Goal: Task Accomplishment & Management: Manage account settings

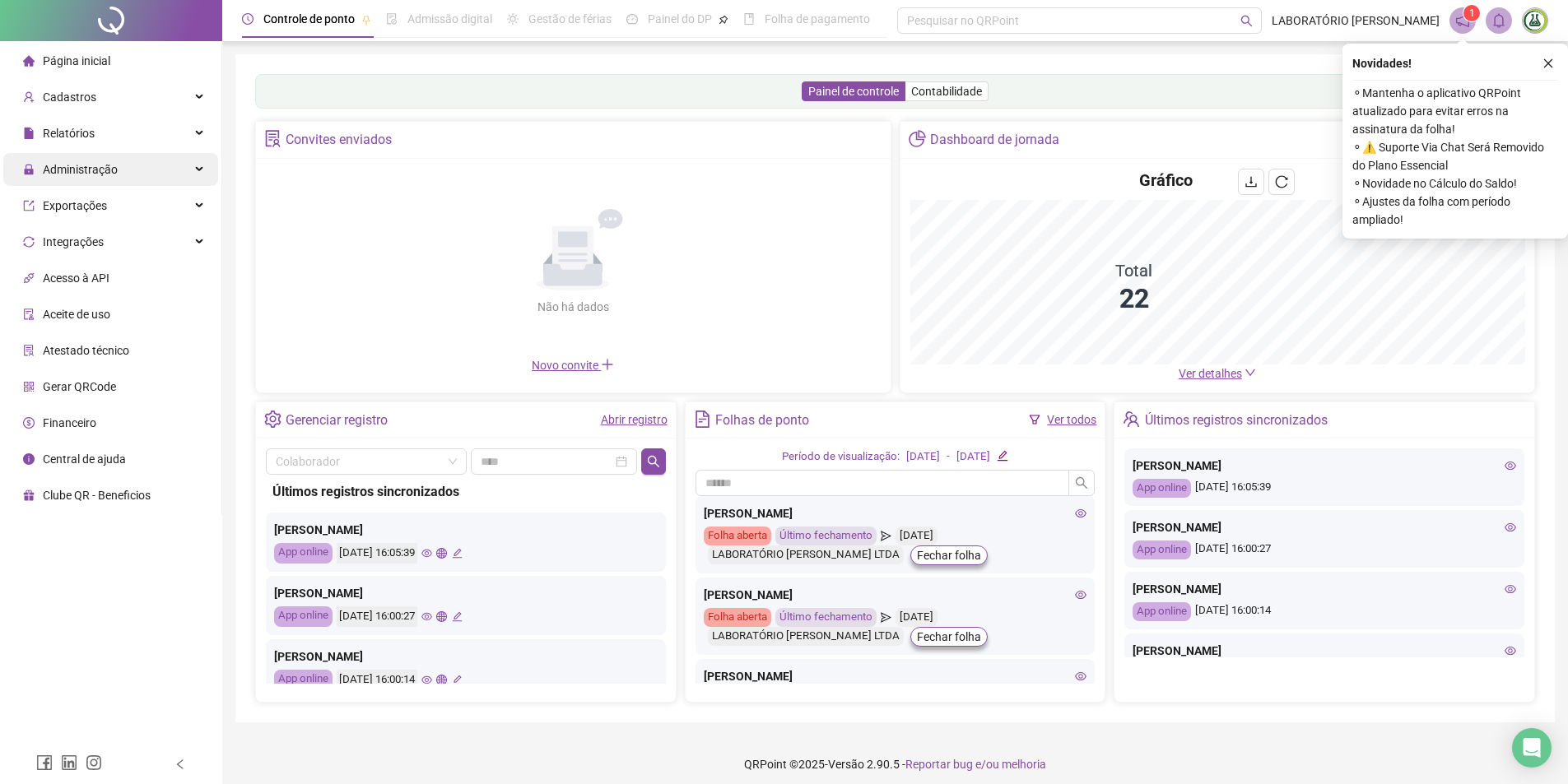
click at [75, 177] on span "Administração" at bounding box center [70, 169] width 95 height 33
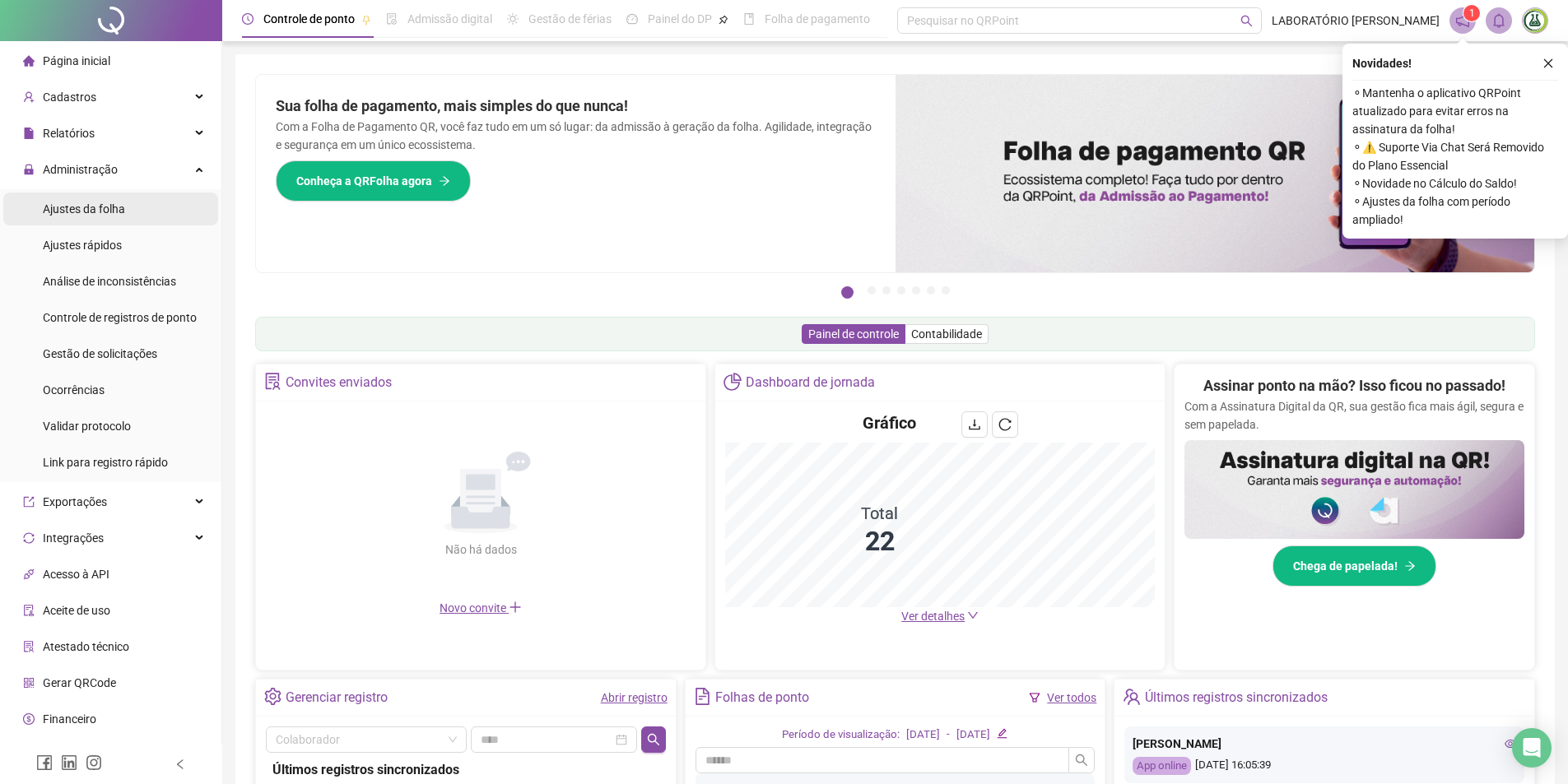
click at [113, 212] on span "Ajustes da folha" at bounding box center [84, 209] width 82 height 13
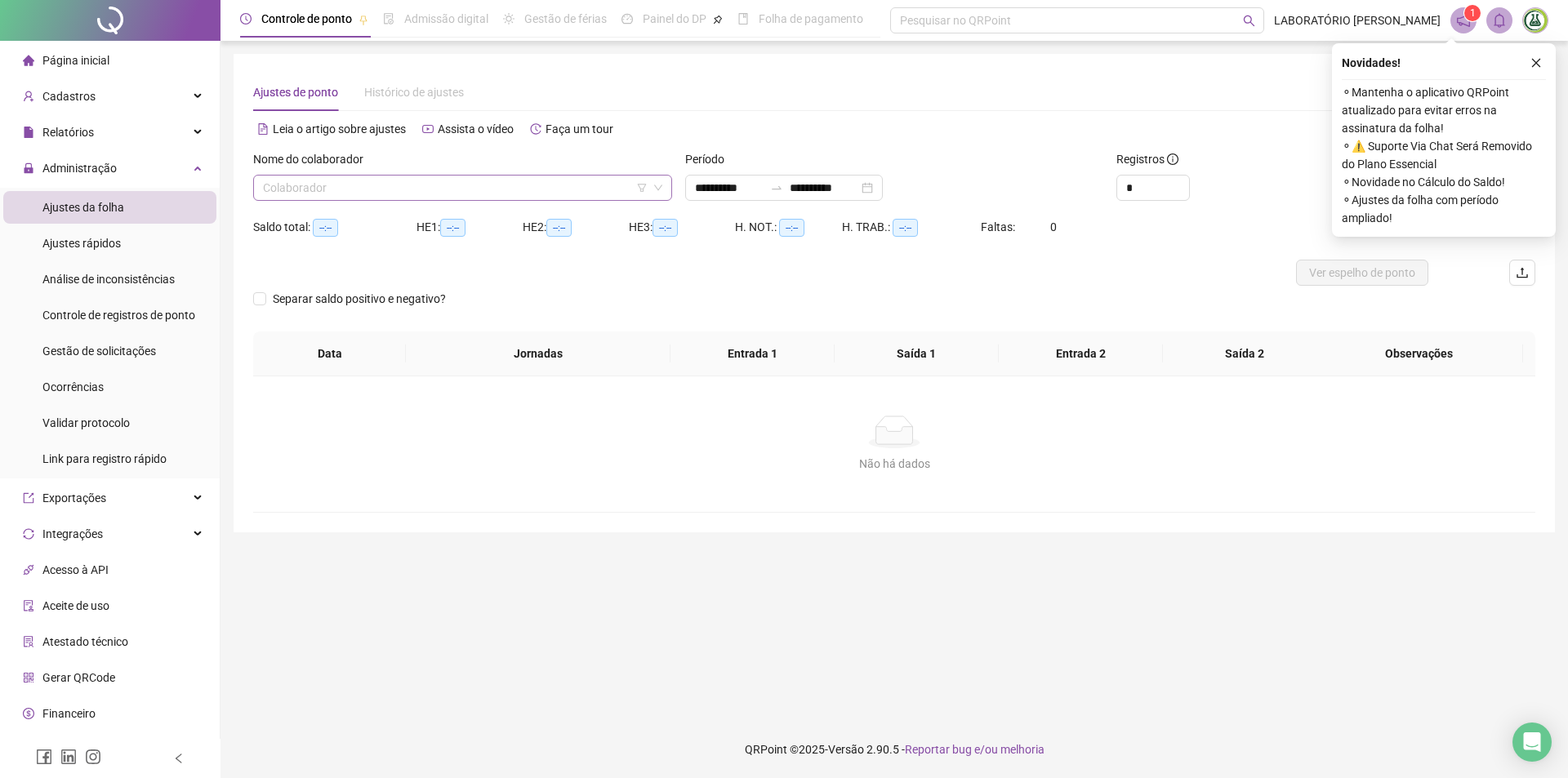
type input "**********"
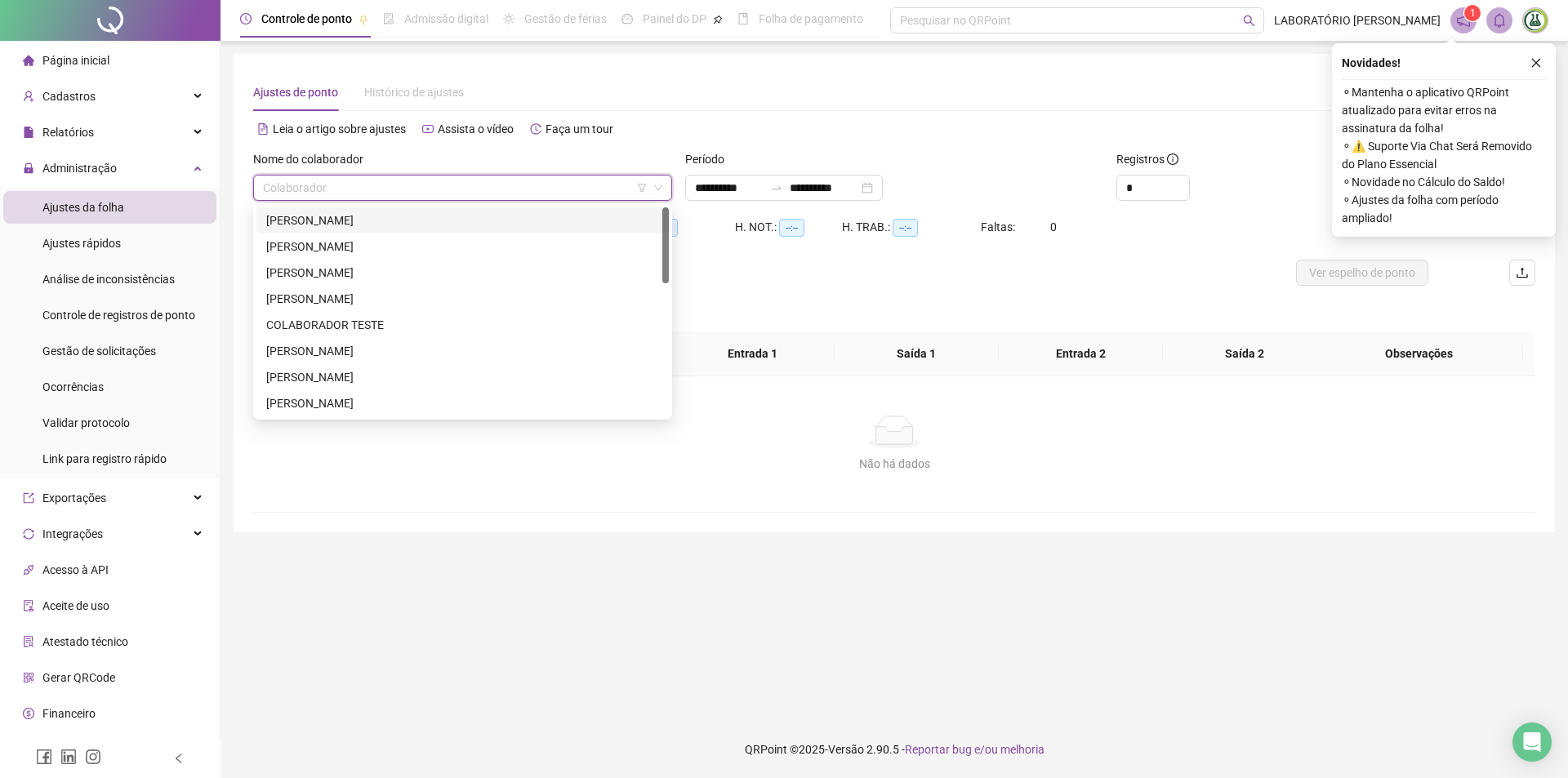
click at [521, 185] on input "search" at bounding box center [456, 187] width 385 height 24
type input "*"
click at [309, 221] on div "[PERSON_NAME]" at bounding box center [462, 221] width 392 height 18
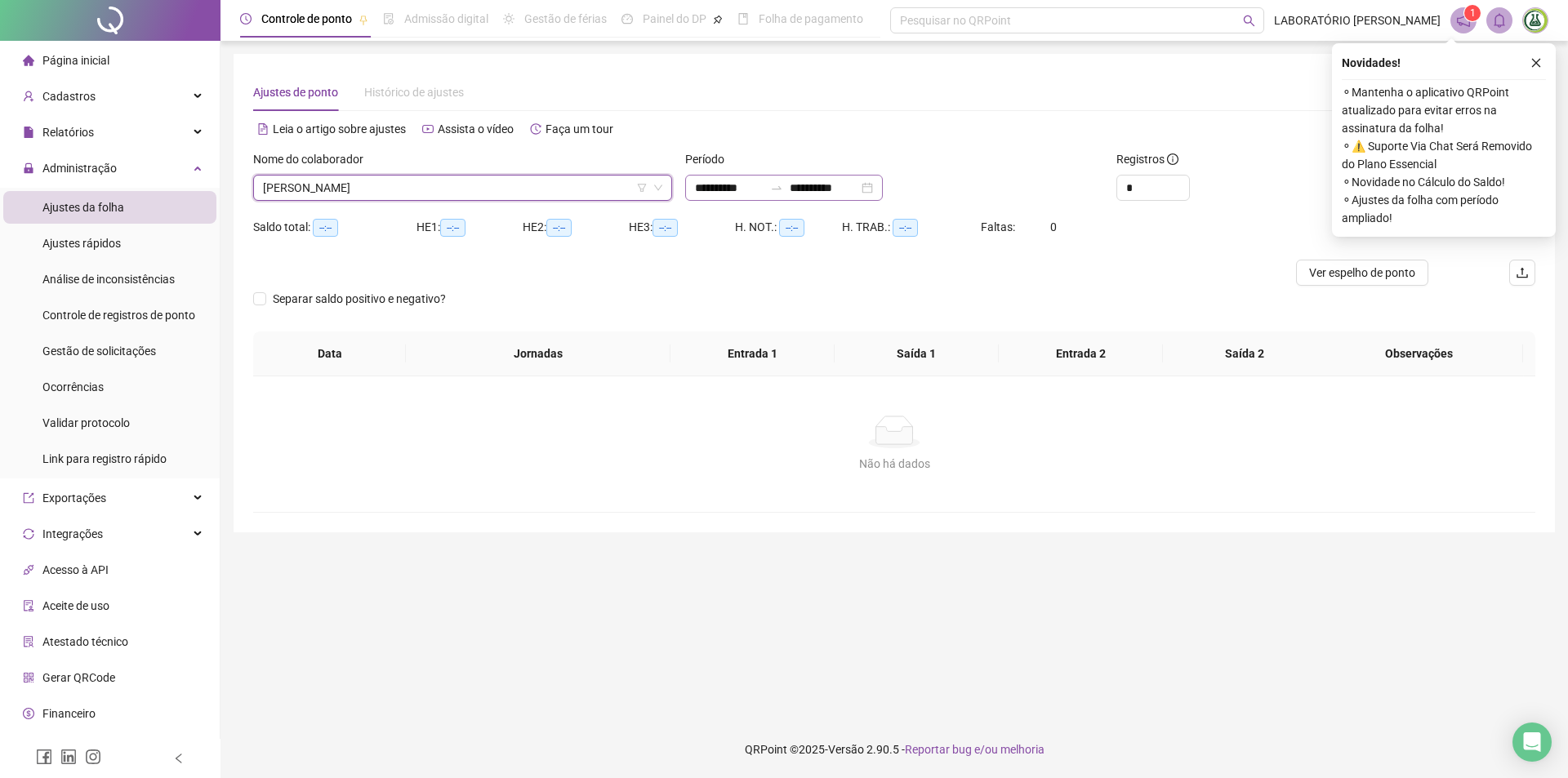
click at [882, 182] on div "**********" at bounding box center [783, 187] width 197 height 26
click at [961, 148] on div "Alternar para versão lite" at bounding box center [1214, 137] width 641 height 26
click at [1537, 63] on icon "close" at bounding box center [1536, 63] width 12 height 12
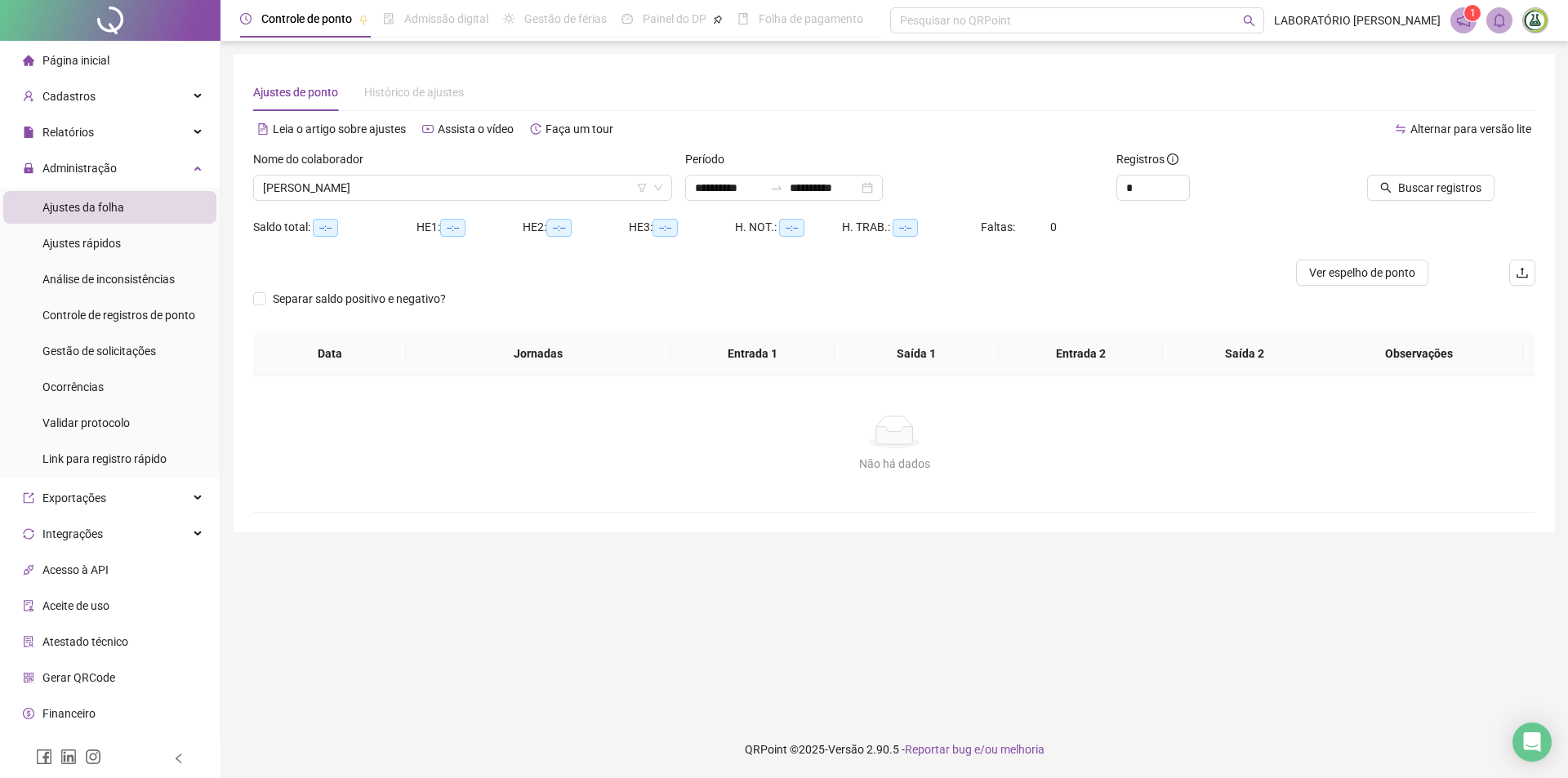
click at [1397, 168] on div at bounding box center [1413, 162] width 162 height 24
click at [1398, 182] on button "Buscar registros" at bounding box center [1431, 187] width 127 height 26
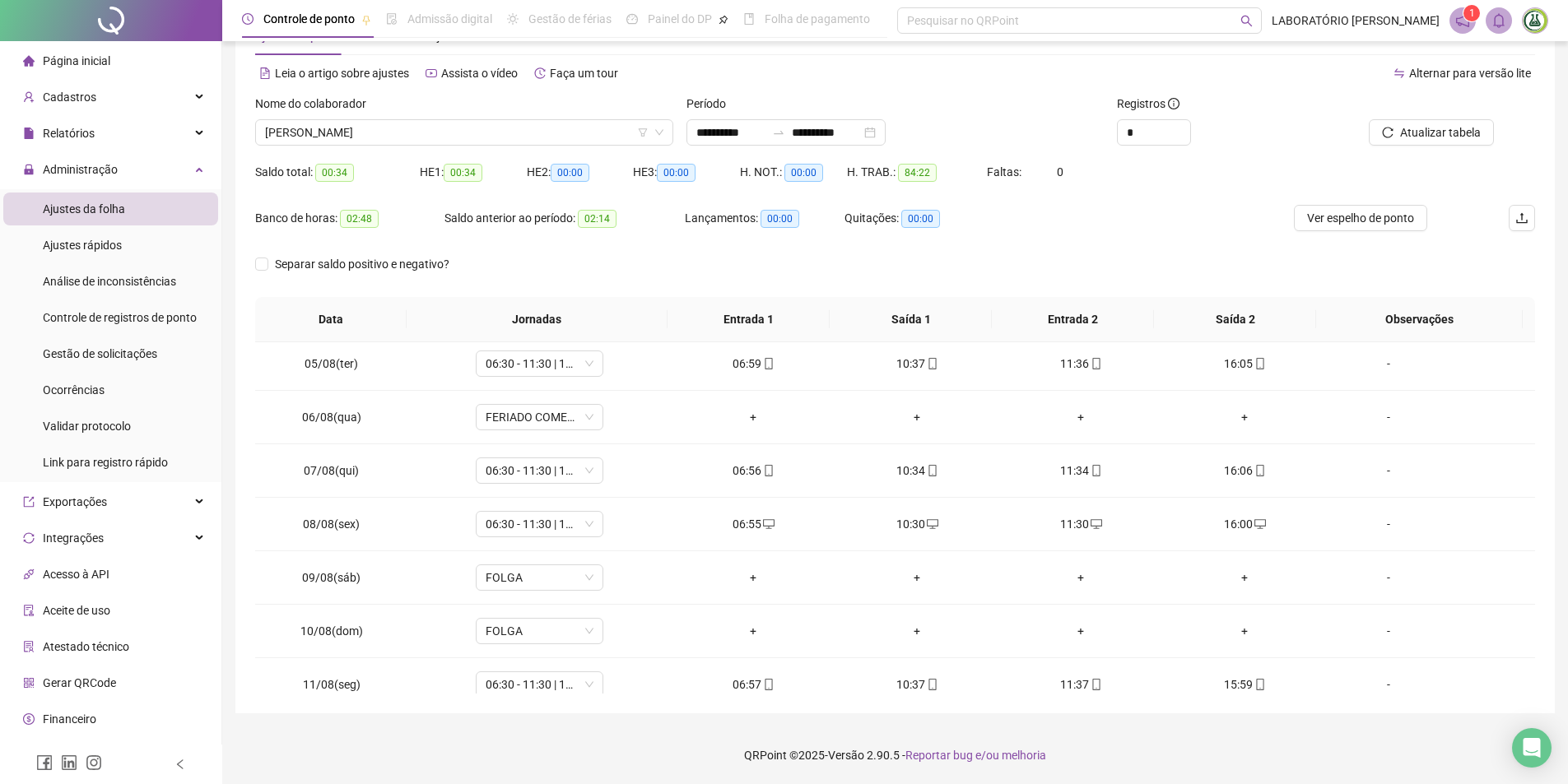
scroll to position [146, 0]
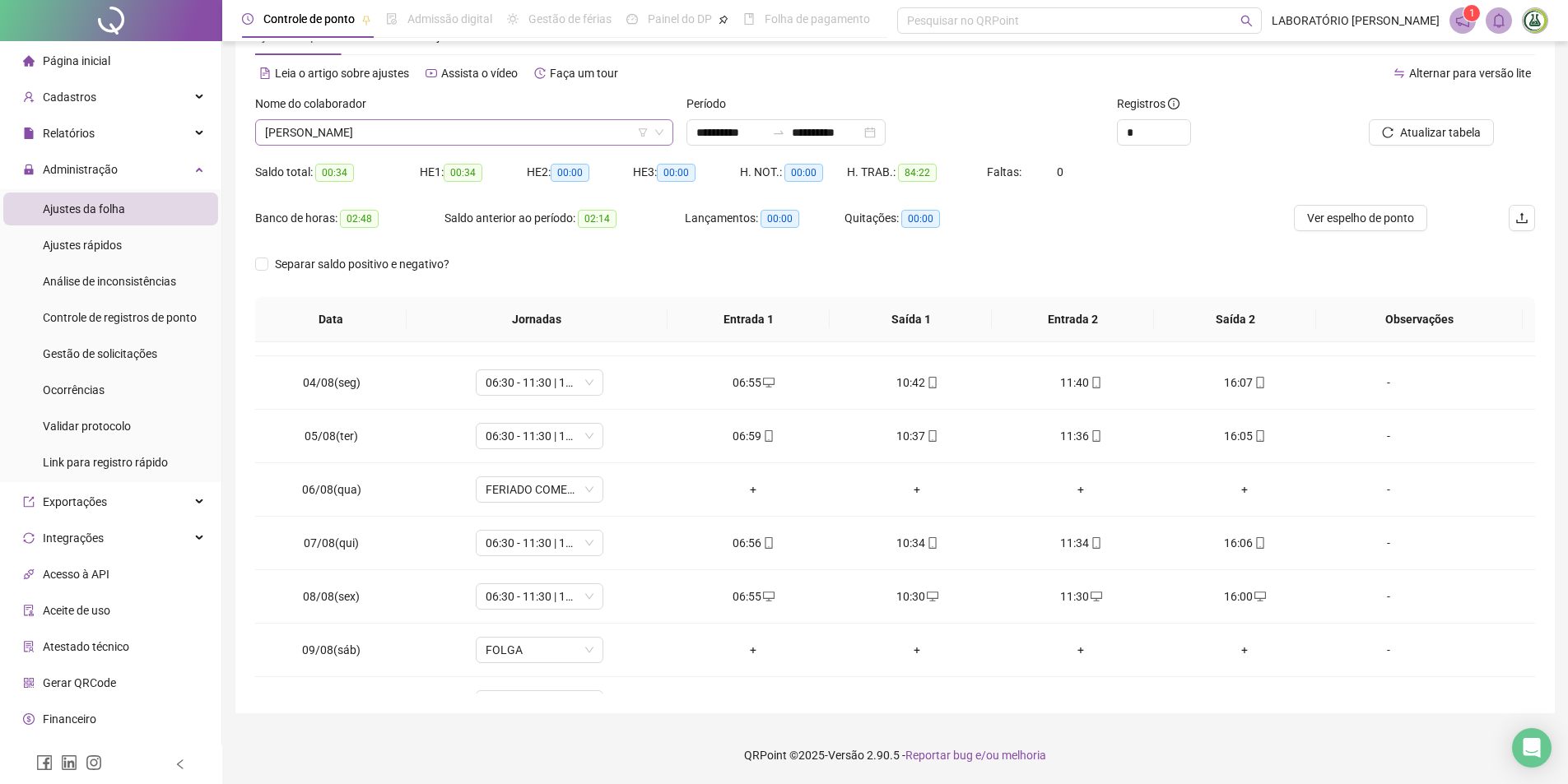
click at [437, 136] on span "[PERSON_NAME]" at bounding box center [464, 132] width 398 height 24
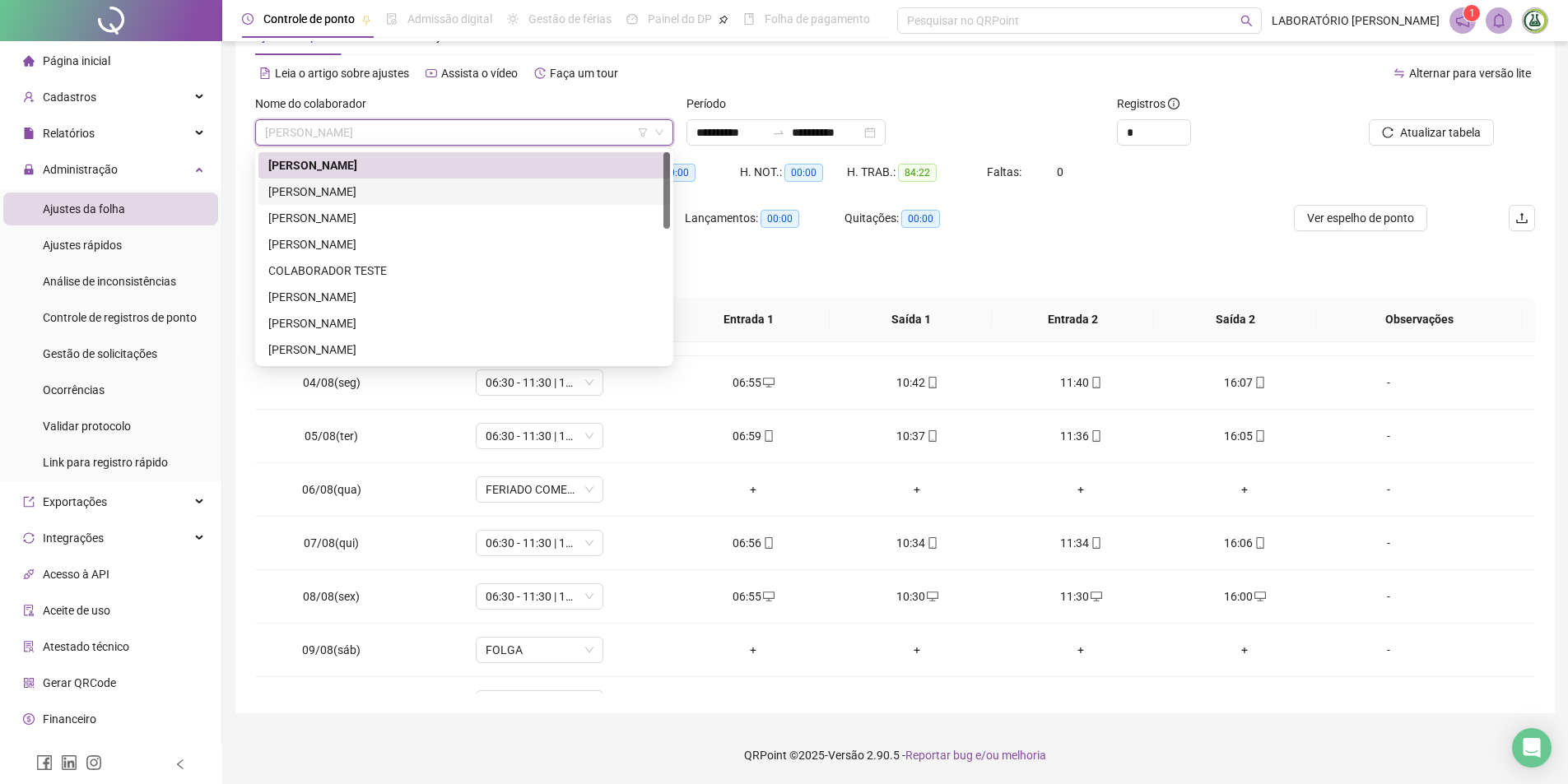
click at [383, 185] on div "[PERSON_NAME]" at bounding box center [464, 192] width 391 height 18
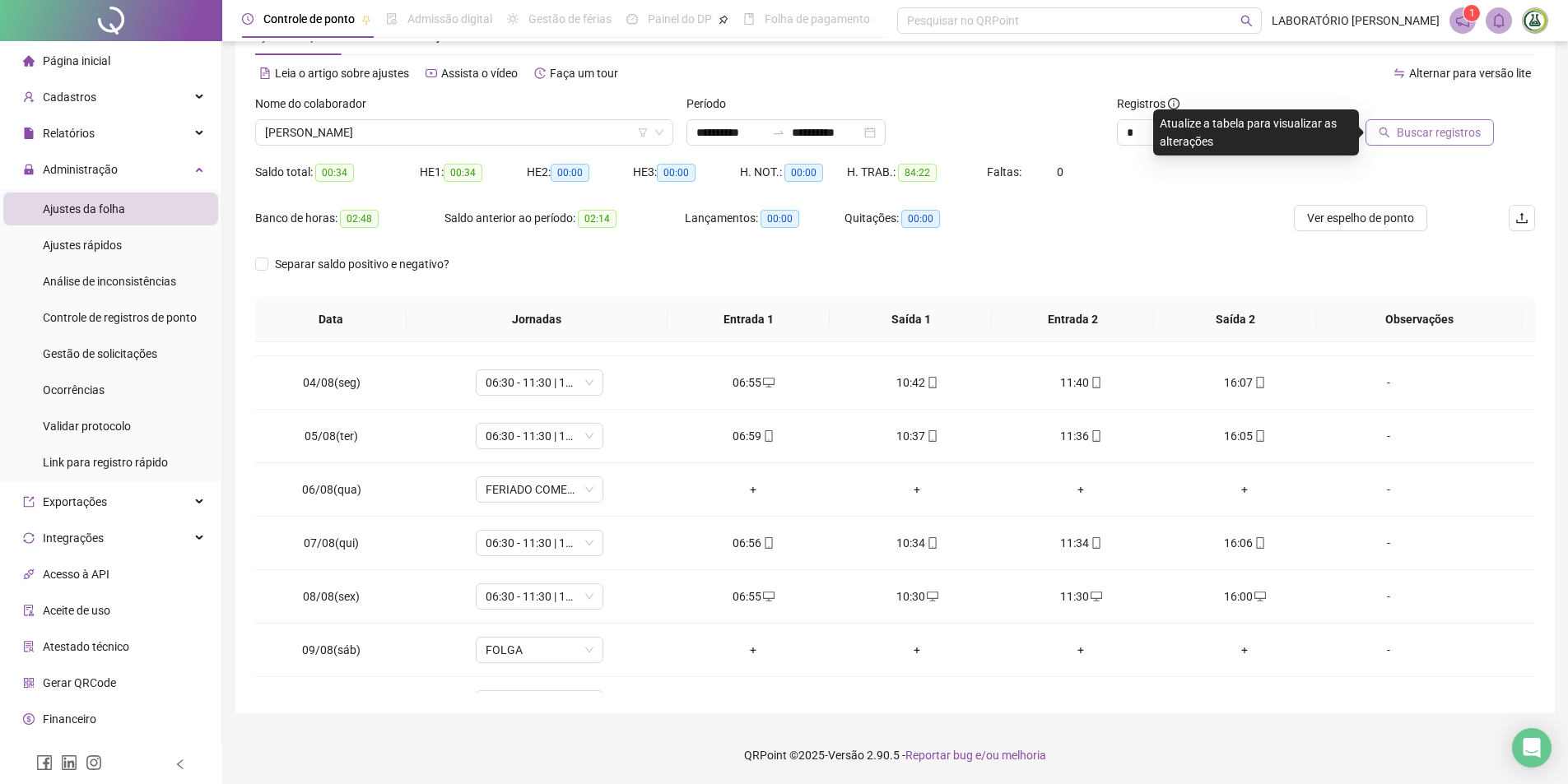
click at [1441, 129] on span "Buscar registros" at bounding box center [1439, 133] width 84 height 18
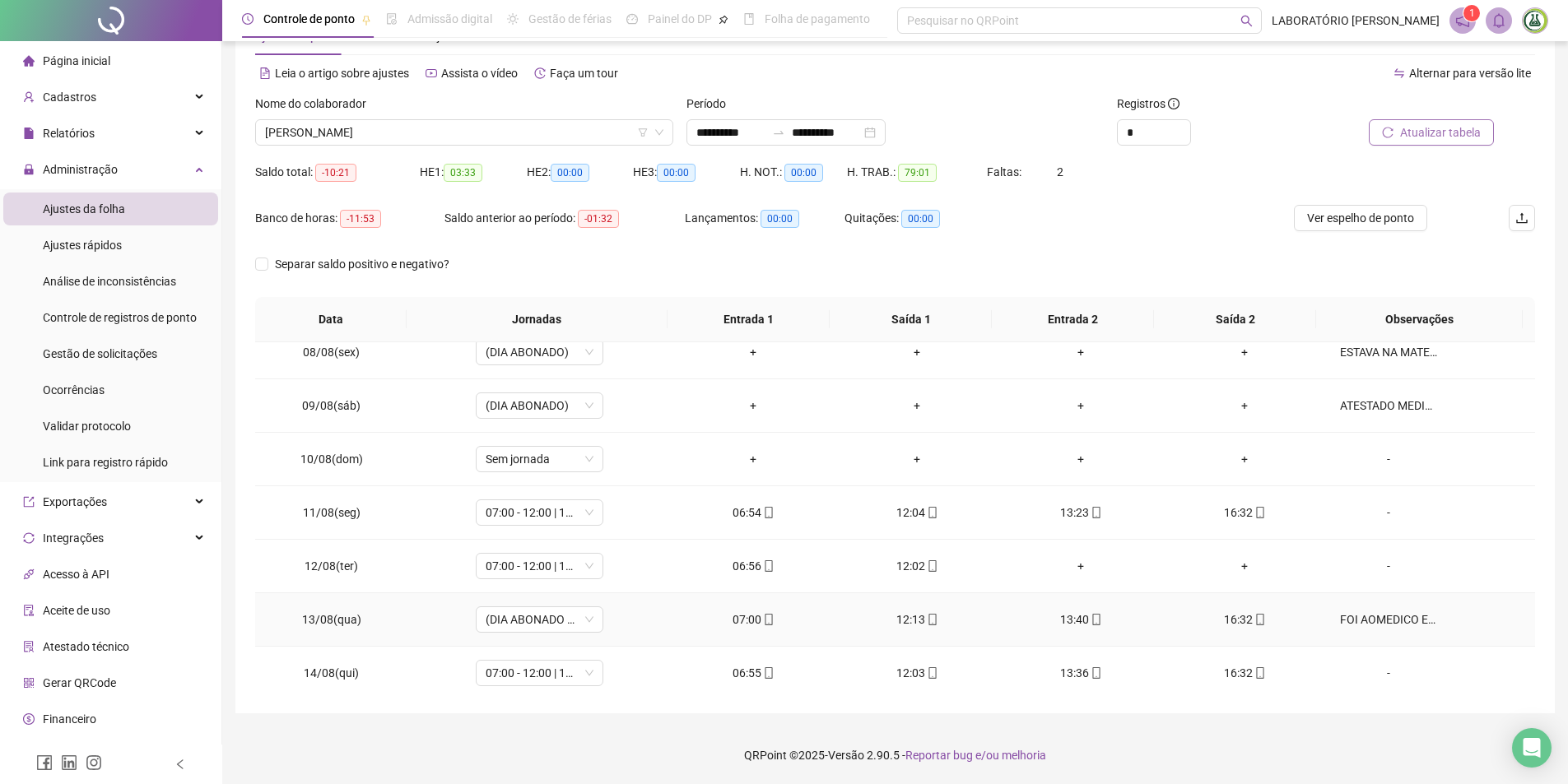
scroll to position [557, 0]
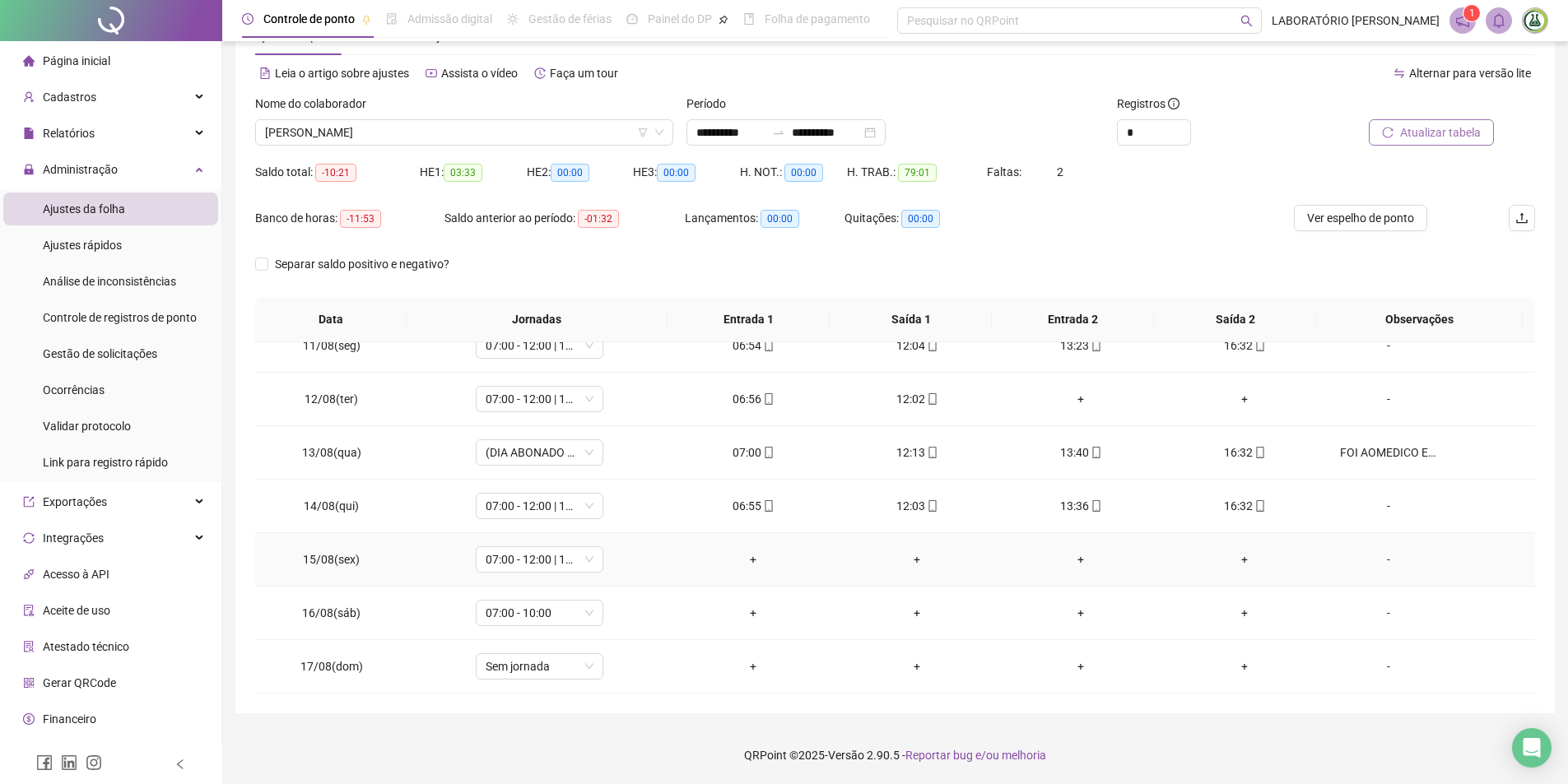
click at [1375, 554] on div "-" at bounding box center [1388, 560] width 97 height 18
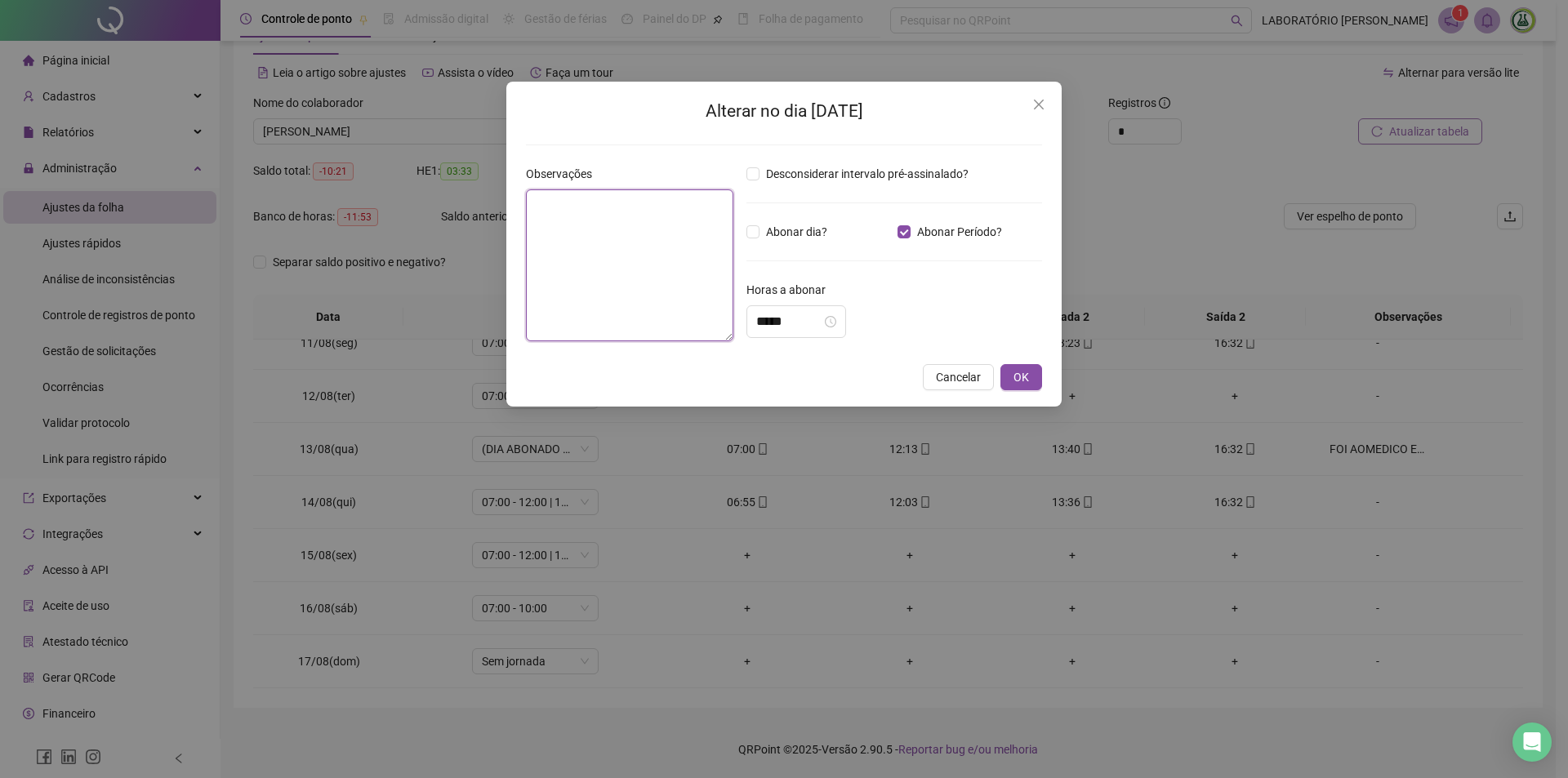
click at [633, 205] on textarea at bounding box center [629, 265] width 207 height 152
type textarea "**********"
click at [1031, 376] on button "OK" at bounding box center [1021, 377] width 42 height 26
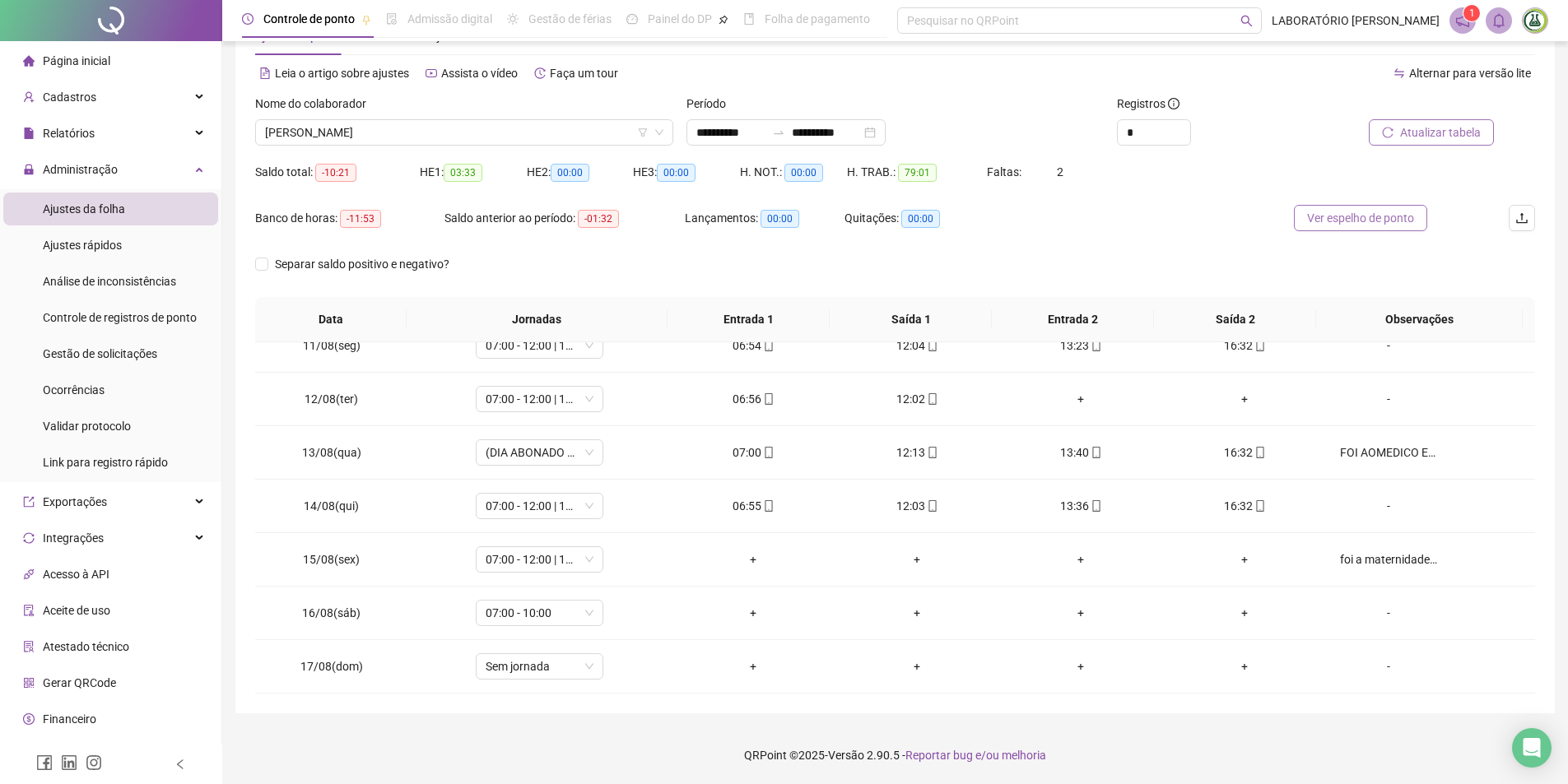
click at [1335, 215] on span "Ver espelho de ponto" at bounding box center [1360, 218] width 107 height 18
click at [1396, 559] on div "foi a maternidade e apresentou atestado" at bounding box center [1388, 560] width 97 height 18
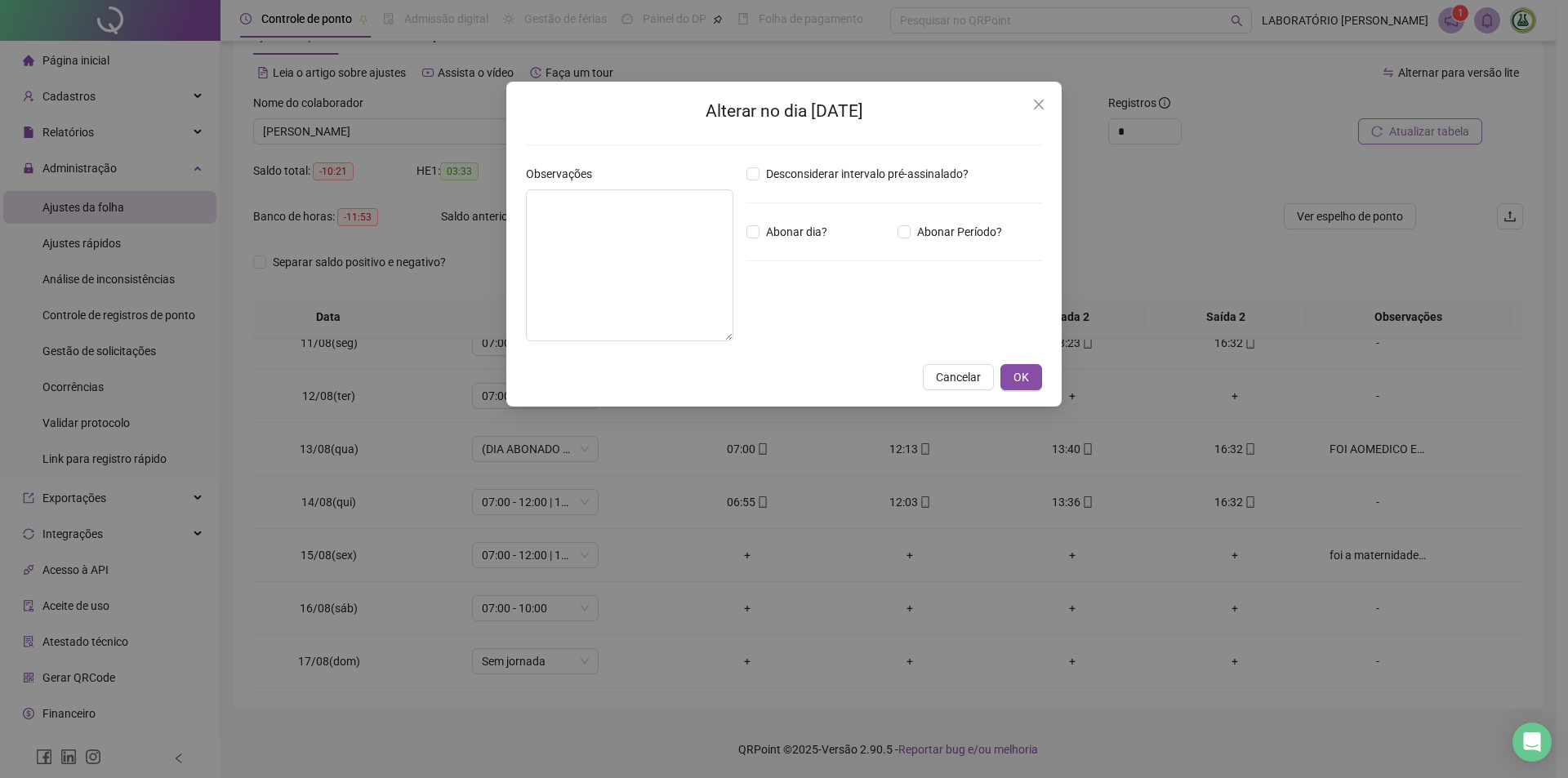
type textarea "**********"
click at [1021, 372] on span "OK" at bounding box center [1021, 377] width 16 height 18
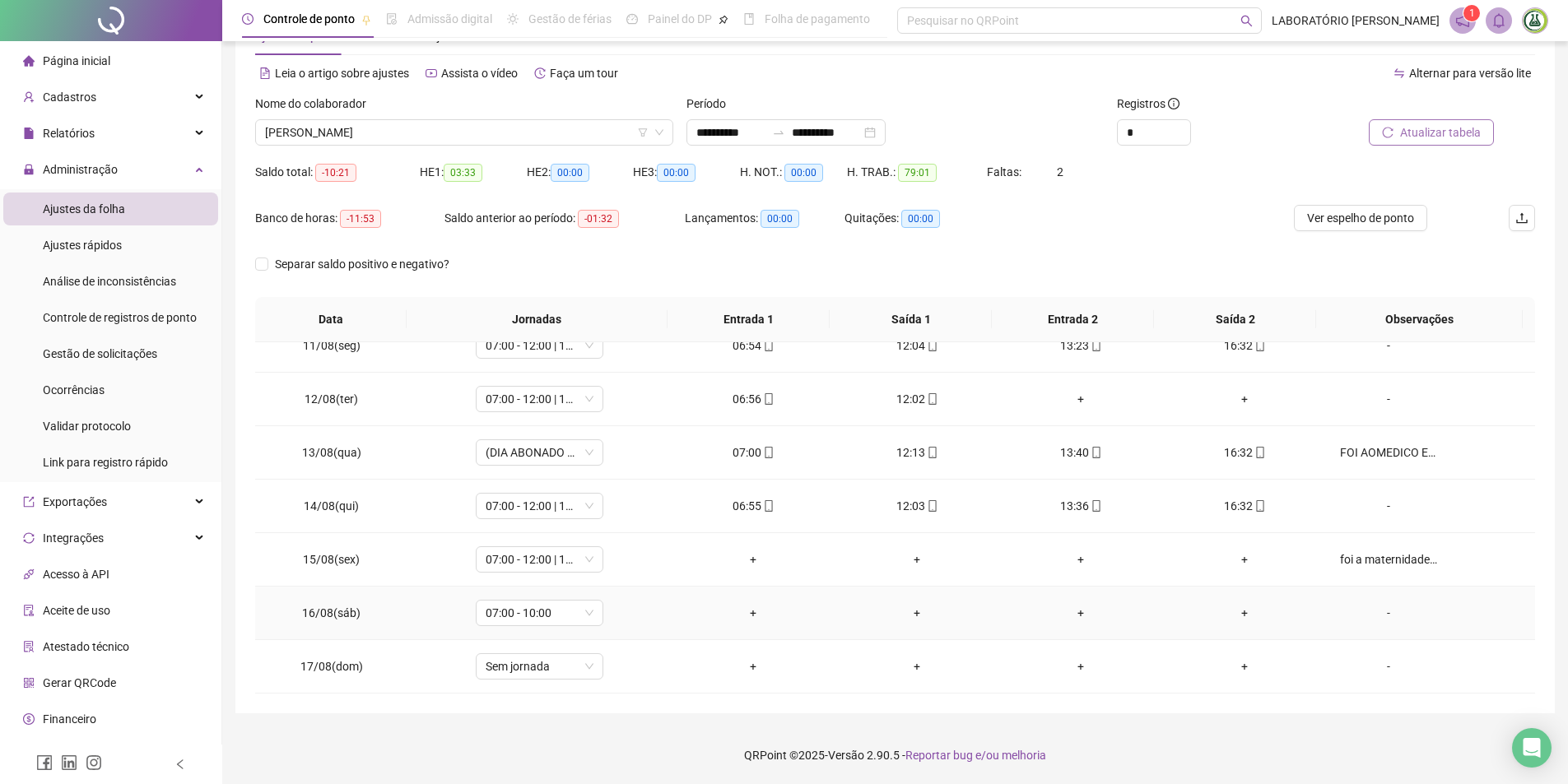
click at [1372, 609] on div "-" at bounding box center [1388, 613] width 97 height 18
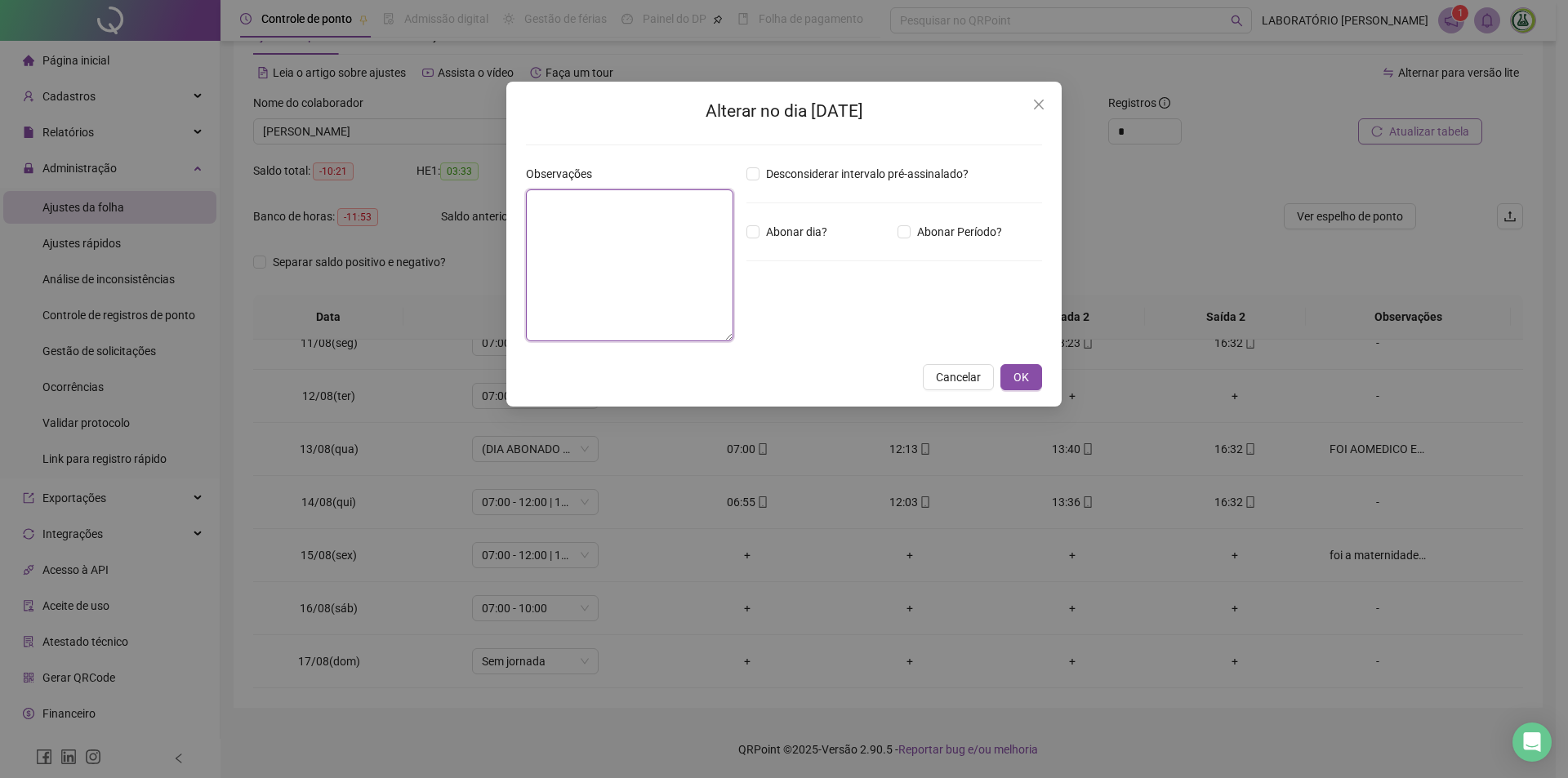
click at [660, 258] on textarea at bounding box center [629, 265] width 207 height 152
type textarea "**********"
click at [1013, 372] on span "OK" at bounding box center [1021, 377] width 16 height 18
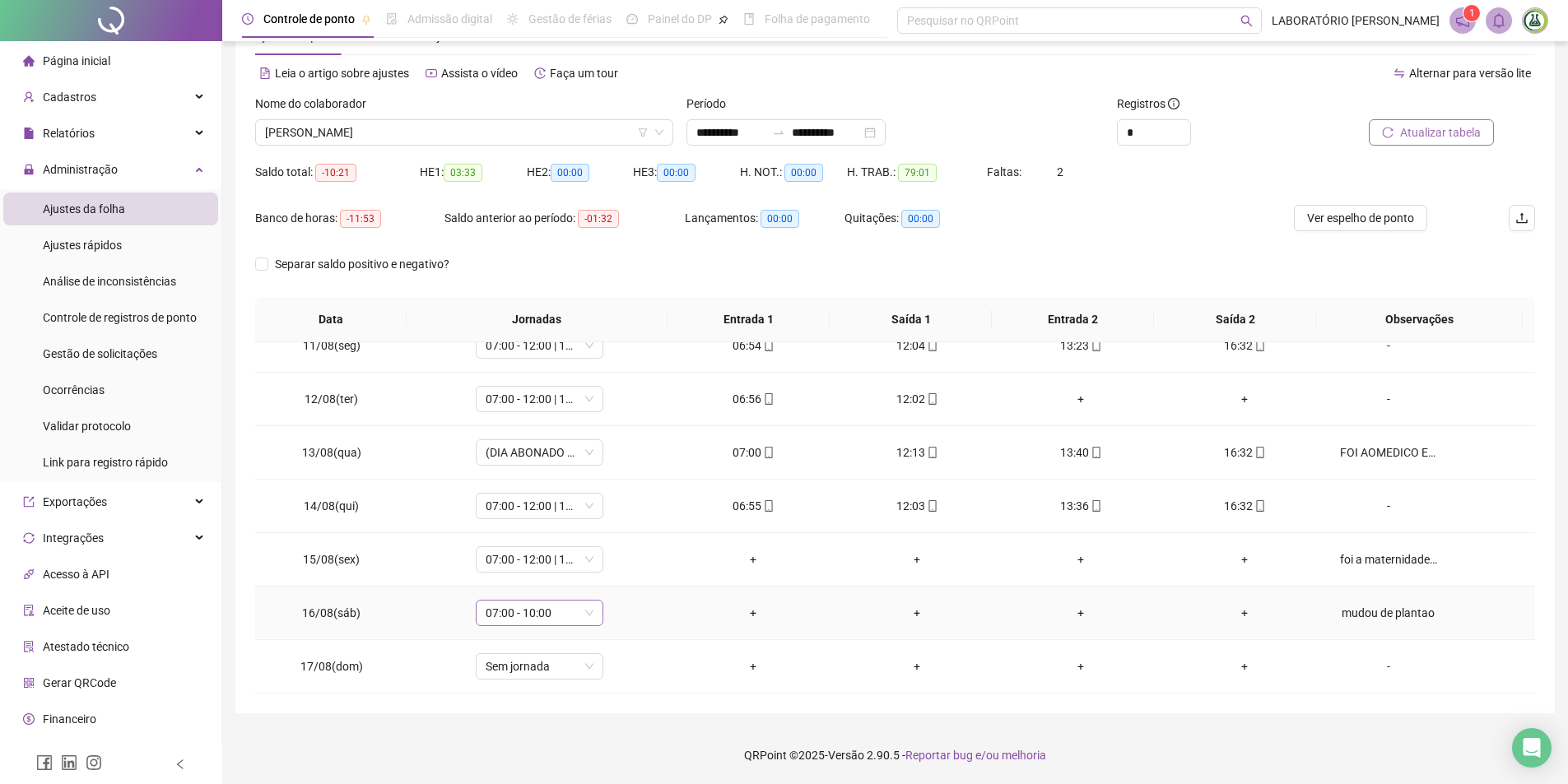
click at [511, 606] on span "07:00 - 10:00" at bounding box center [539, 612] width 108 height 24
type input "*"
type input "*****"
click at [515, 533] on div "Folga" at bounding box center [550, 525] width 108 height 18
click at [608, 578] on span "Sim" at bounding box center [614, 570] width 19 height 18
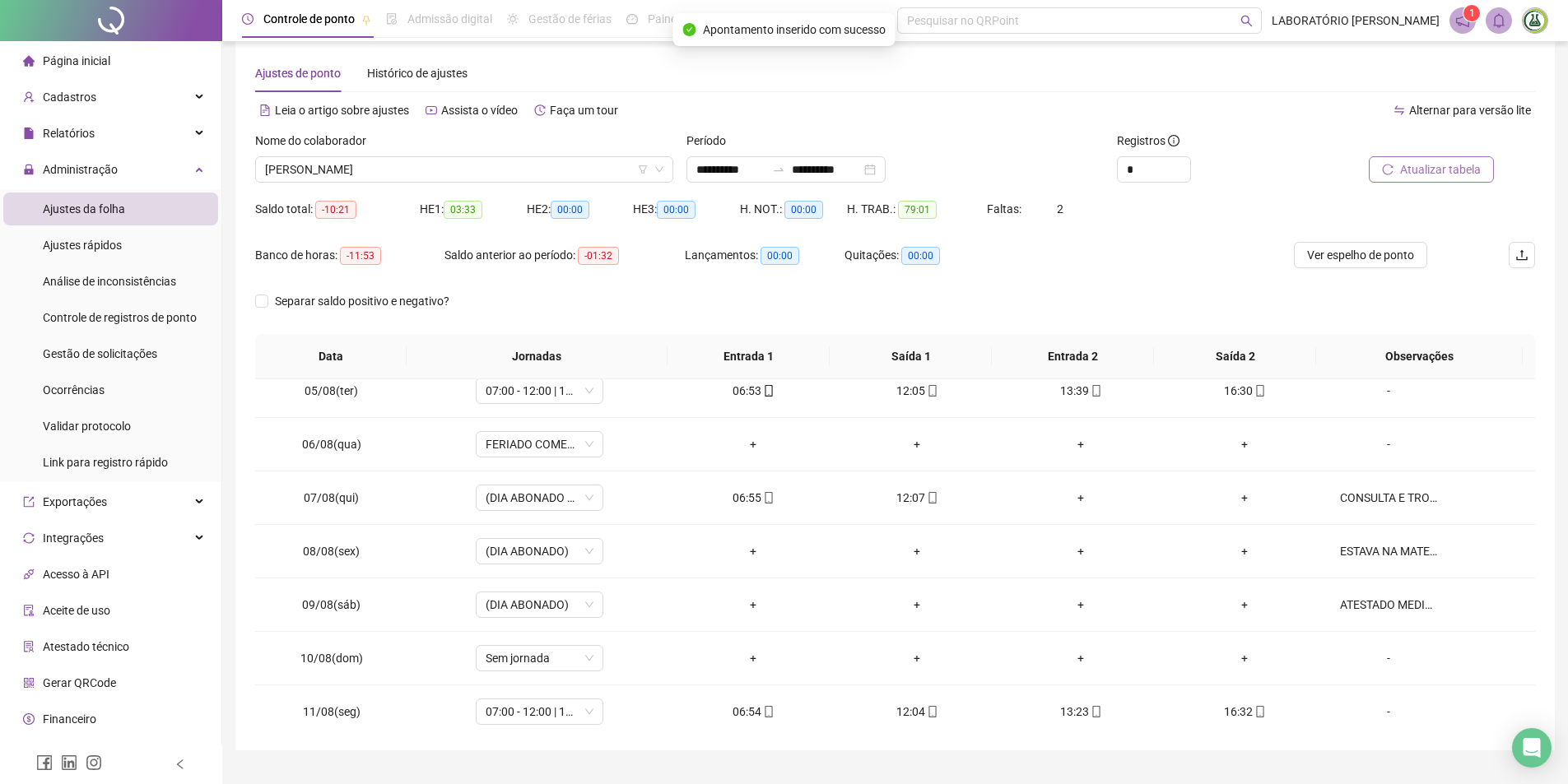
scroll to position [0, 0]
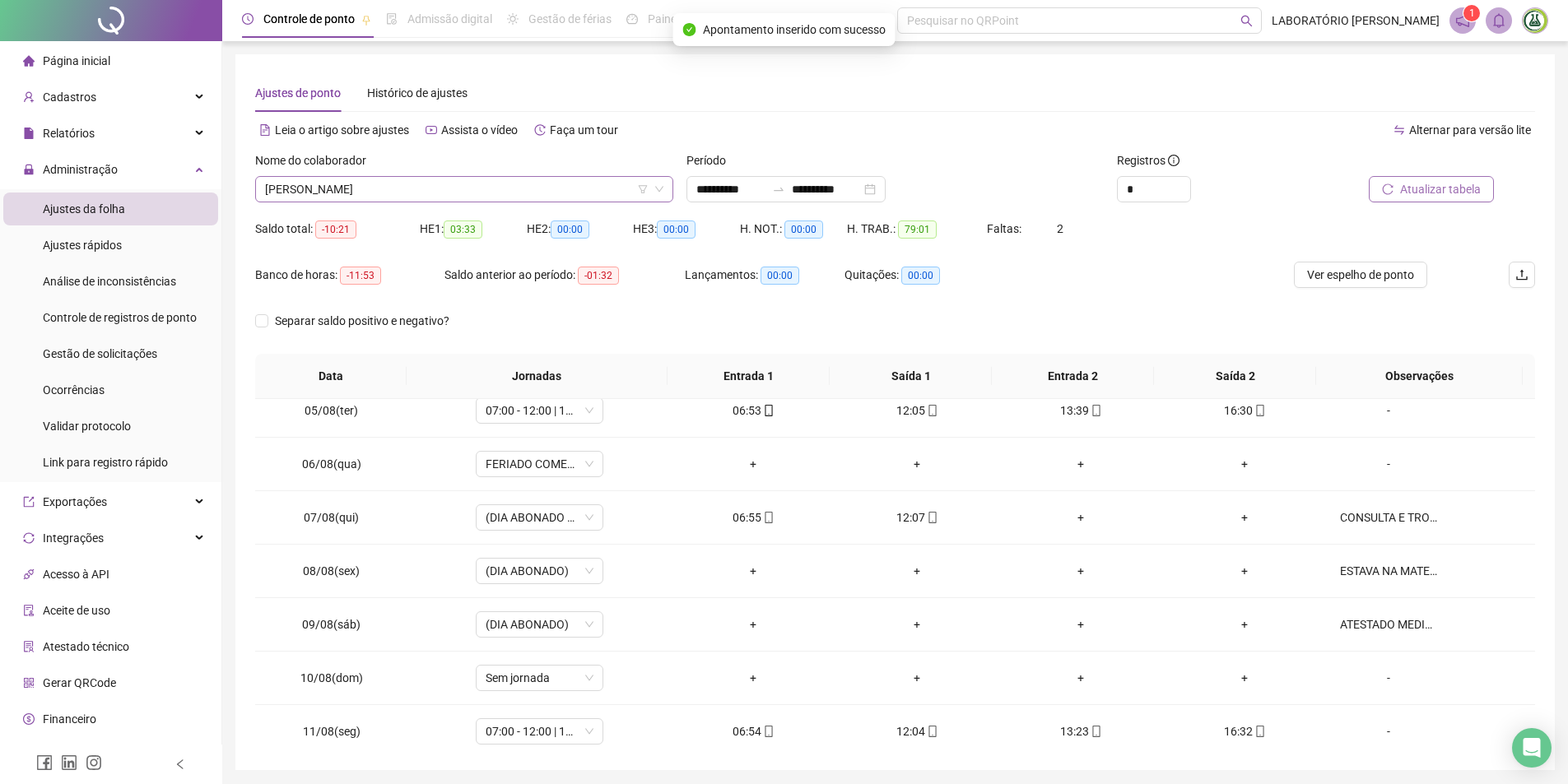
click at [457, 186] on span "[PERSON_NAME]" at bounding box center [464, 189] width 398 height 24
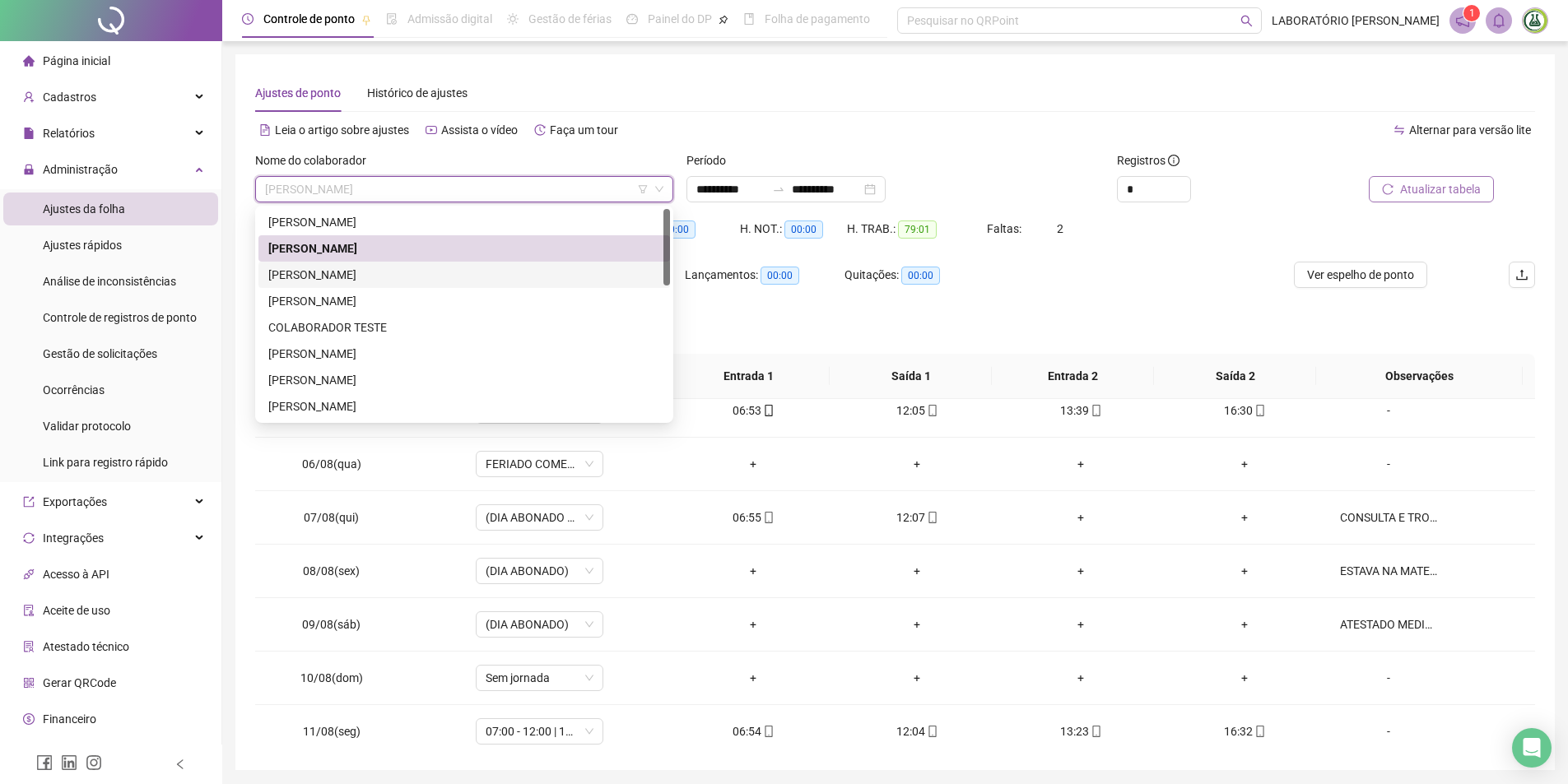
click at [319, 273] on div "[PERSON_NAME]" at bounding box center [464, 275] width 391 height 18
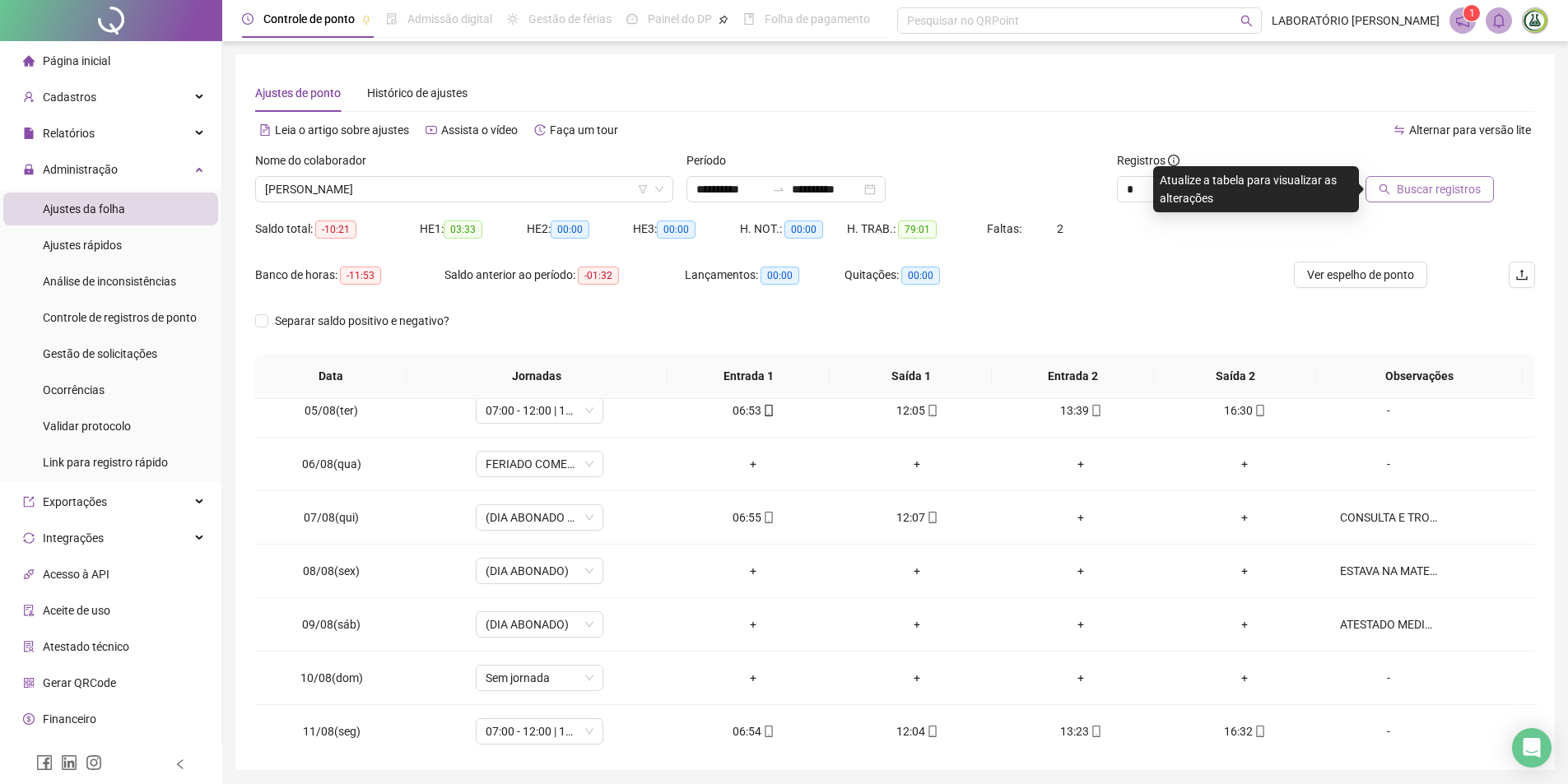
click at [1390, 188] on icon "search" at bounding box center [1385, 190] width 12 height 12
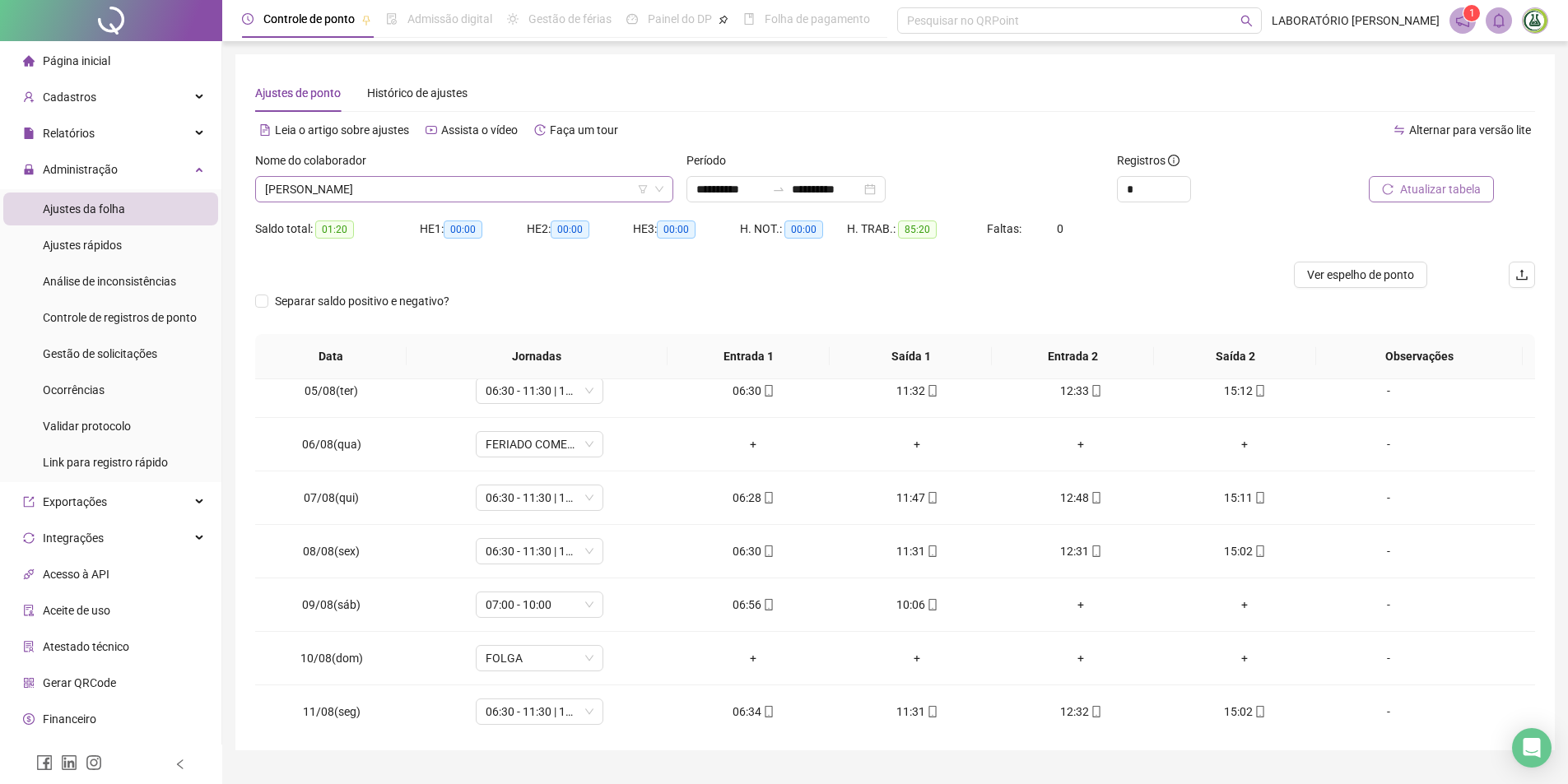
click at [466, 190] on span "[PERSON_NAME]" at bounding box center [464, 189] width 398 height 24
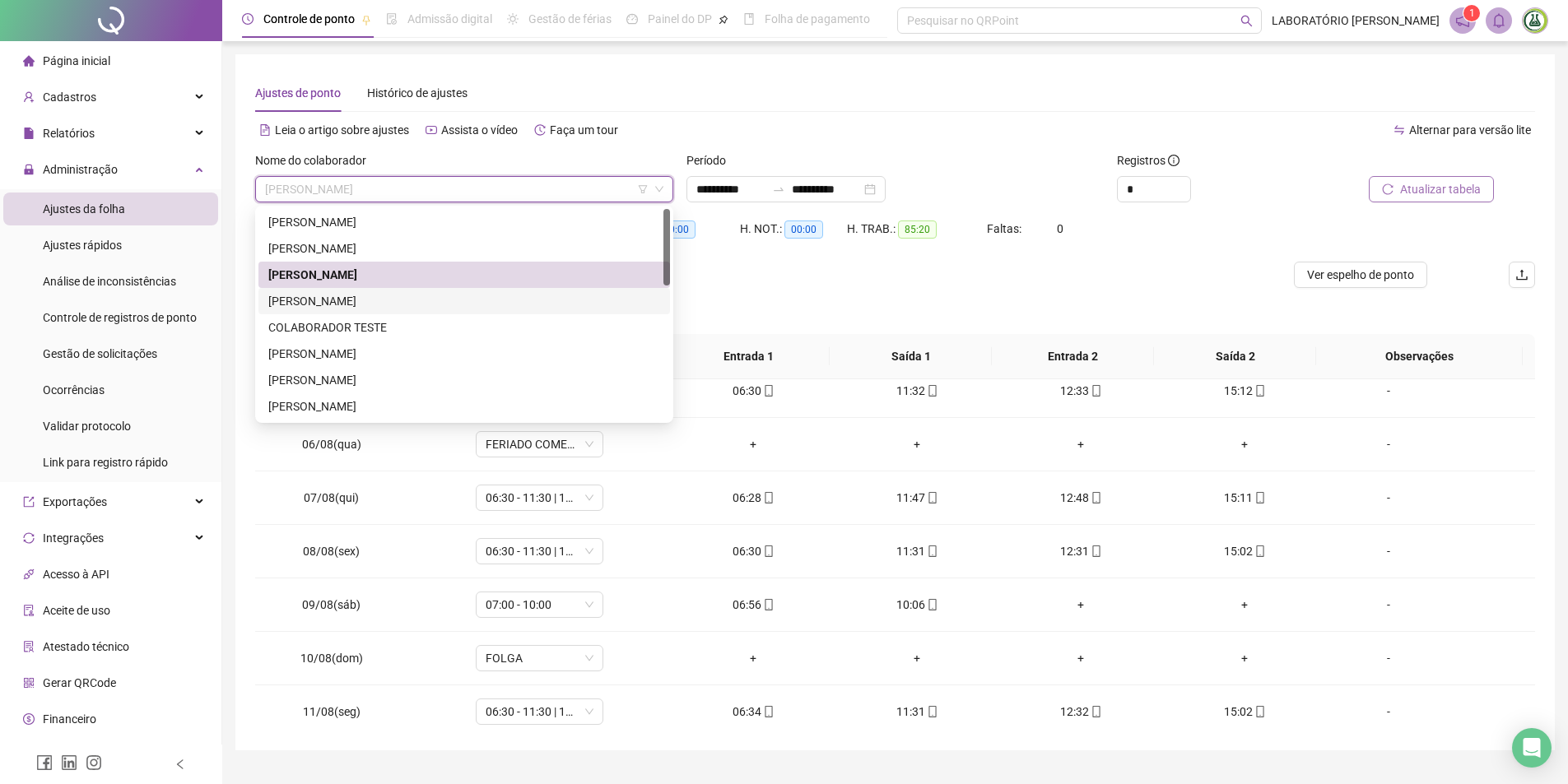
click at [292, 301] on div "[PERSON_NAME]" at bounding box center [464, 301] width 391 height 18
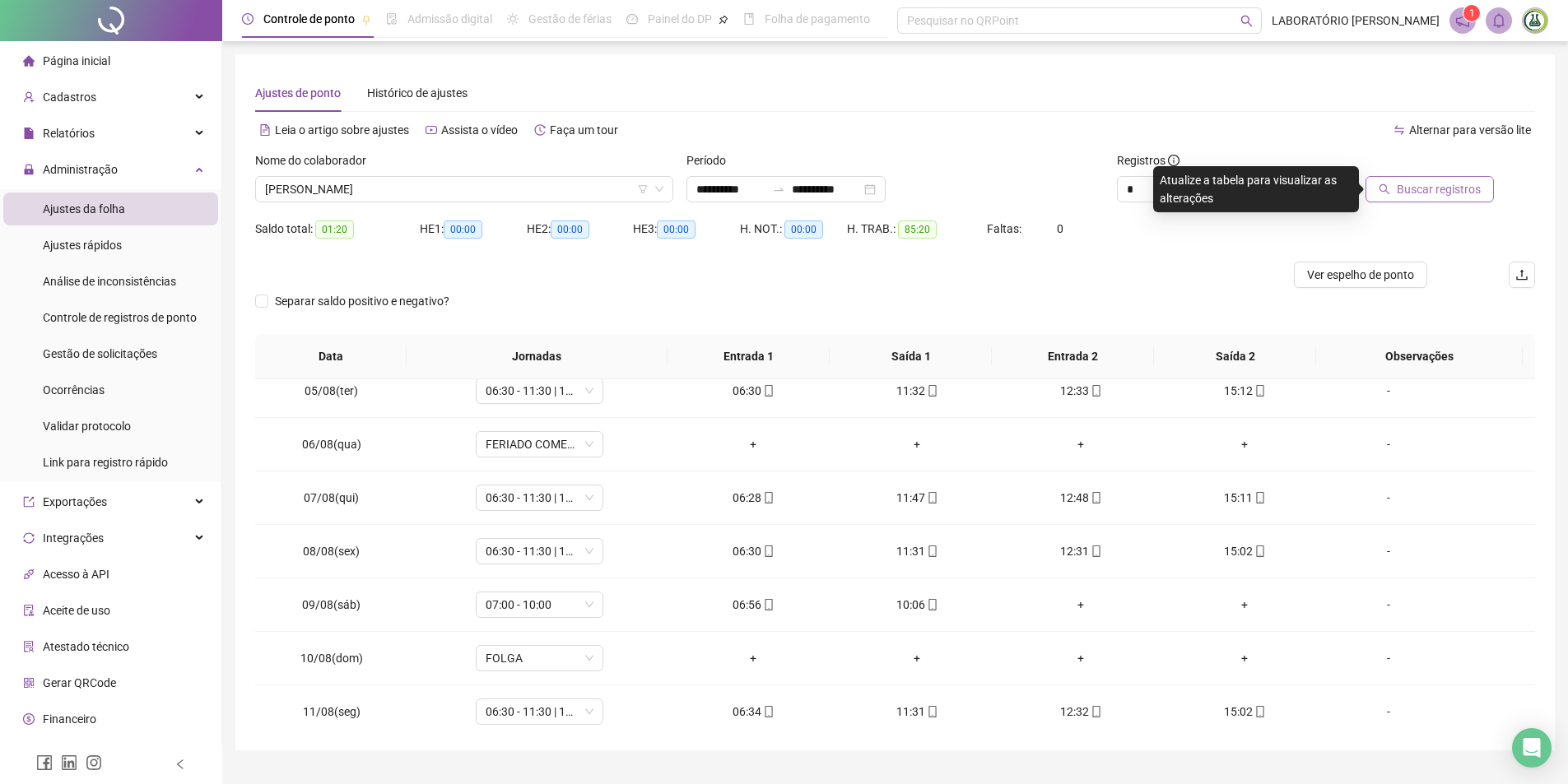
click at [1432, 199] on button "Buscar registros" at bounding box center [1429, 189] width 128 height 26
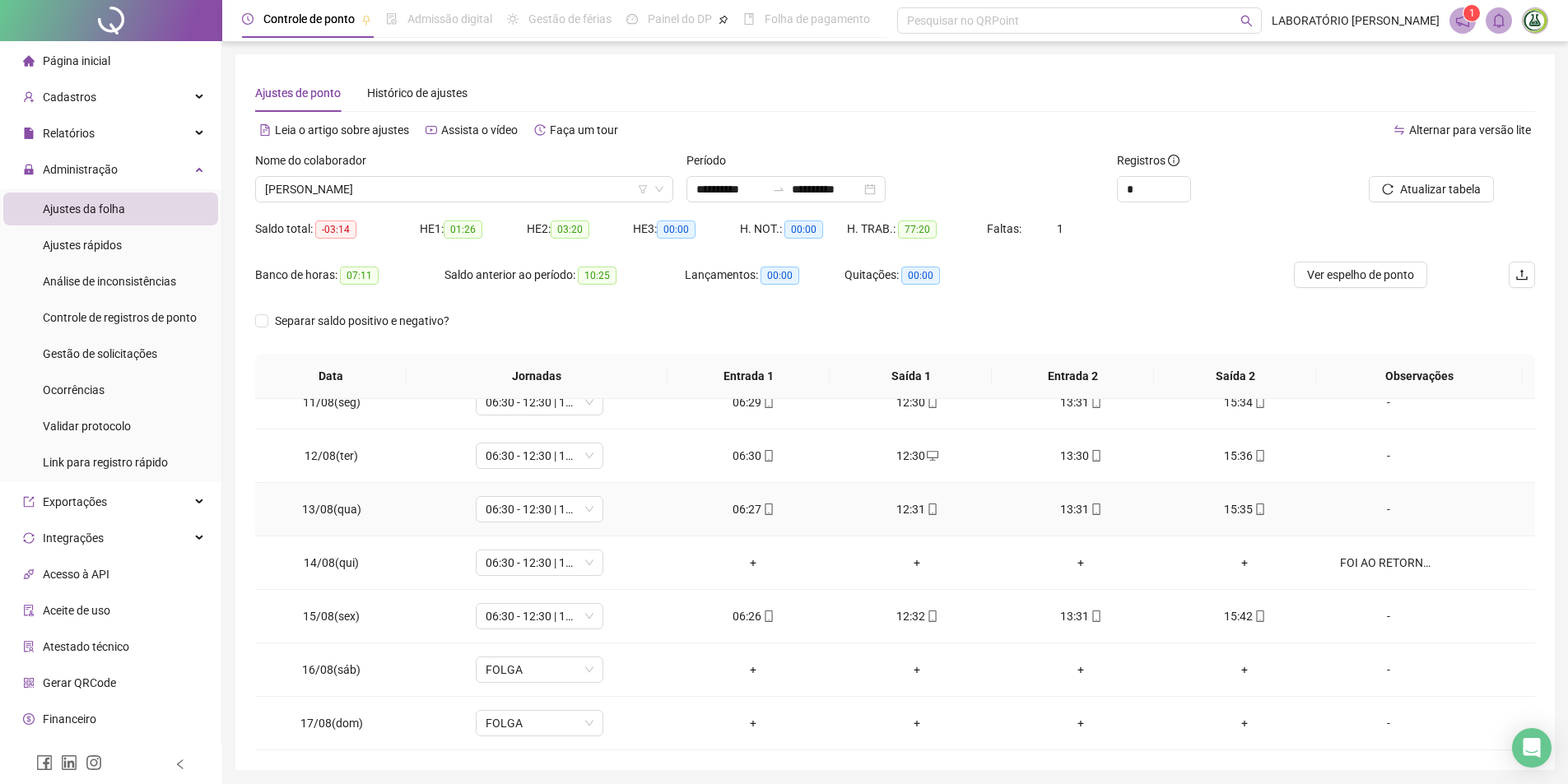
scroll to position [57, 0]
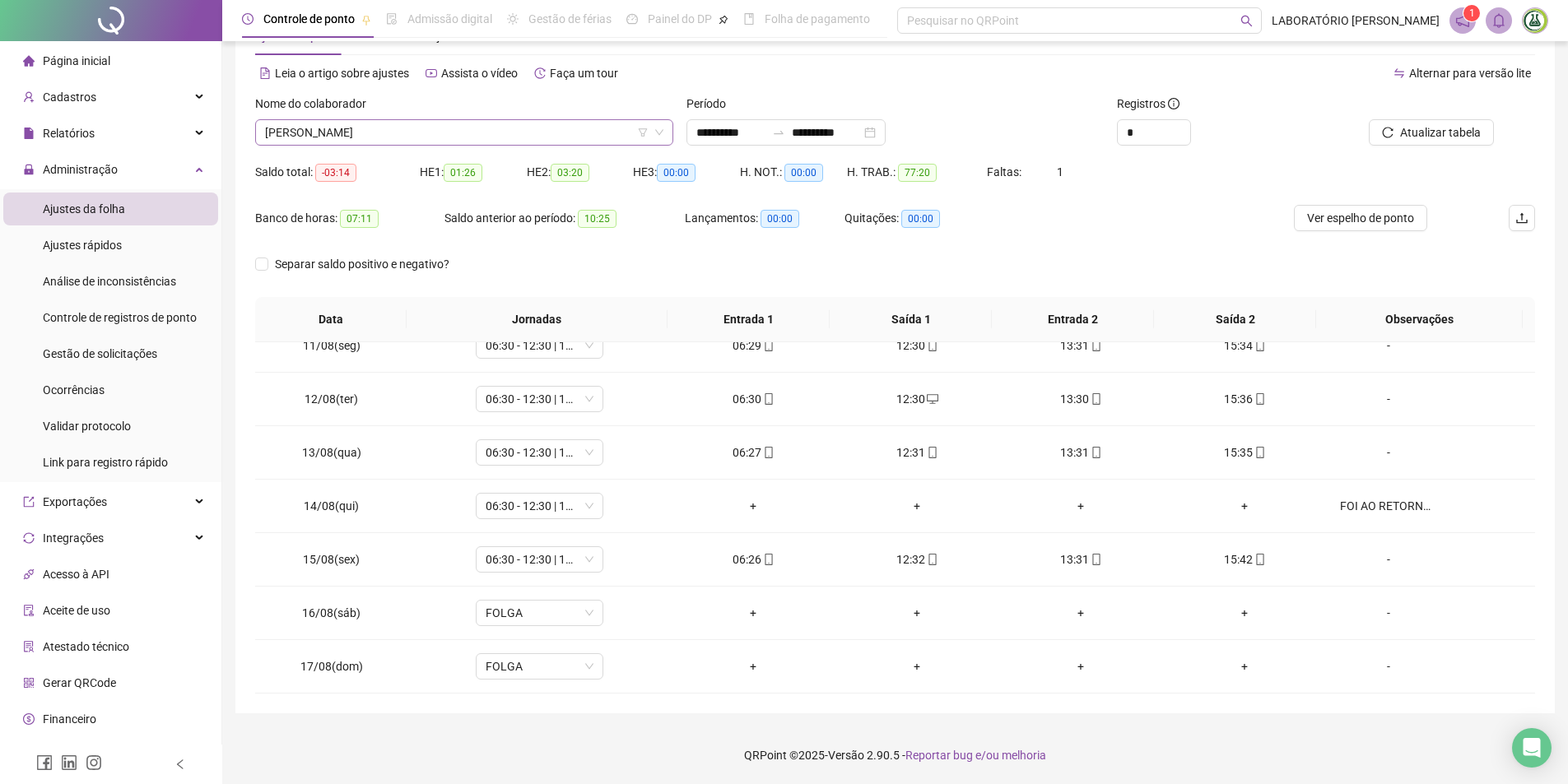
click at [412, 136] on span "[PERSON_NAME]" at bounding box center [464, 132] width 398 height 24
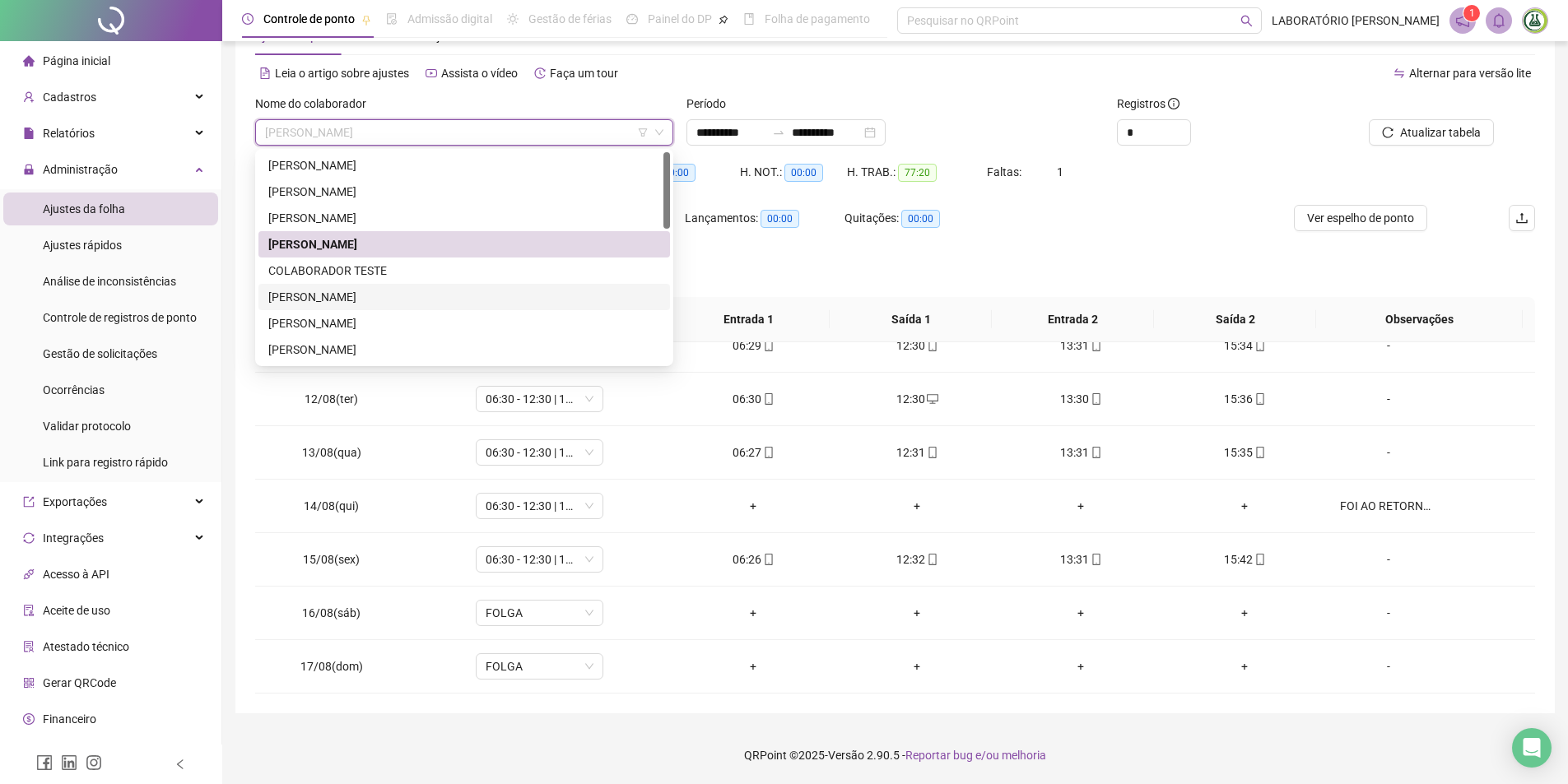
click at [309, 298] on div "[PERSON_NAME]" at bounding box center [464, 297] width 391 height 18
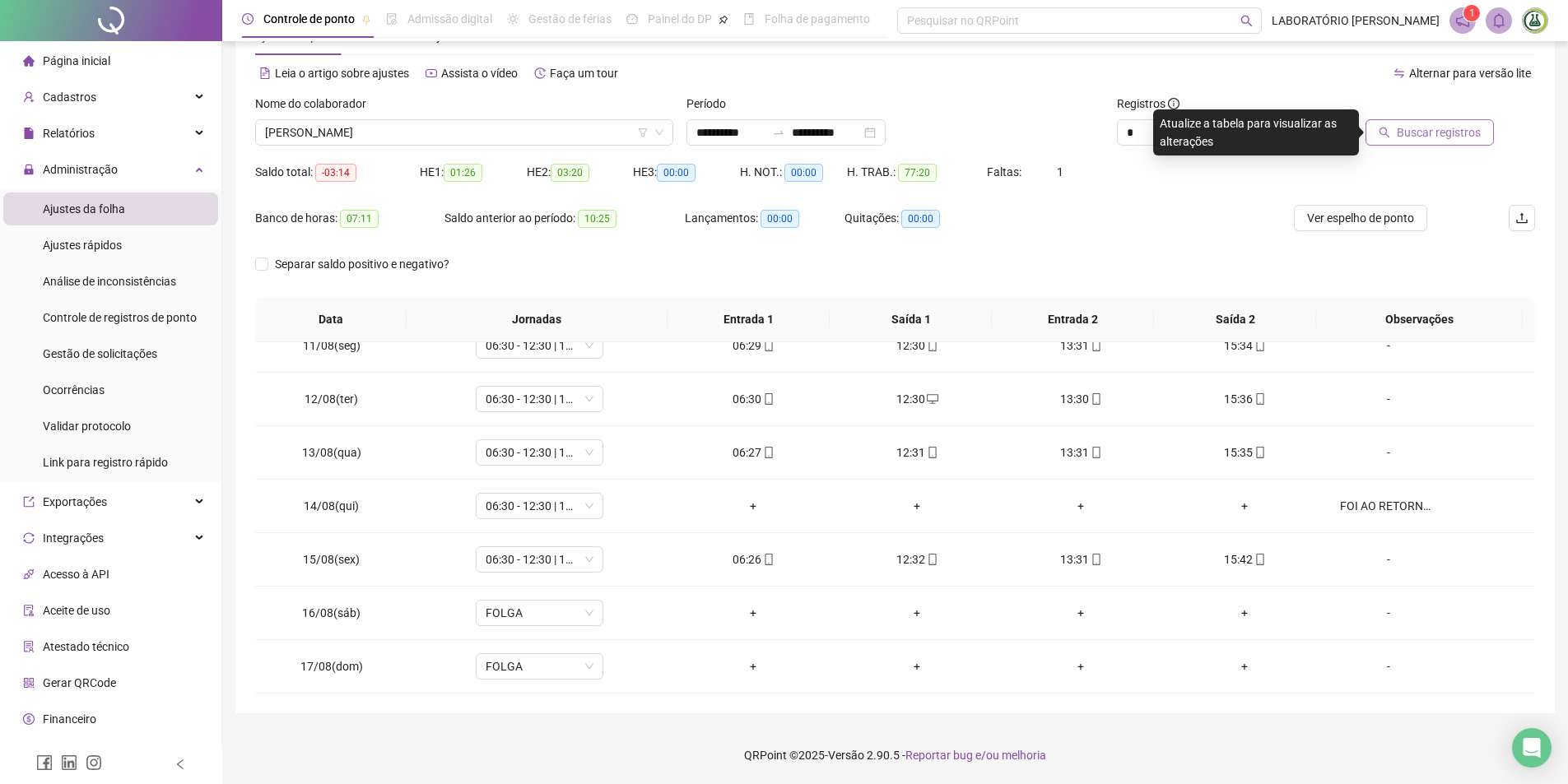
click at [1424, 132] on span "Buscar registros" at bounding box center [1439, 133] width 84 height 18
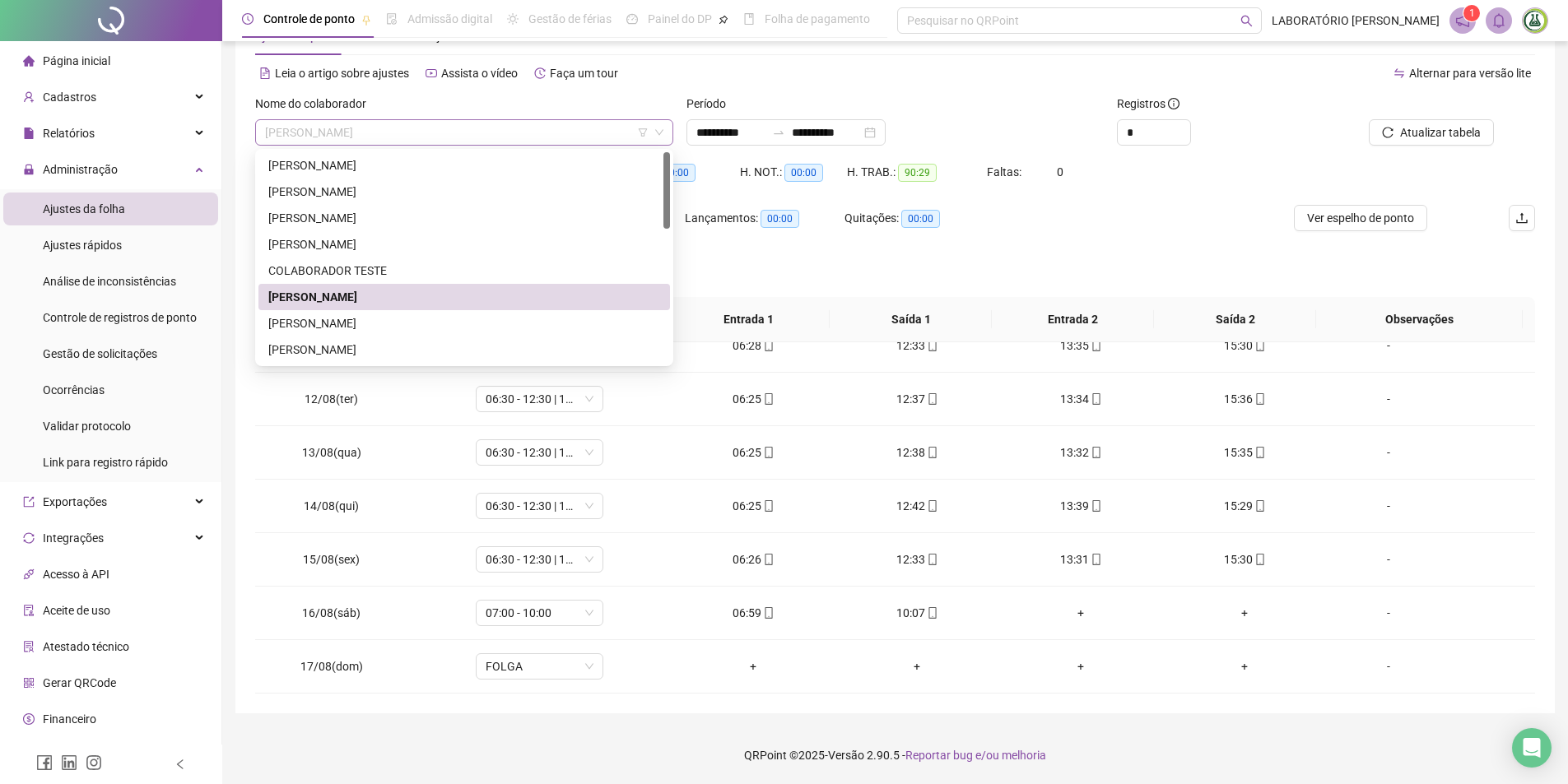
click at [441, 127] on span "[PERSON_NAME]" at bounding box center [464, 132] width 398 height 24
click at [319, 327] on div "[PERSON_NAME]" at bounding box center [464, 323] width 391 height 18
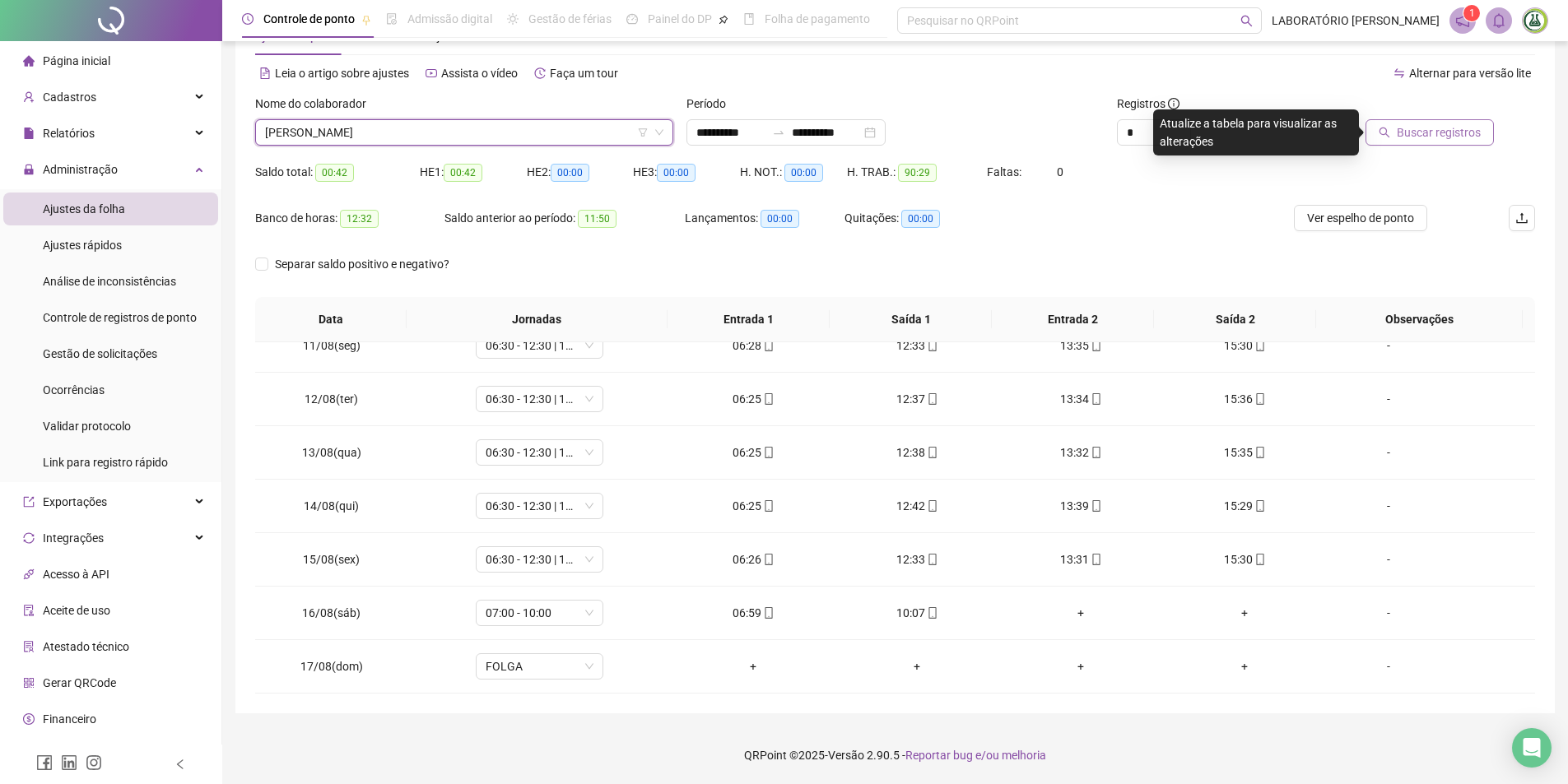
click at [1443, 139] on span "Buscar registros" at bounding box center [1439, 133] width 84 height 18
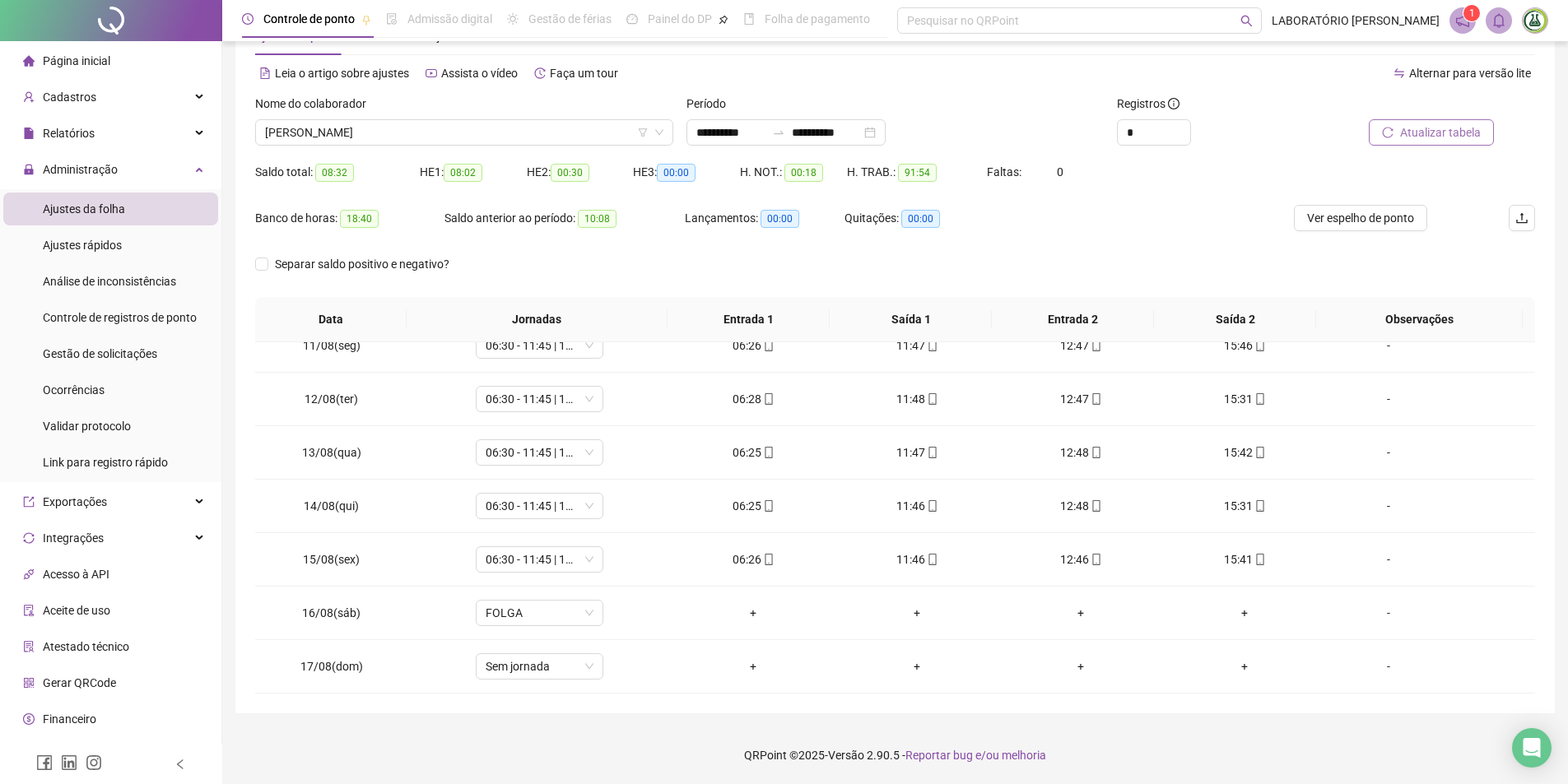
click at [1437, 133] on span "Atualizar tabela" at bounding box center [1440, 133] width 81 height 18
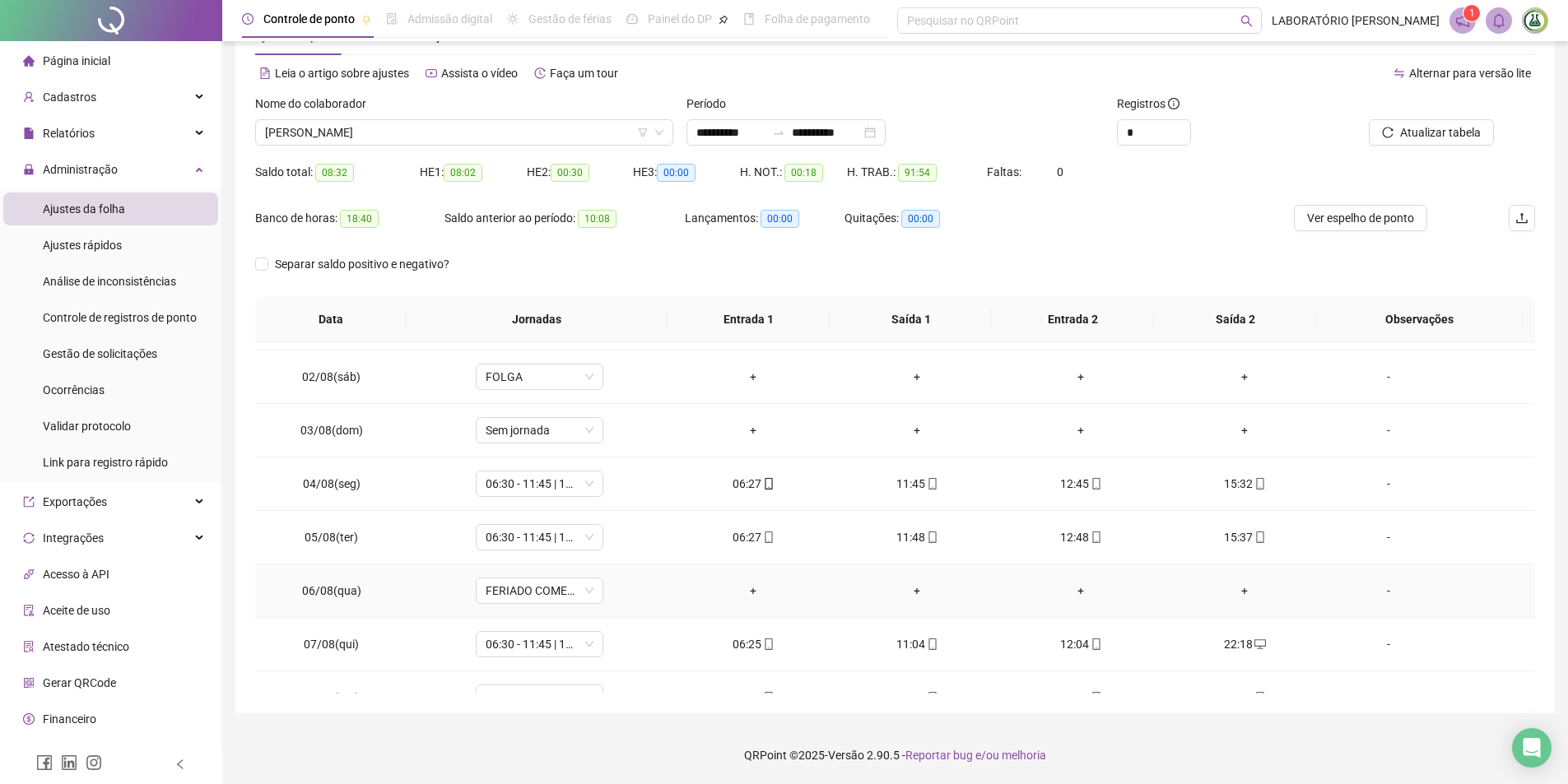
scroll to position [0, 0]
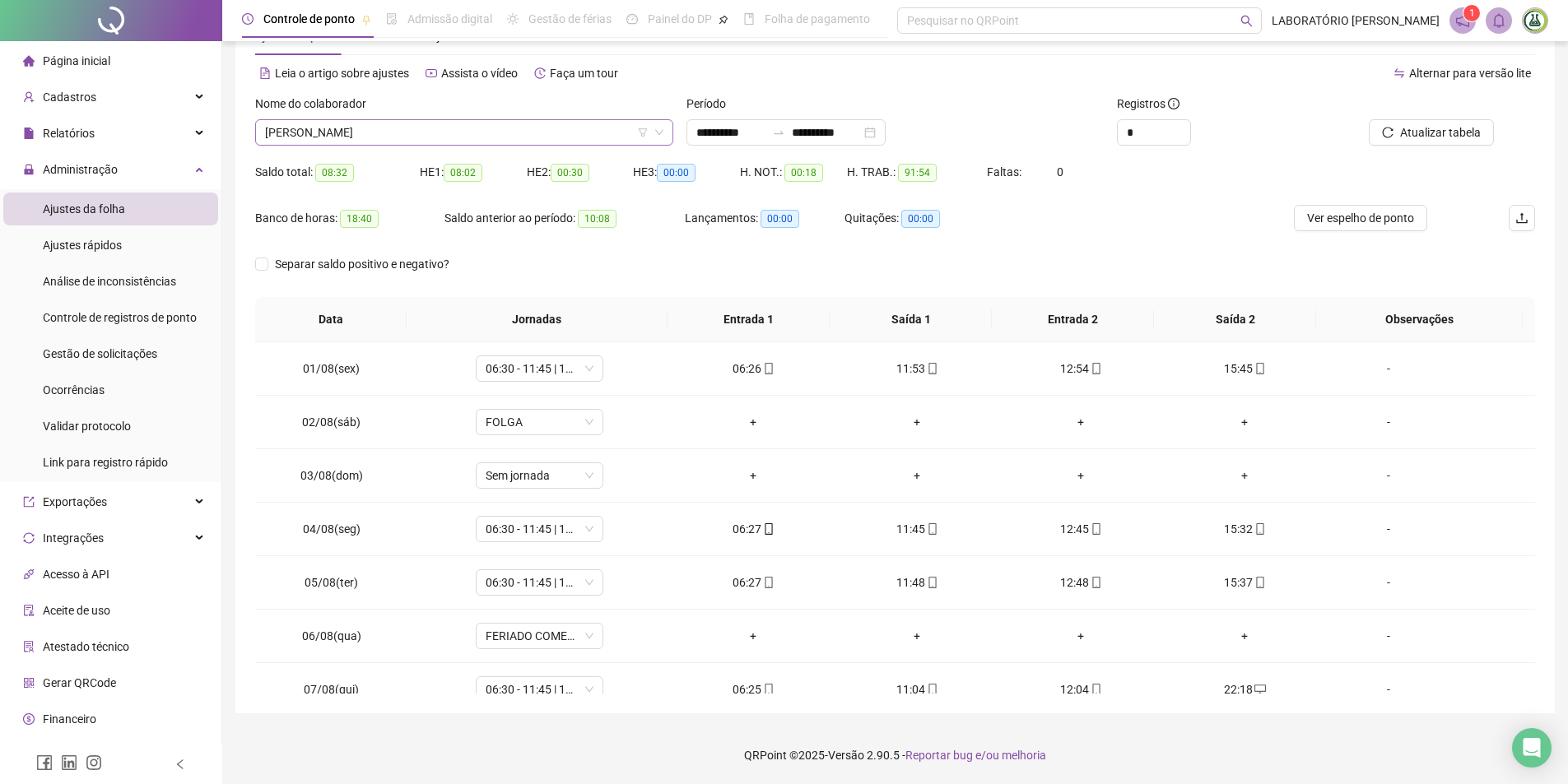
click at [328, 131] on span "[PERSON_NAME]" at bounding box center [464, 132] width 398 height 24
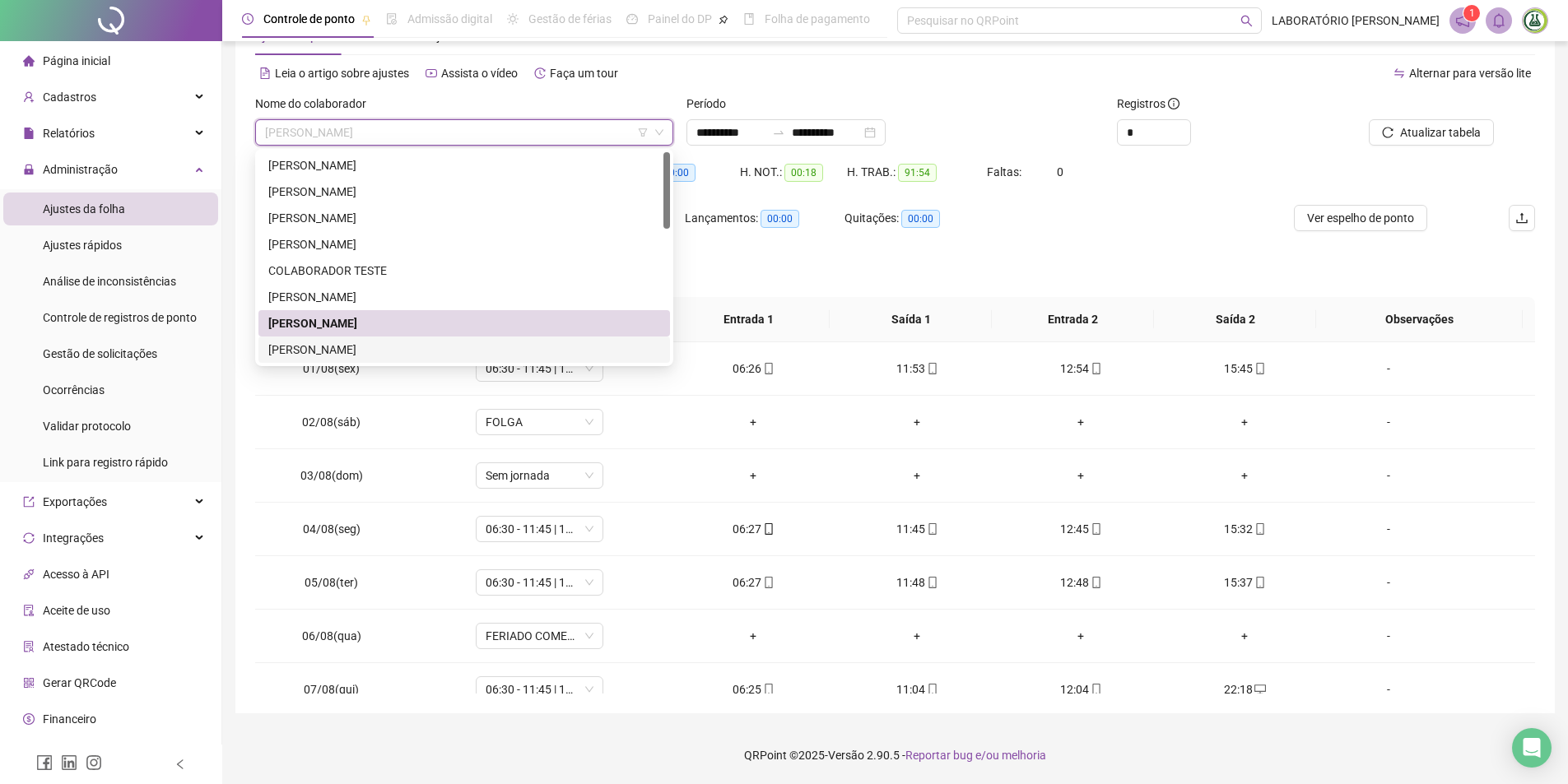
click at [305, 349] on div "[PERSON_NAME]" at bounding box center [464, 350] width 391 height 18
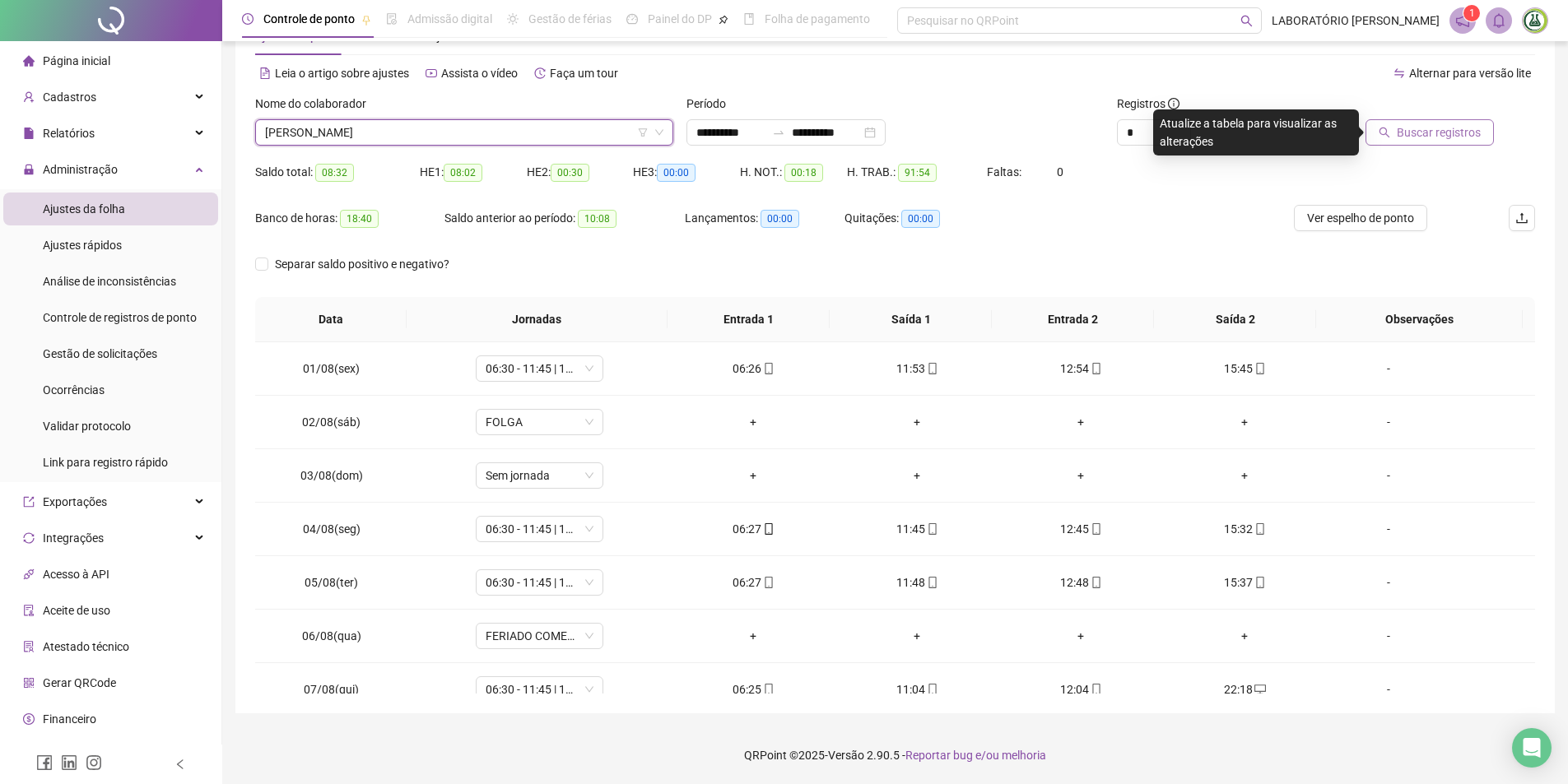
click at [1447, 127] on span "Buscar registros" at bounding box center [1439, 133] width 84 height 18
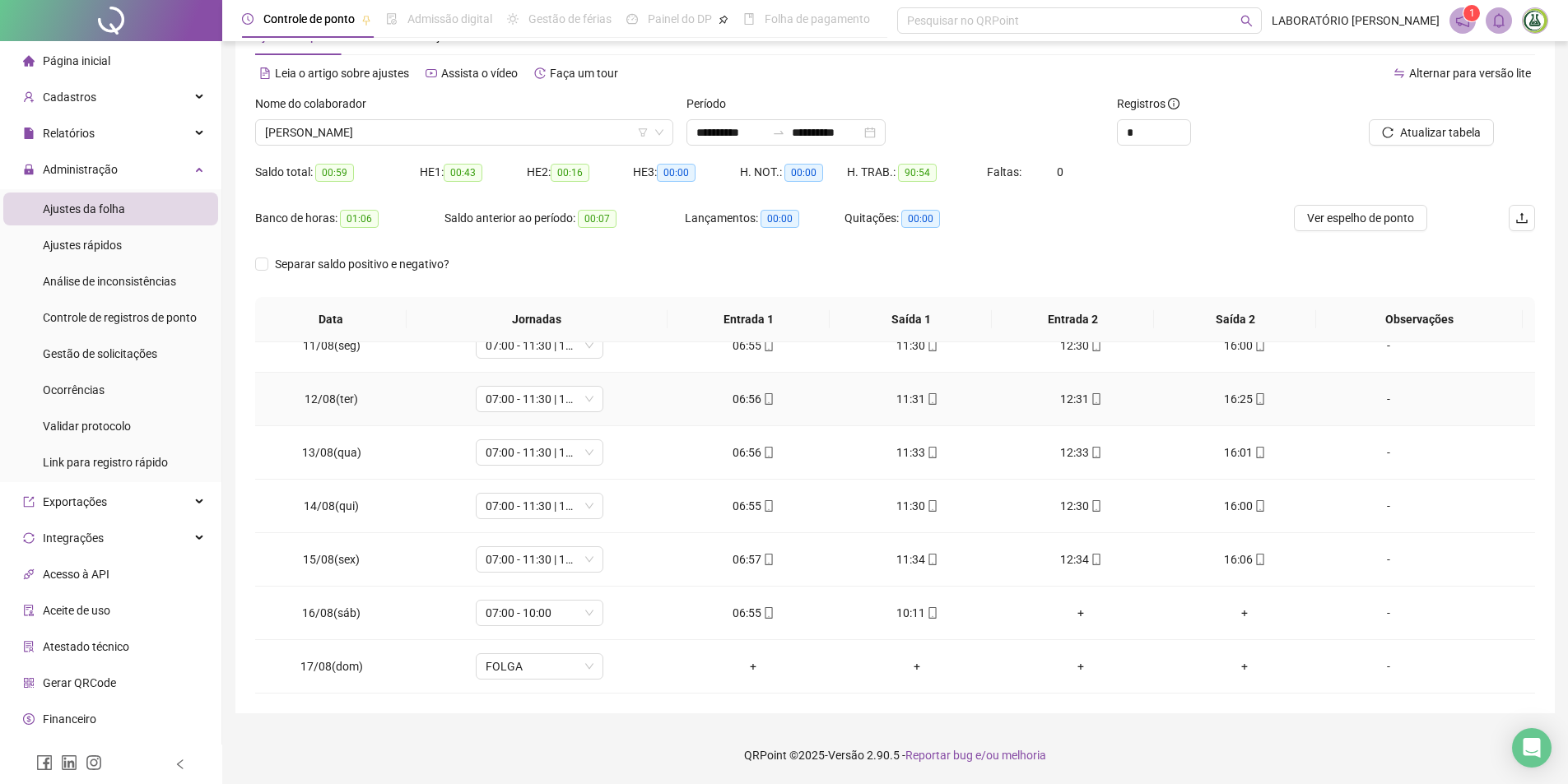
scroll to position [146, 0]
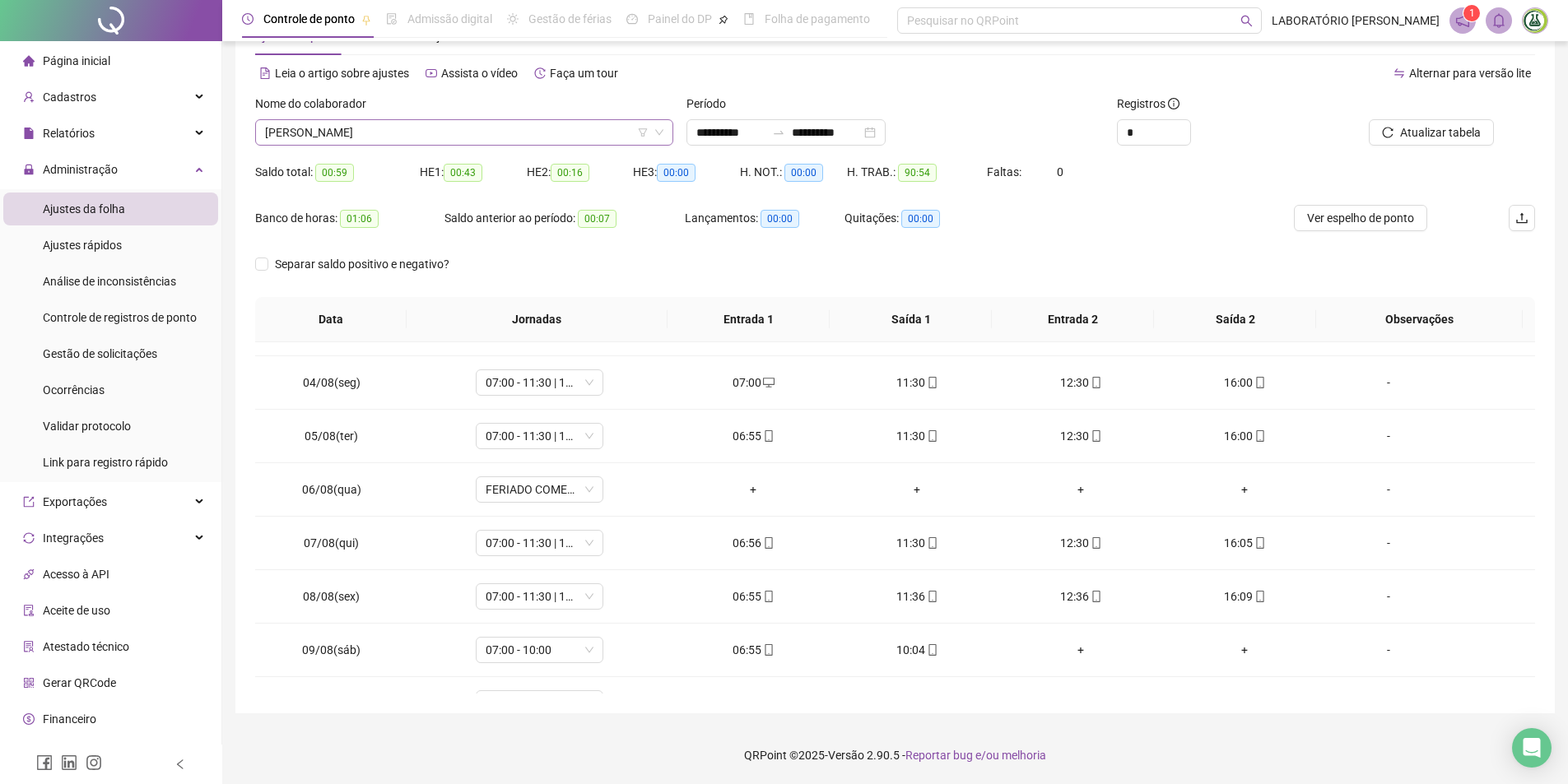
click at [502, 133] on span "[PERSON_NAME]" at bounding box center [464, 132] width 398 height 24
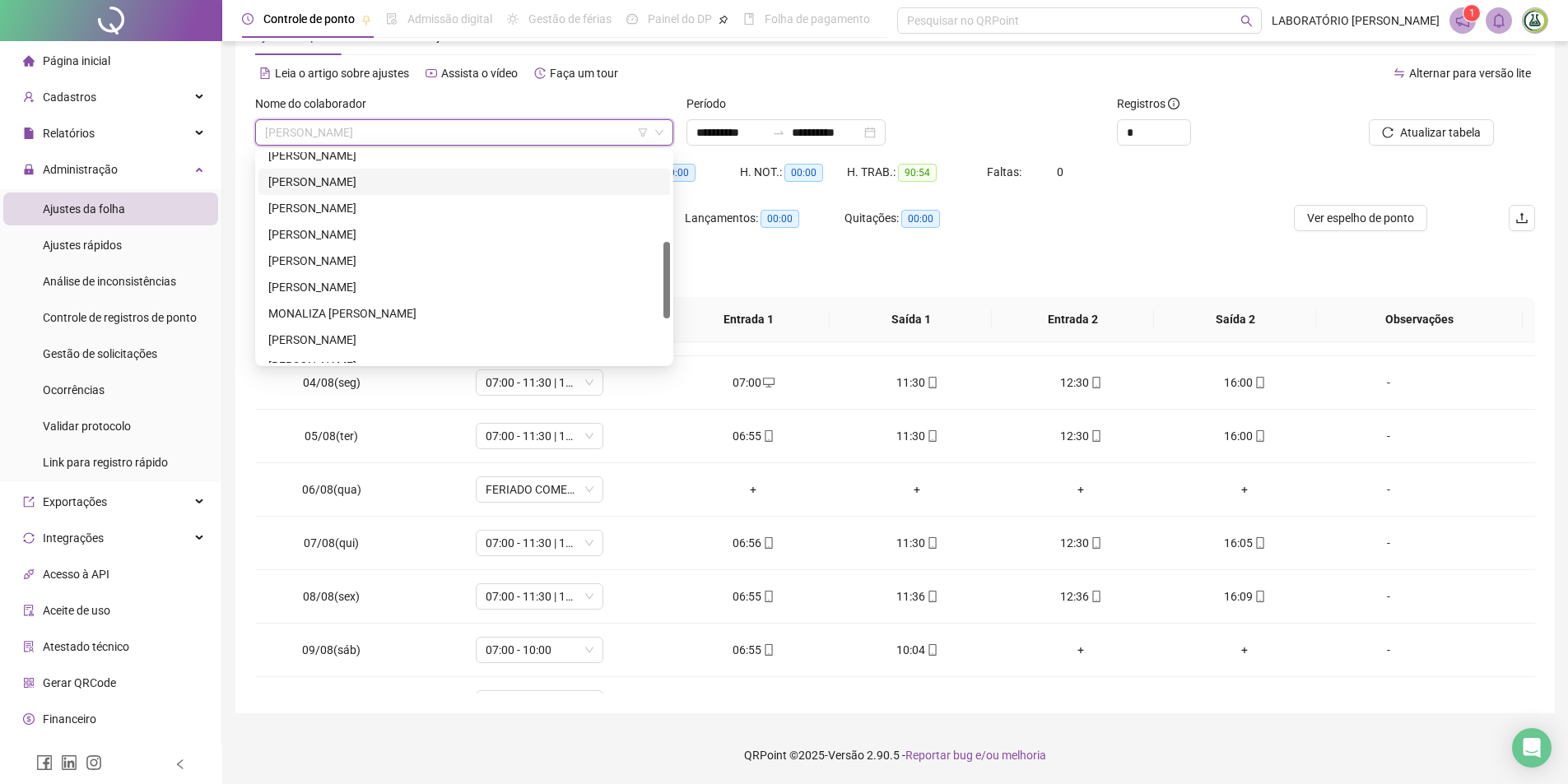
scroll to position [165, 0]
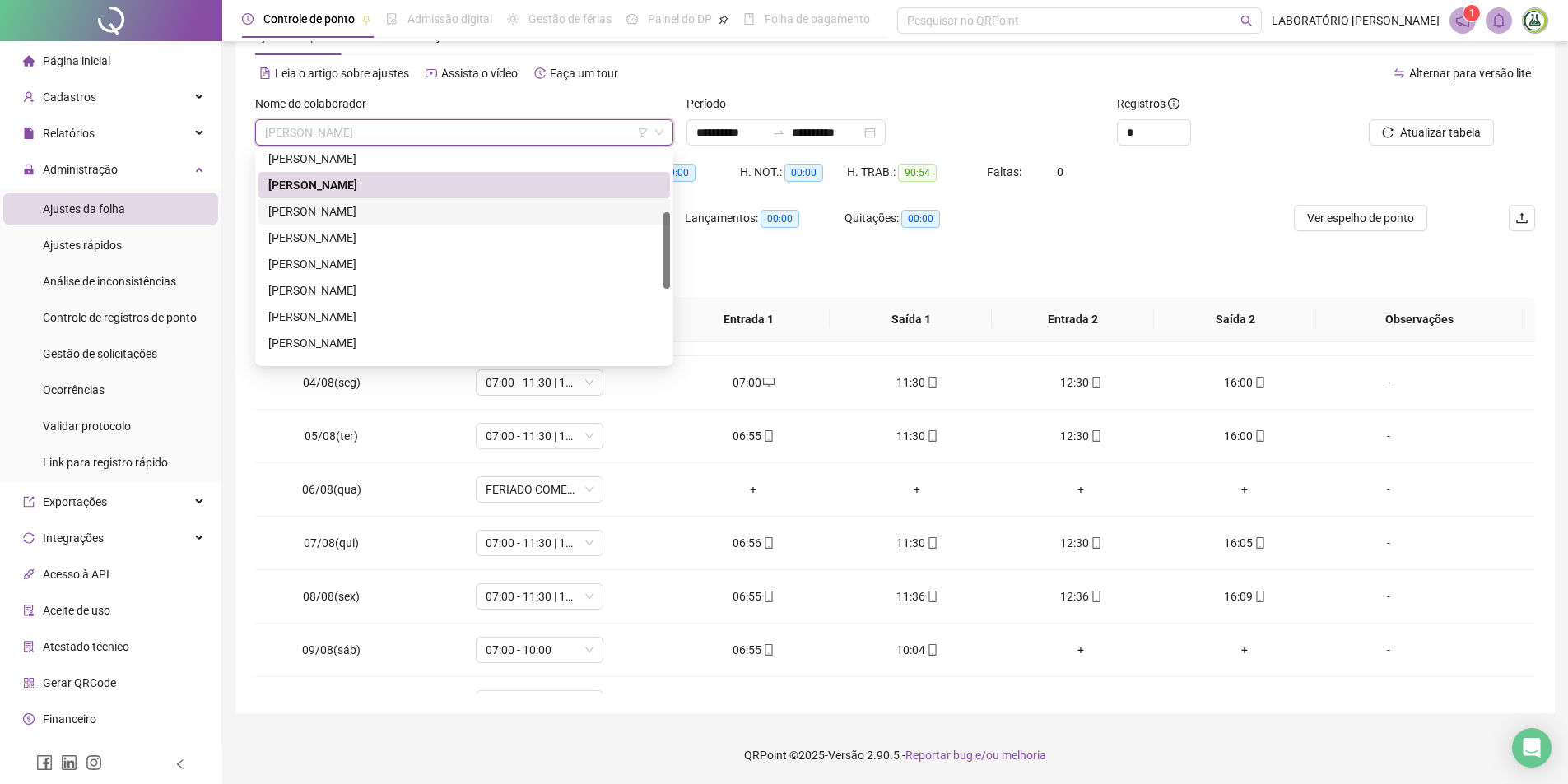
click at [335, 205] on div "[PERSON_NAME]" at bounding box center [464, 212] width 391 height 18
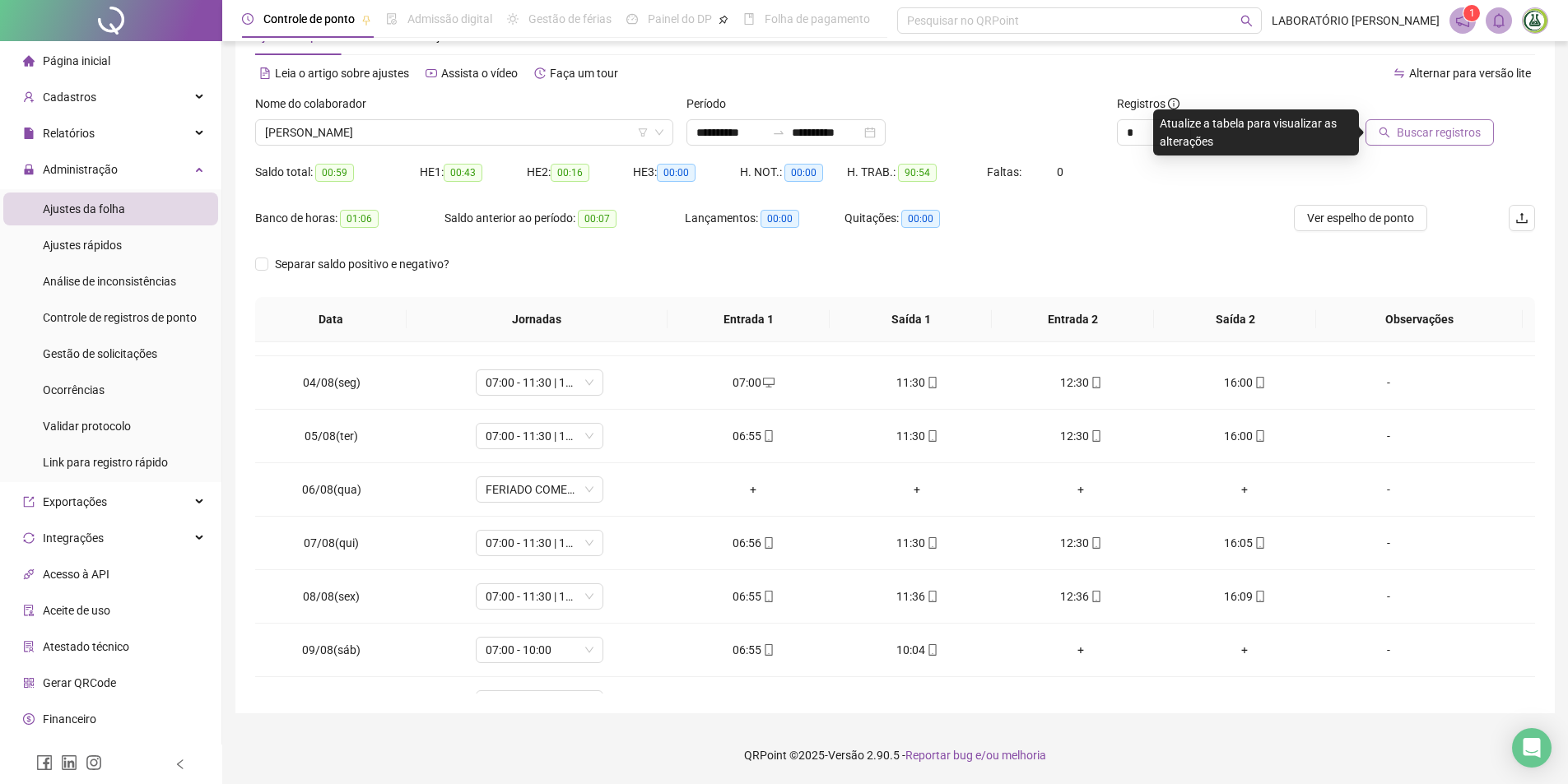
click at [1413, 134] on span "Buscar registros" at bounding box center [1439, 133] width 84 height 18
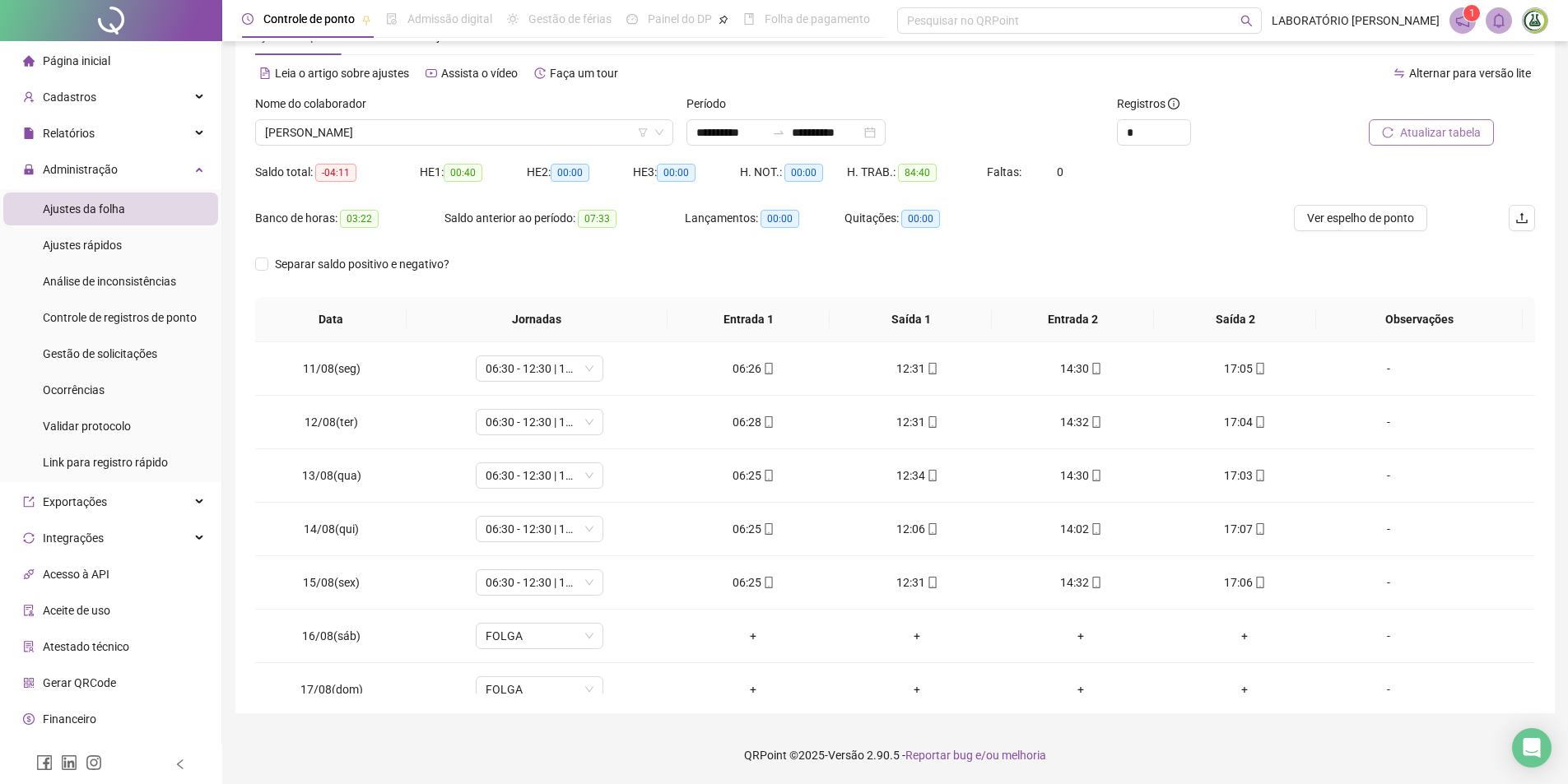
scroll to position [557, 0]
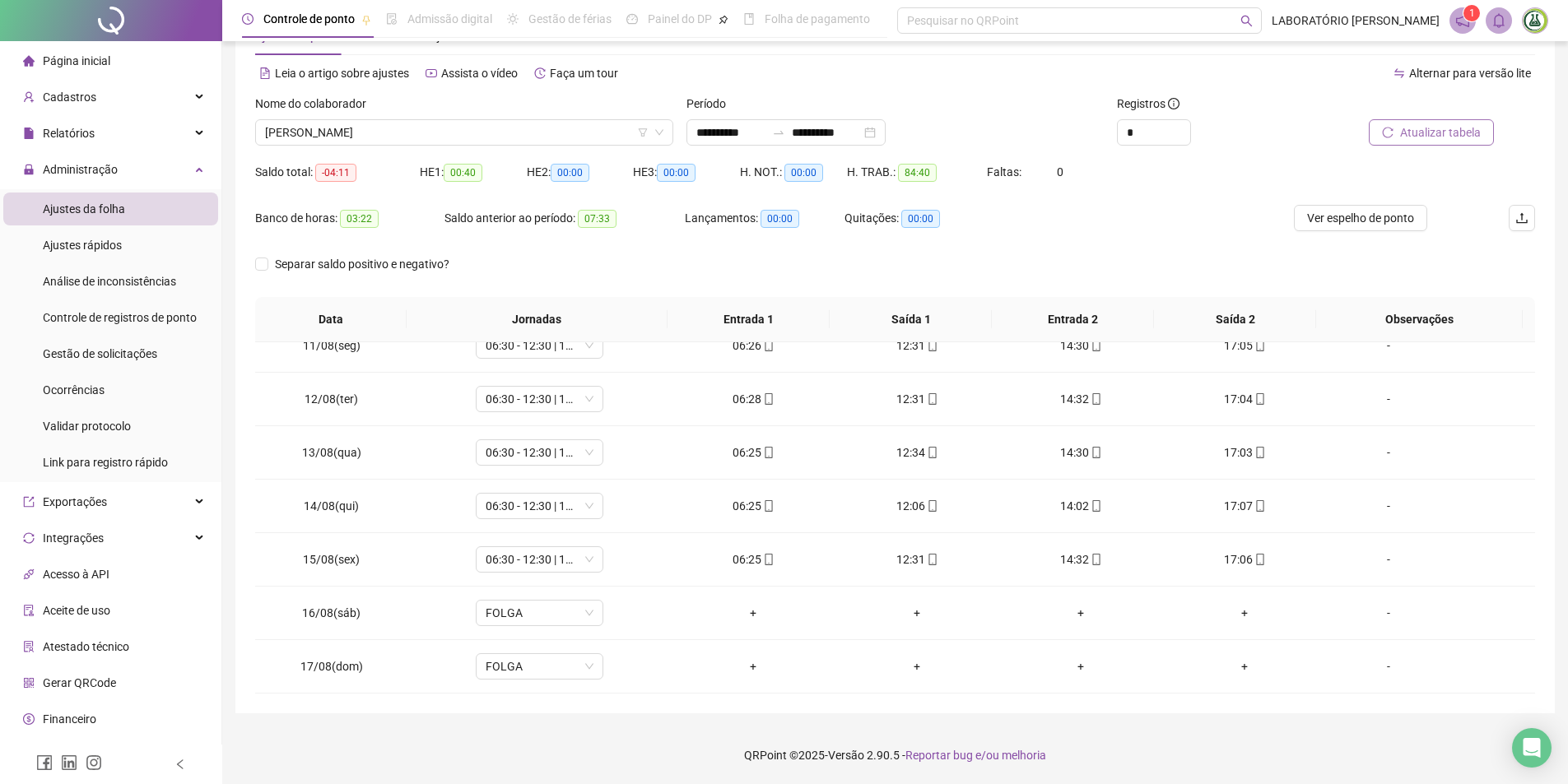
click at [350, 118] on div "Nome do colaborador" at bounding box center [464, 107] width 418 height 24
click at [346, 137] on span "[PERSON_NAME]" at bounding box center [464, 132] width 398 height 24
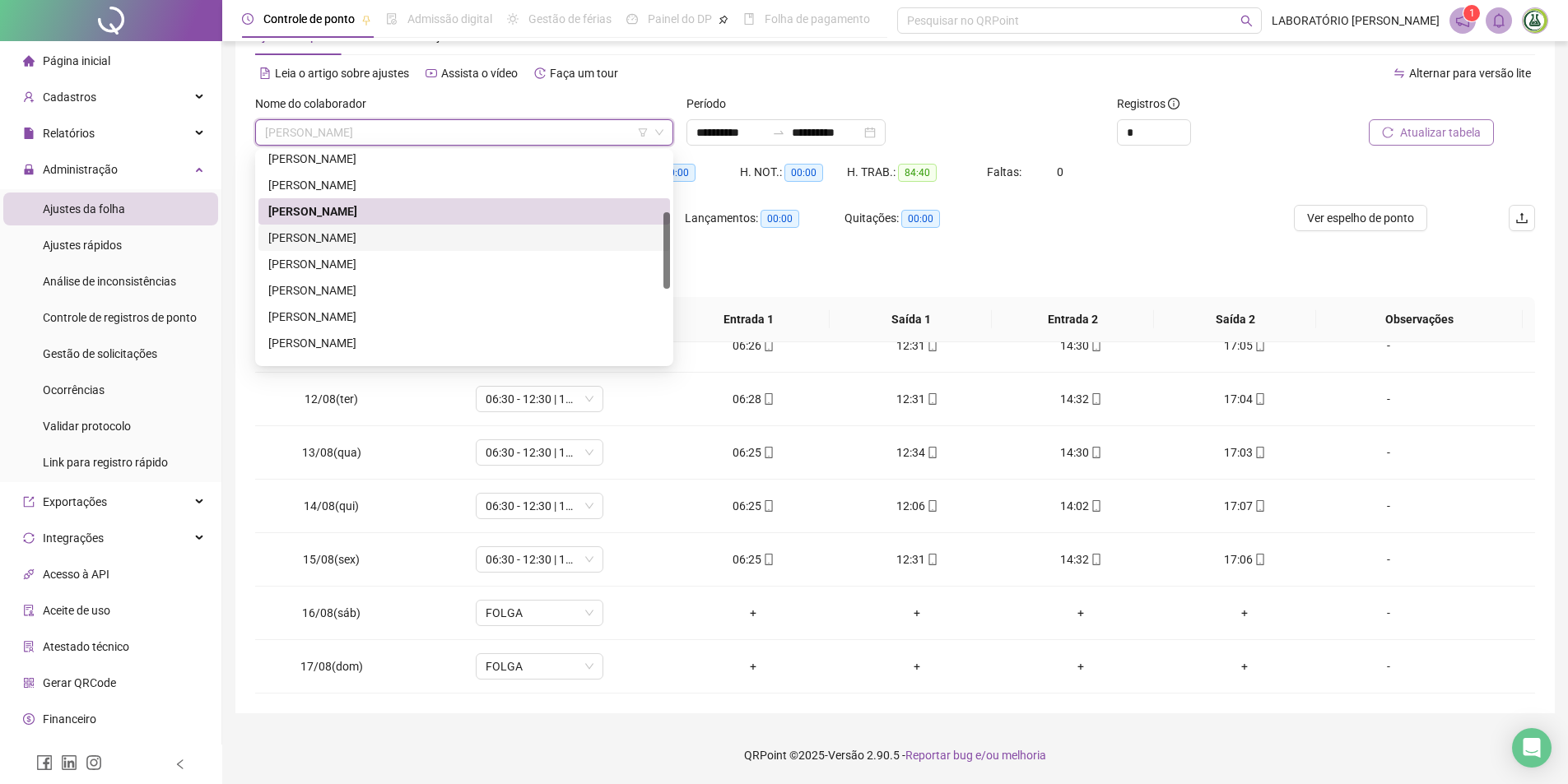
click at [328, 241] on div "[PERSON_NAME]" at bounding box center [464, 238] width 391 height 18
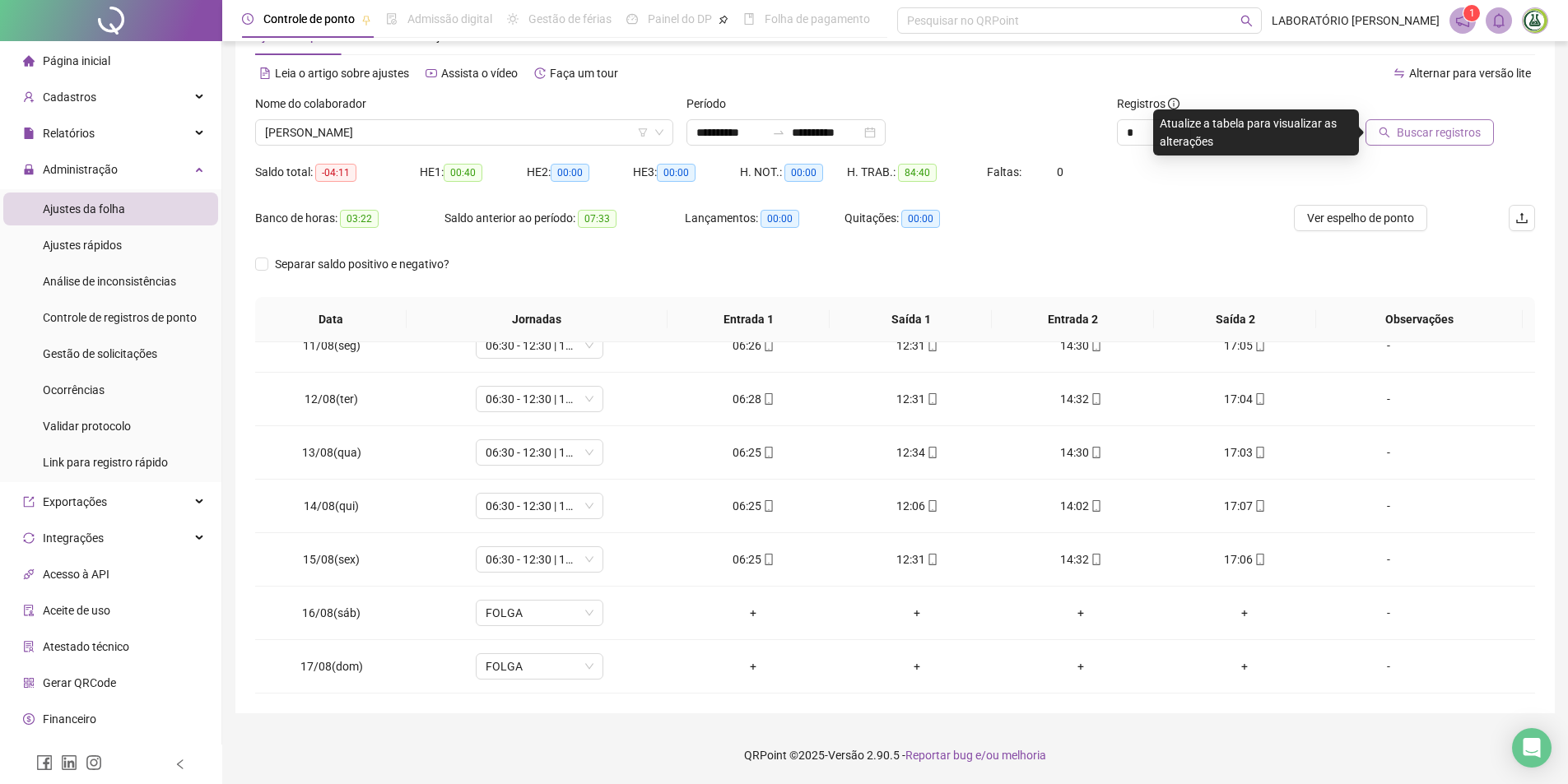
click at [1403, 133] on span "Buscar registros" at bounding box center [1439, 133] width 84 height 18
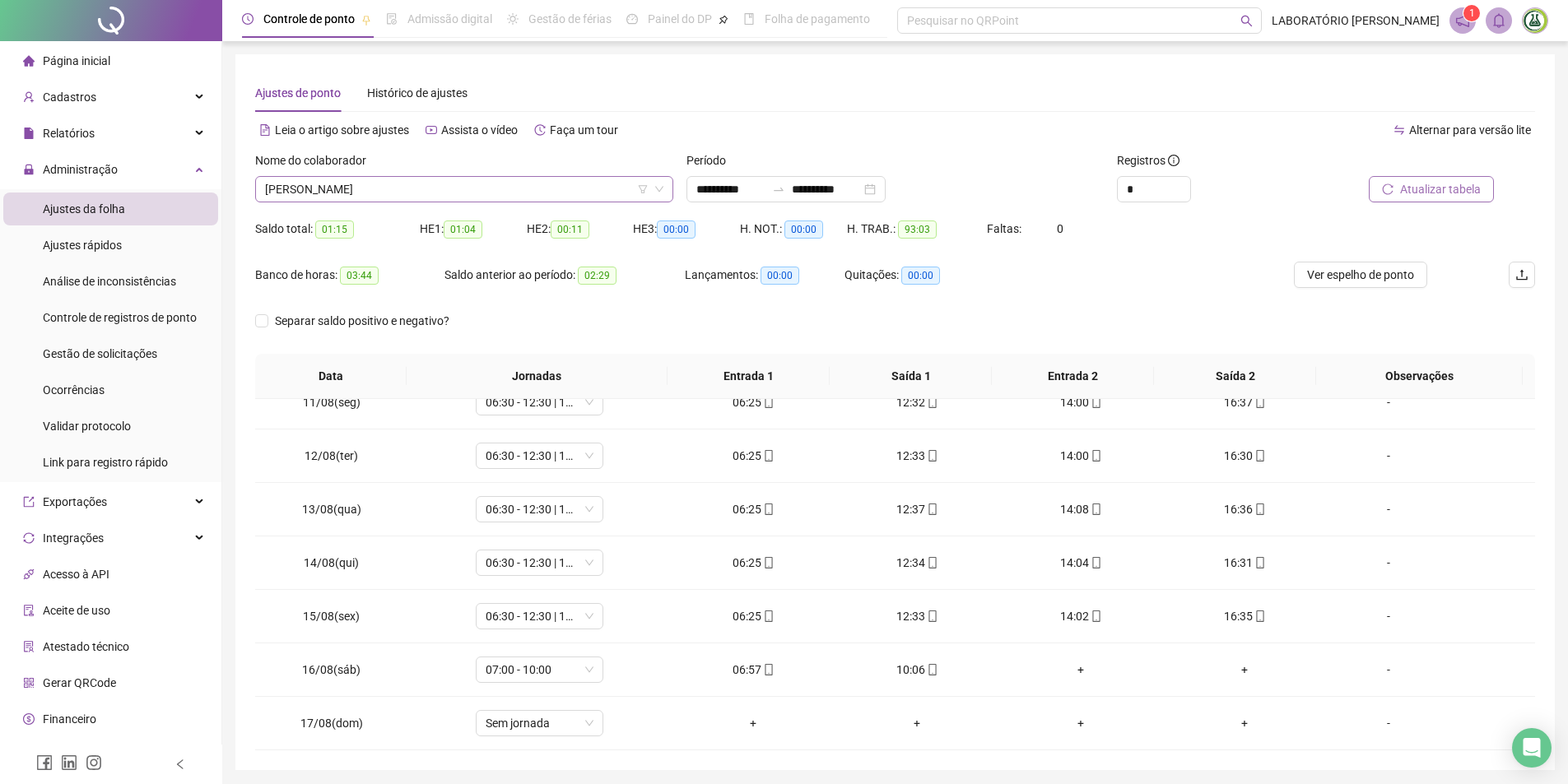
click at [406, 187] on span "[PERSON_NAME]" at bounding box center [464, 189] width 398 height 24
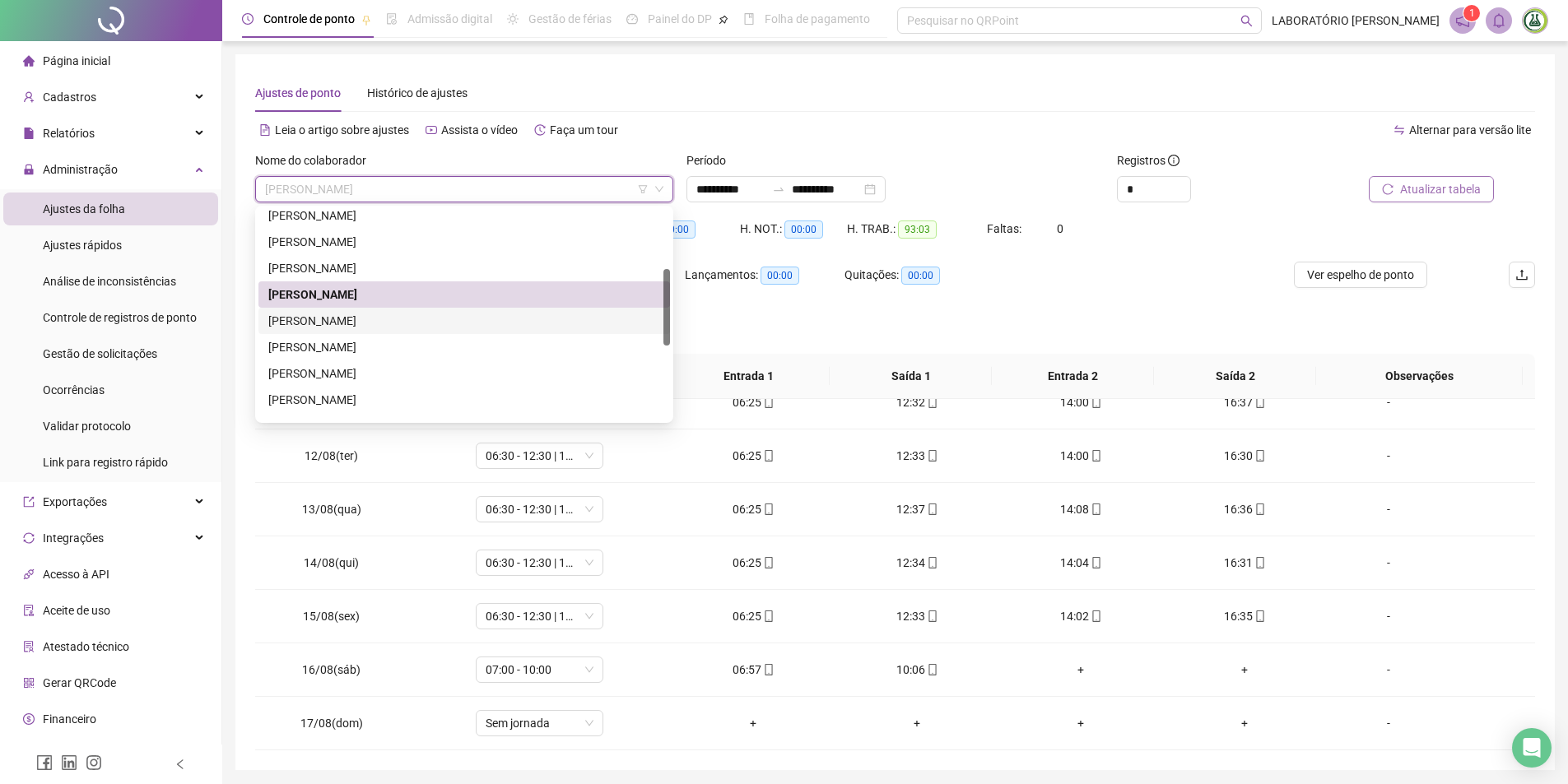
click at [345, 319] on div "[PERSON_NAME]" at bounding box center [464, 321] width 391 height 18
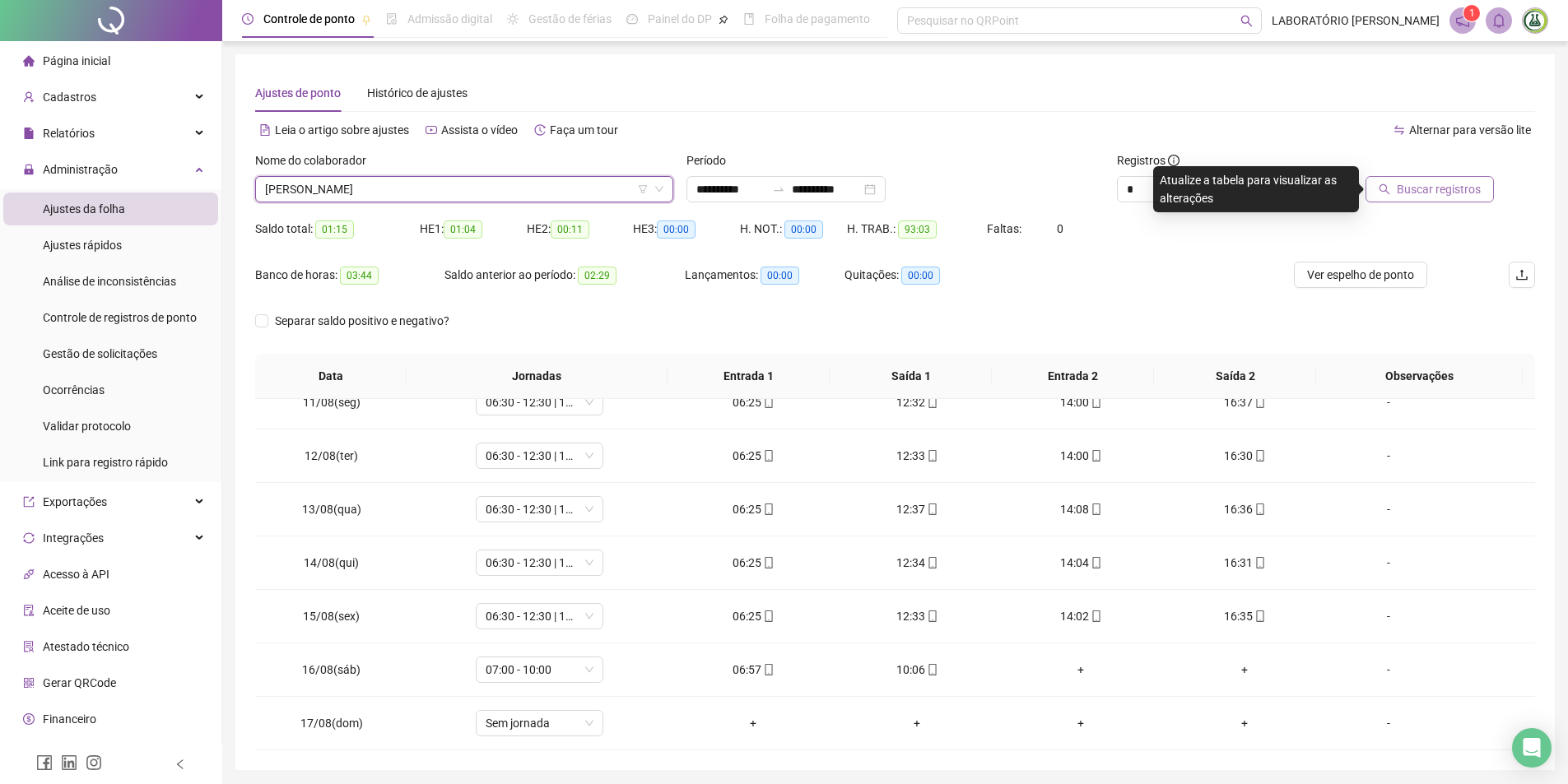
click at [1422, 193] on span "Buscar registros" at bounding box center [1439, 190] width 84 height 18
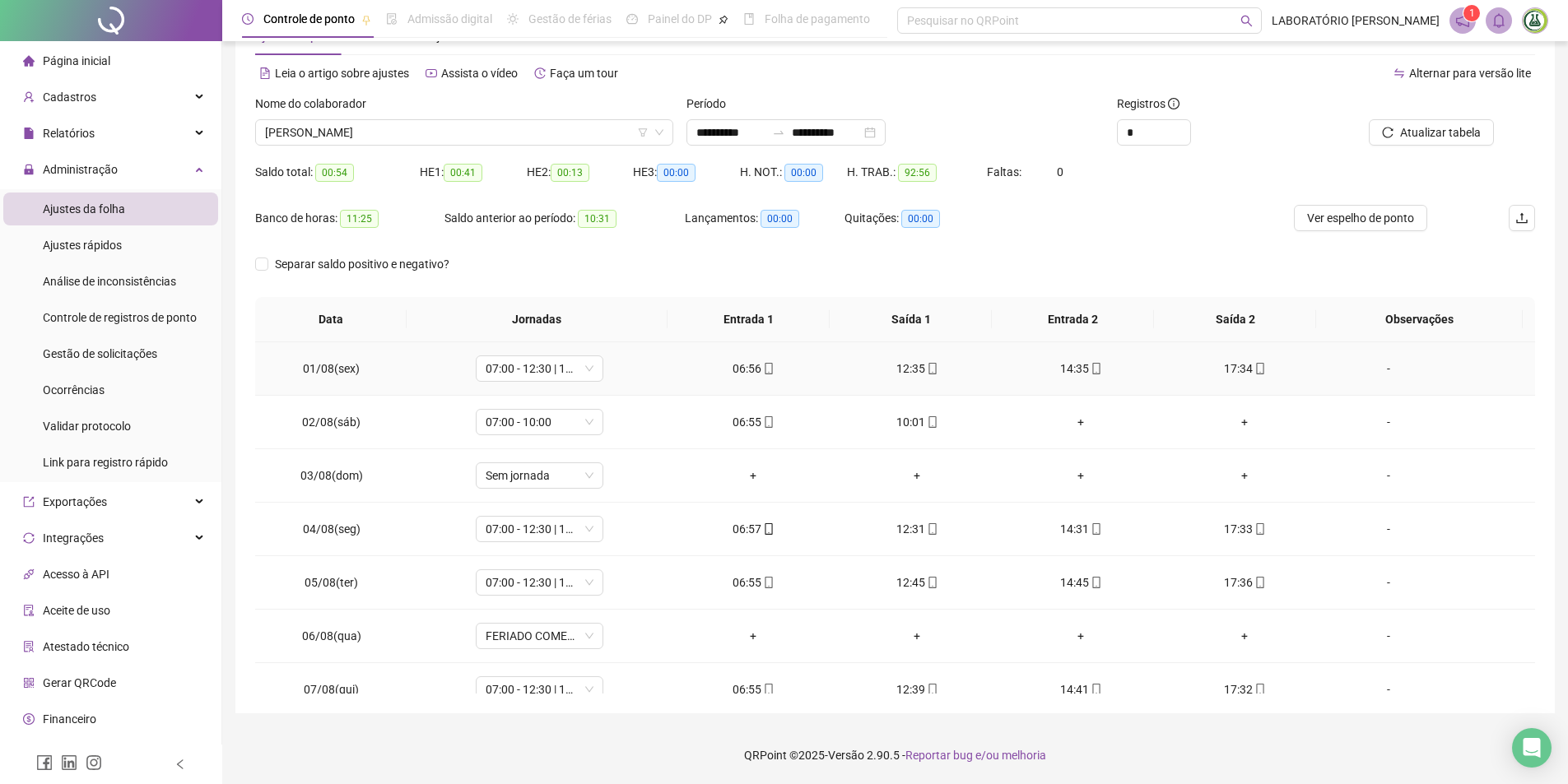
scroll to position [0, 0]
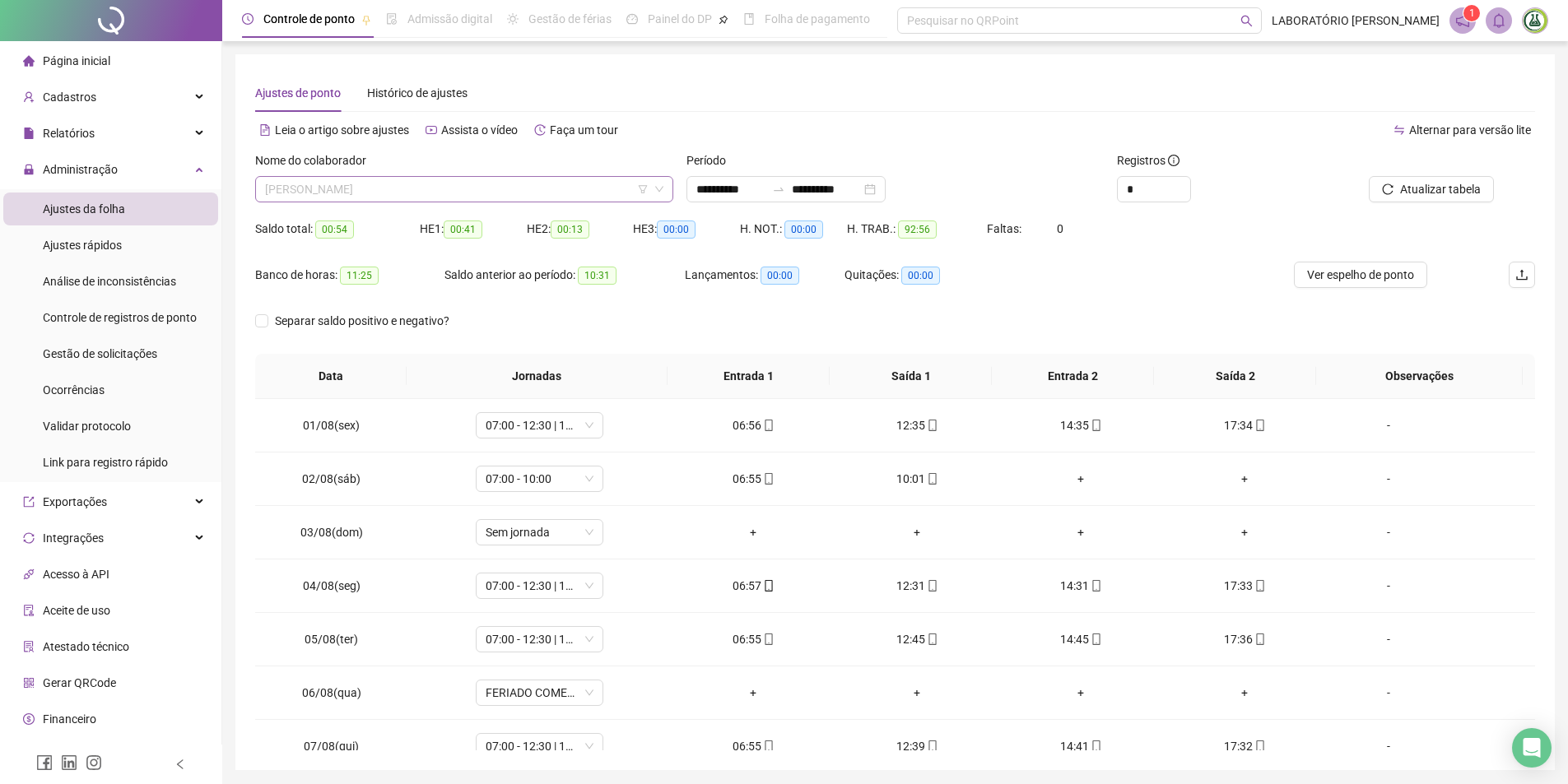
click at [412, 176] on div "[PERSON_NAME]" at bounding box center [464, 189] width 418 height 26
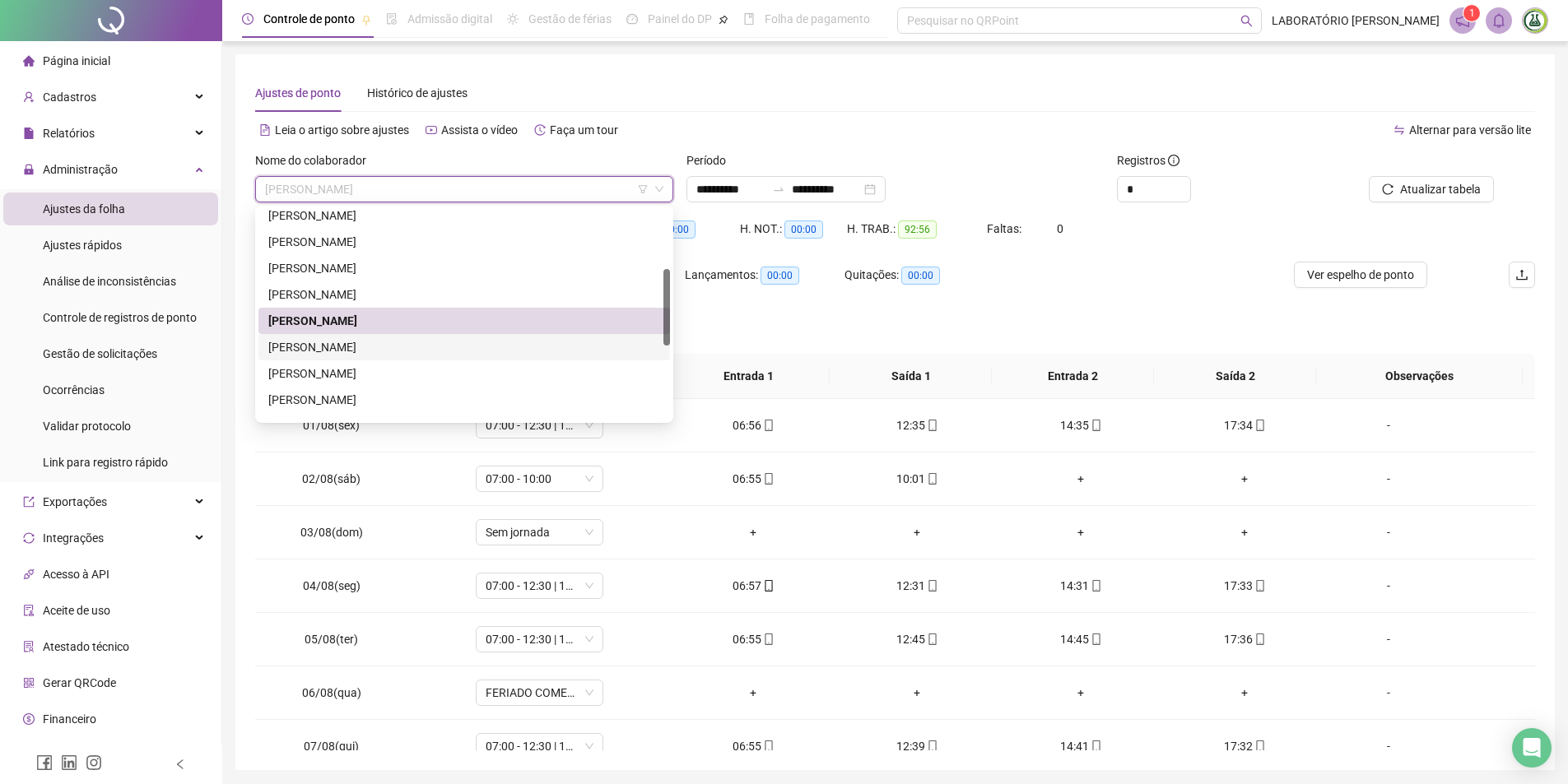
click at [351, 351] on div "[PERSON_NAME]" at bounding box center [464, 348] width 391 height 18
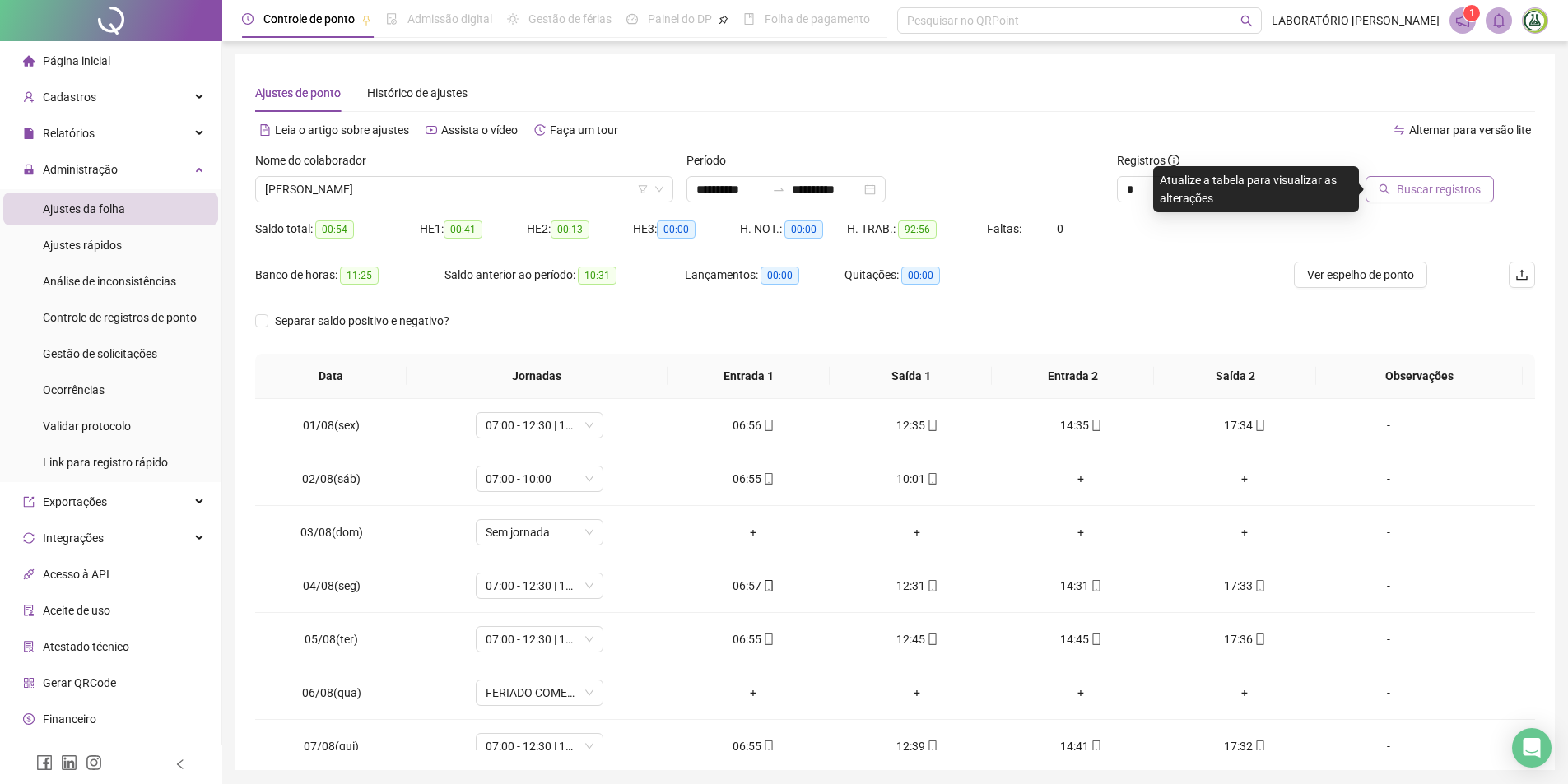
click at [1419, 193] on span "Buscar registros" at bounding box center [1439, 190] width 84 height 18
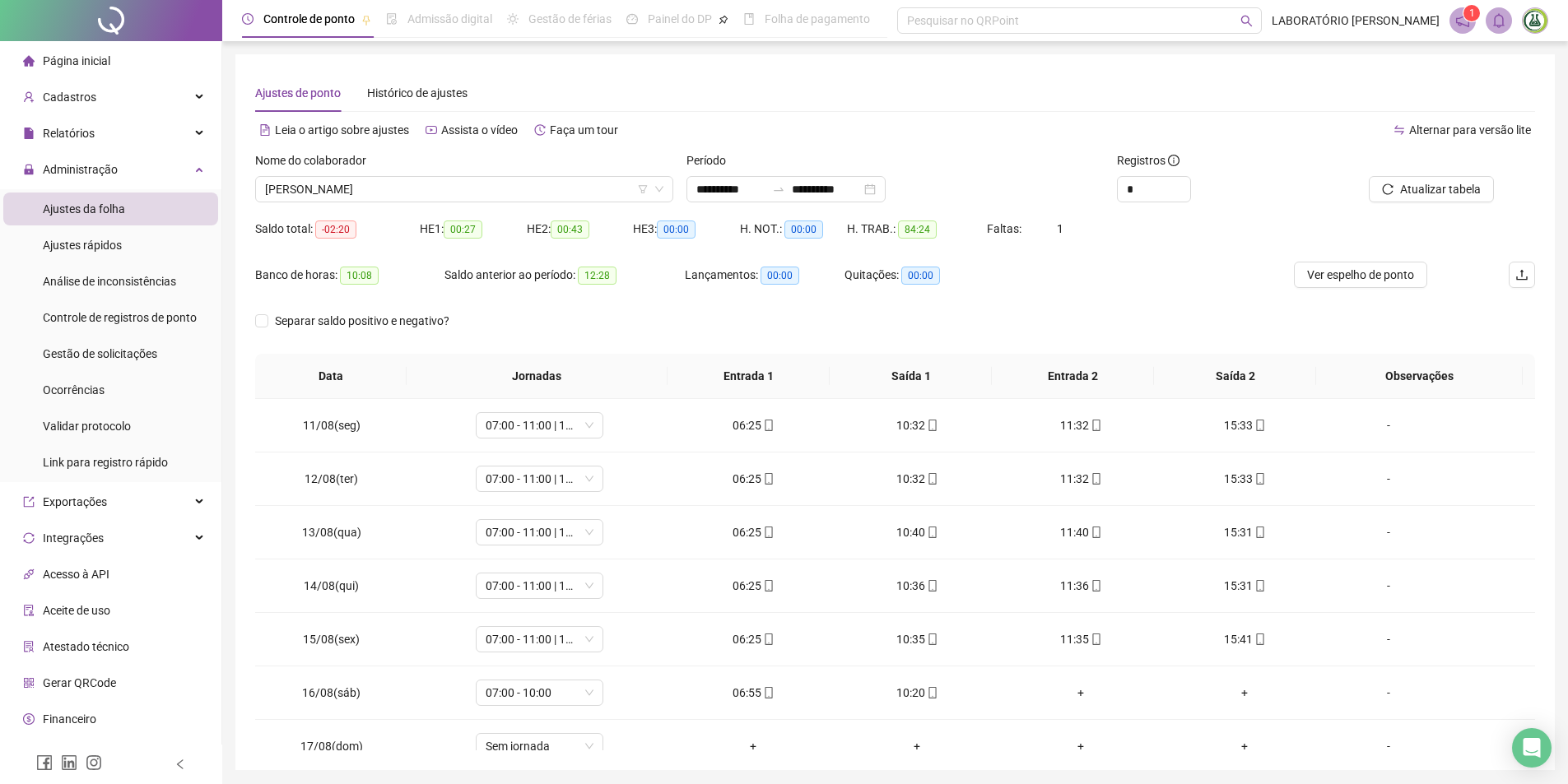
scroll to position [557, 0]
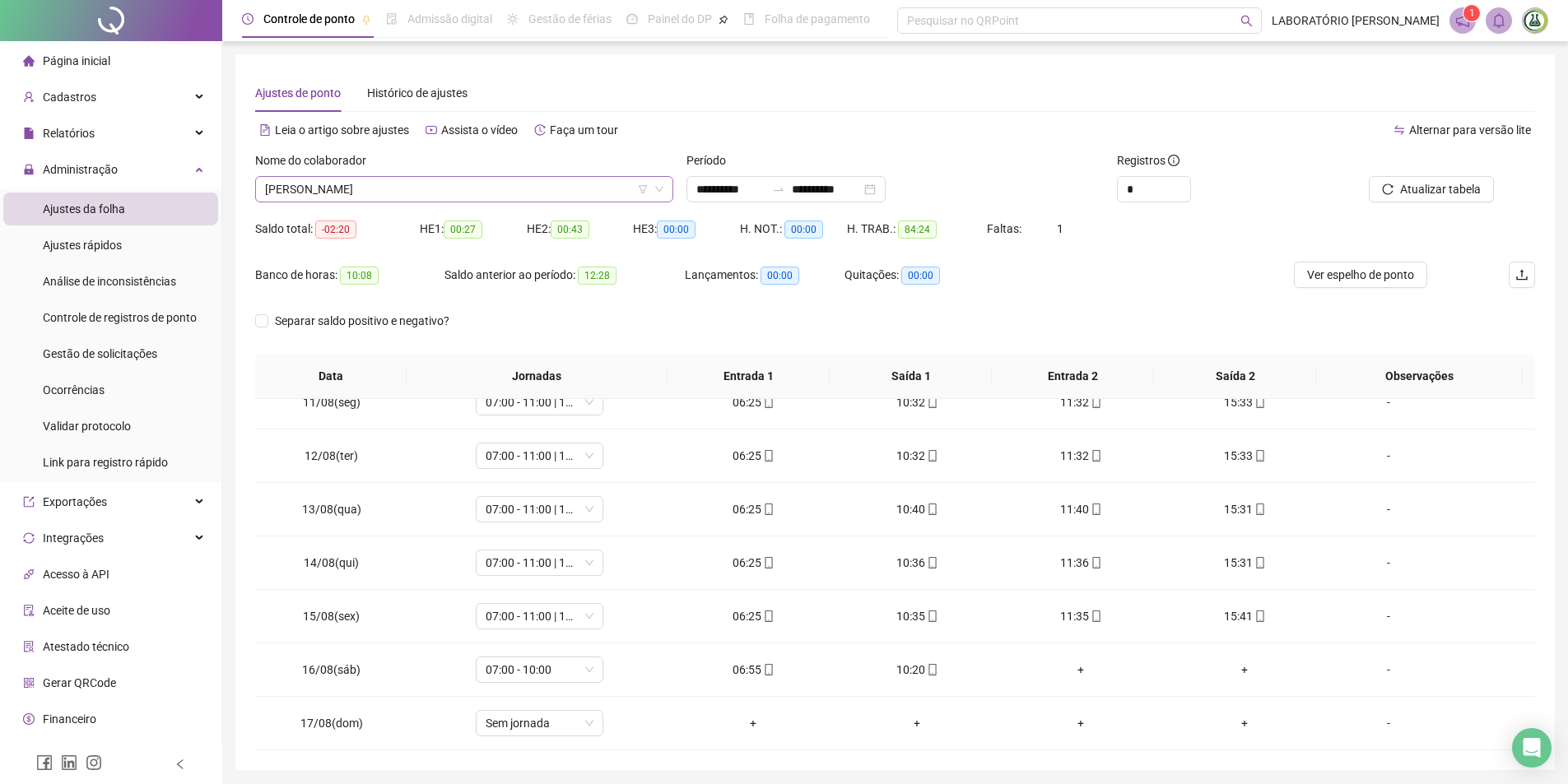
click at [470, 185] on span "[PERSON_NAME]" at bounding box center [464, 189] width 398 height 24
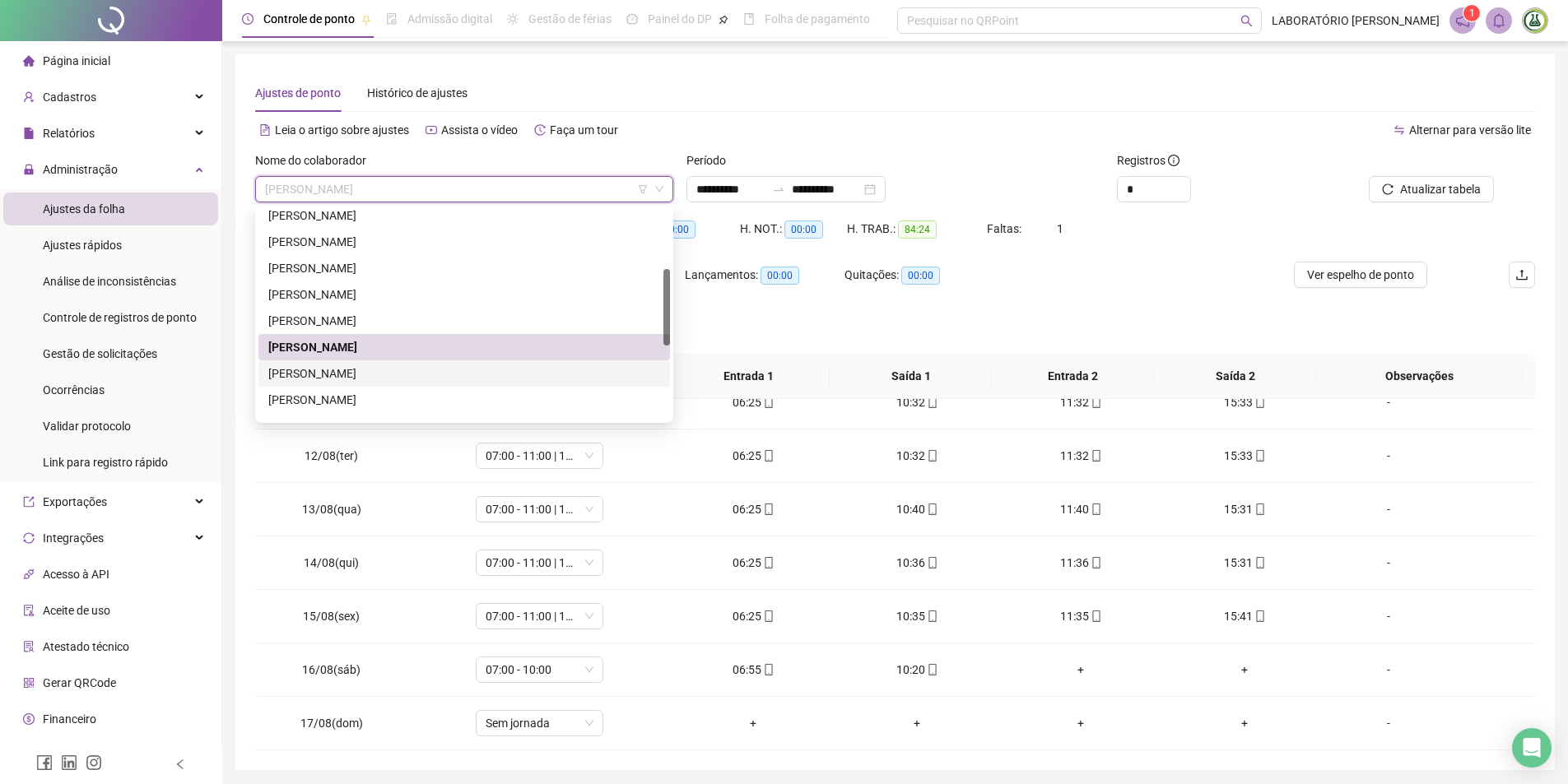
click at [335, 368] on div "[PERSON_NAME]" at bounding box center [464, 374] width 391 height 18
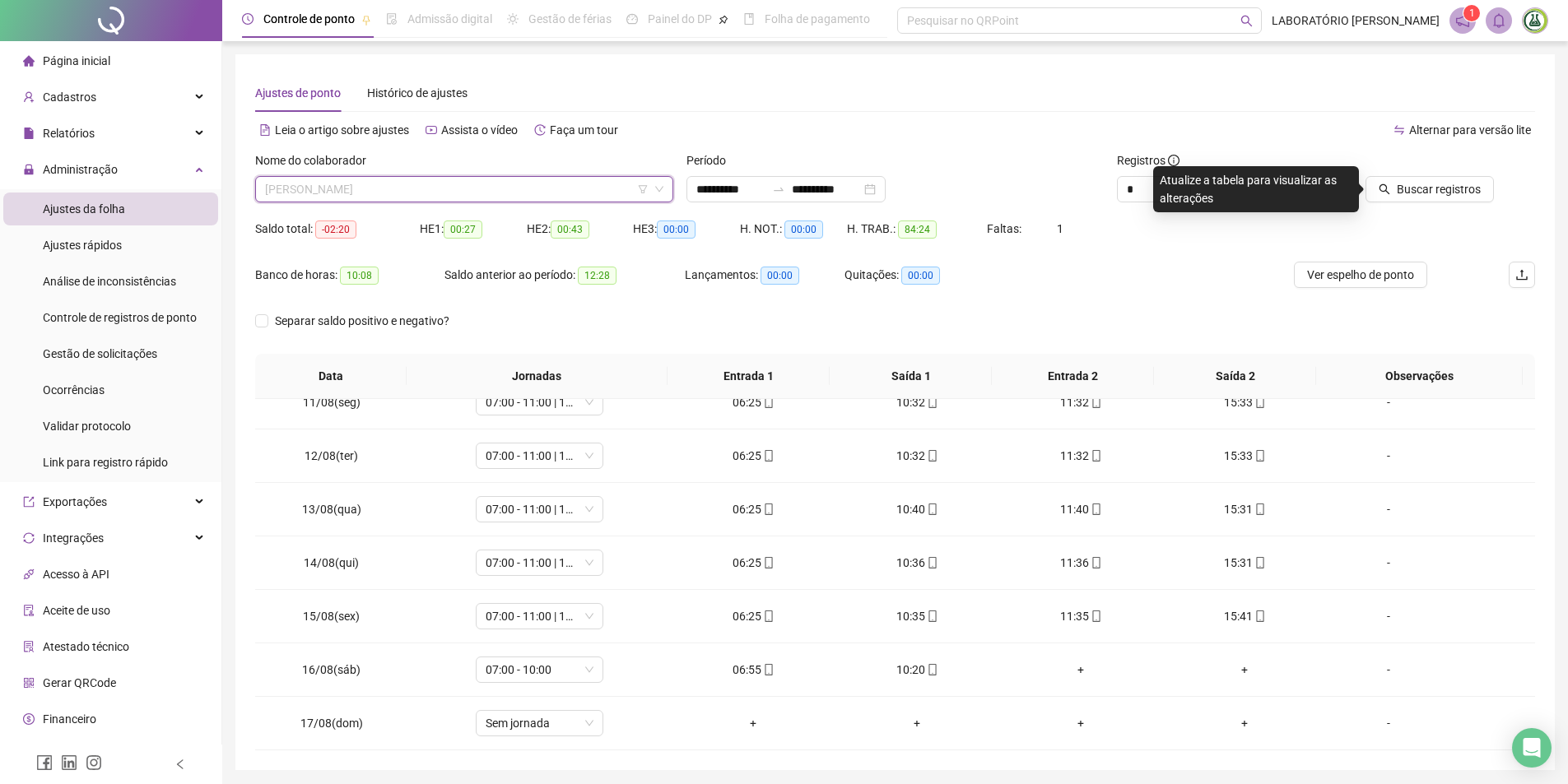
drag, startPoint x: 405, startPoint y: 177, endPoint x: 406, endPoint y: 189, distance: 12.0
click at [405, 178] on span "[PERSON_NAME]" at bounding box center [464, 189] width 398 height 24
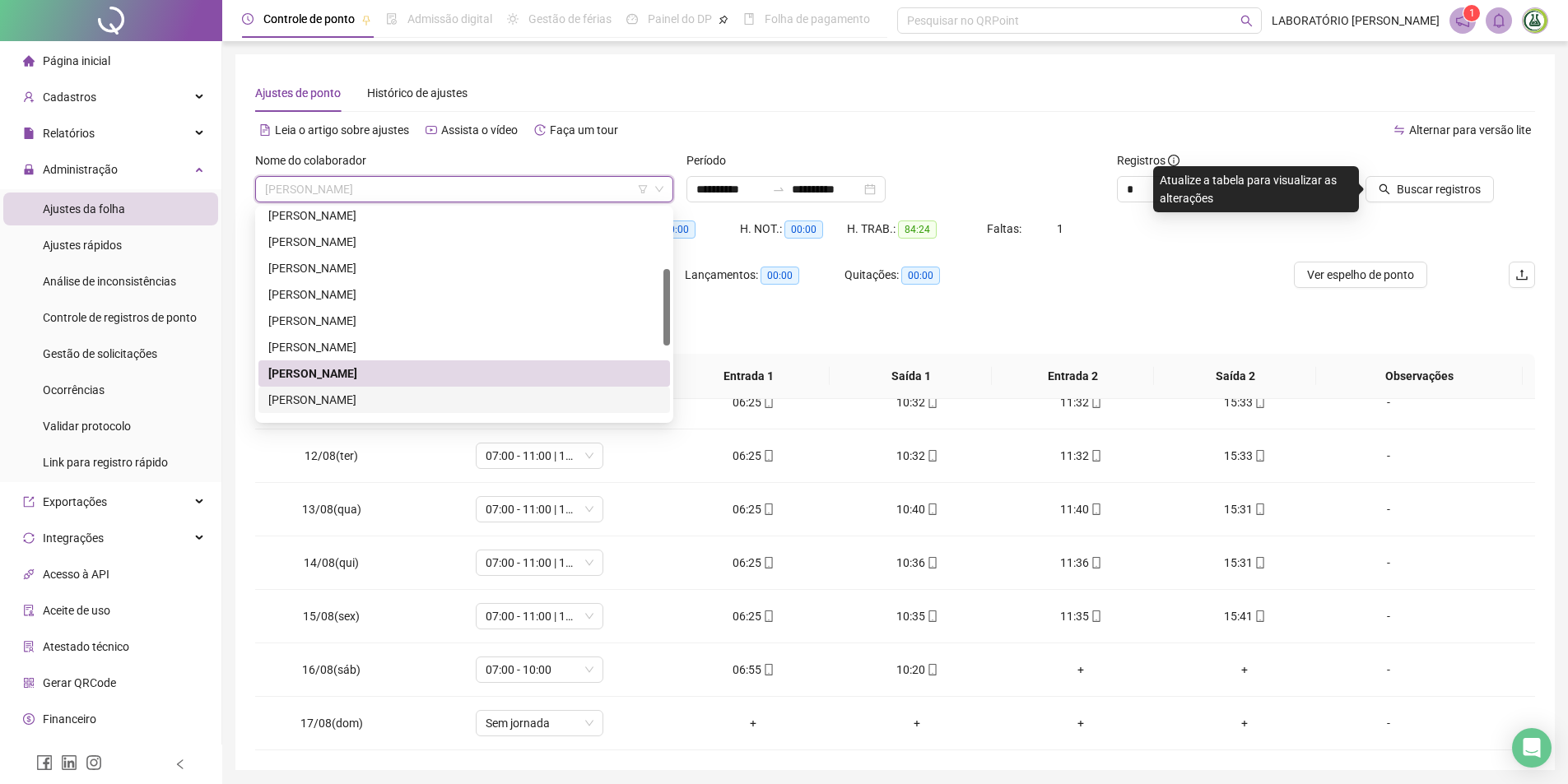
click at [357, 398] on div "[PERSON_NAME]" at bounding box center [464, 400] width 391 height 18
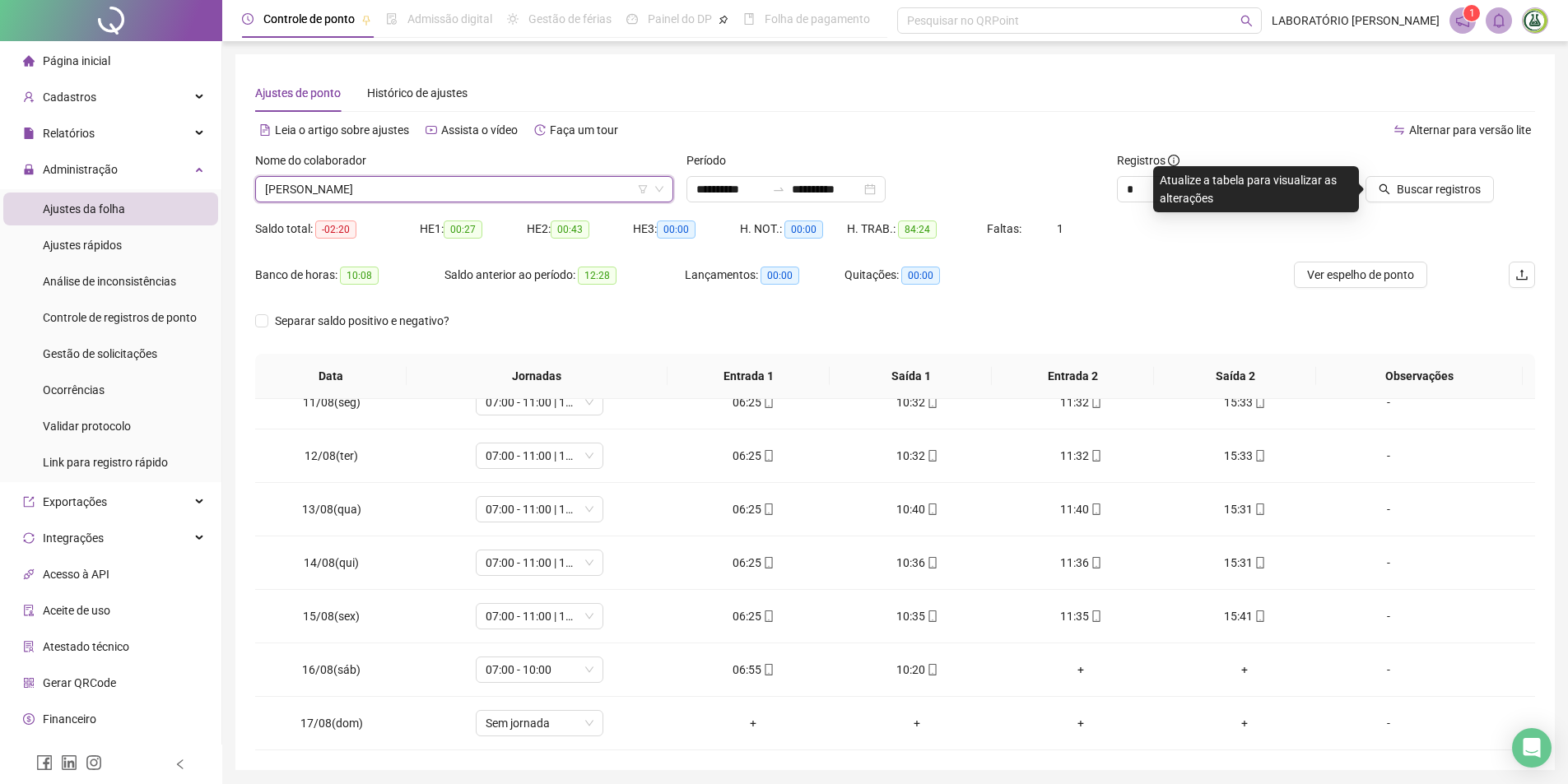
drag, startPoint x: 438, startPoint y: 186, endPoint x: 433, endPoint y: 203, distance: 17.7
click at [438, 186] on span "[PERSON_NAME]" at bounding box center [464, 189] width 398 height 24
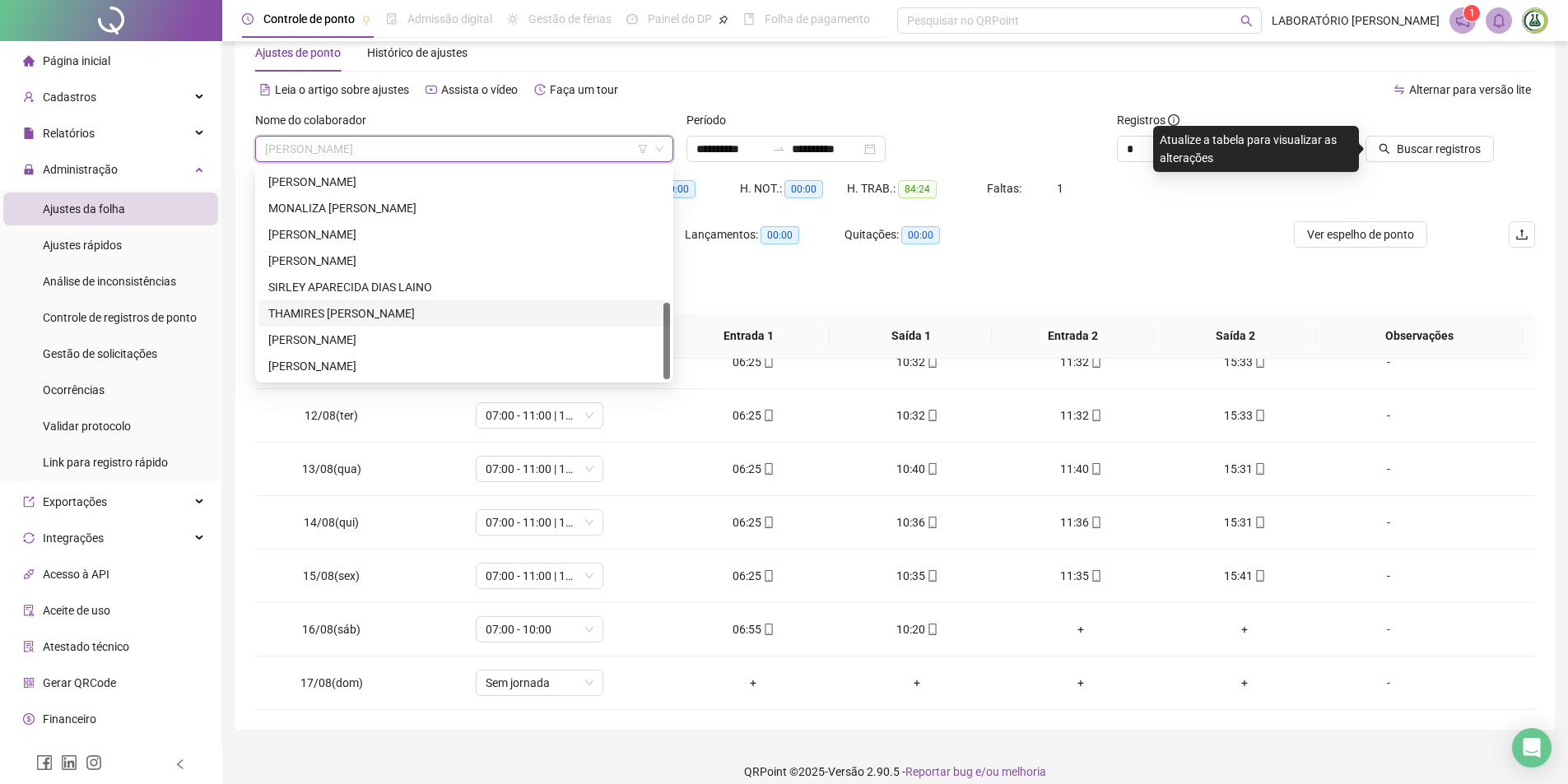
scroll to position [57, 0]
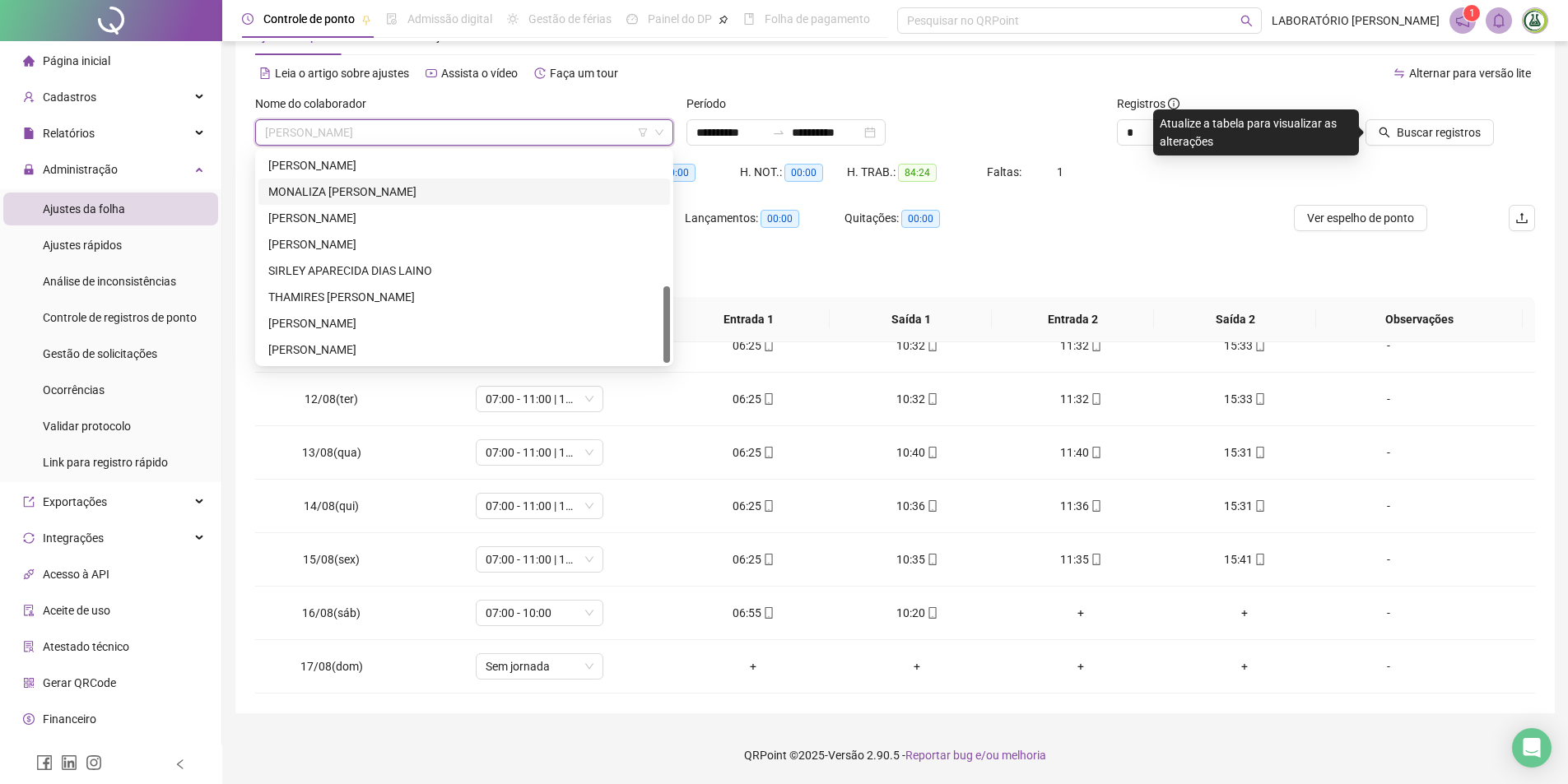
click at [366, 188] on div "MONALIZA [PERSON_NAME]" at bounding box center [464, 192] width 391 height 18
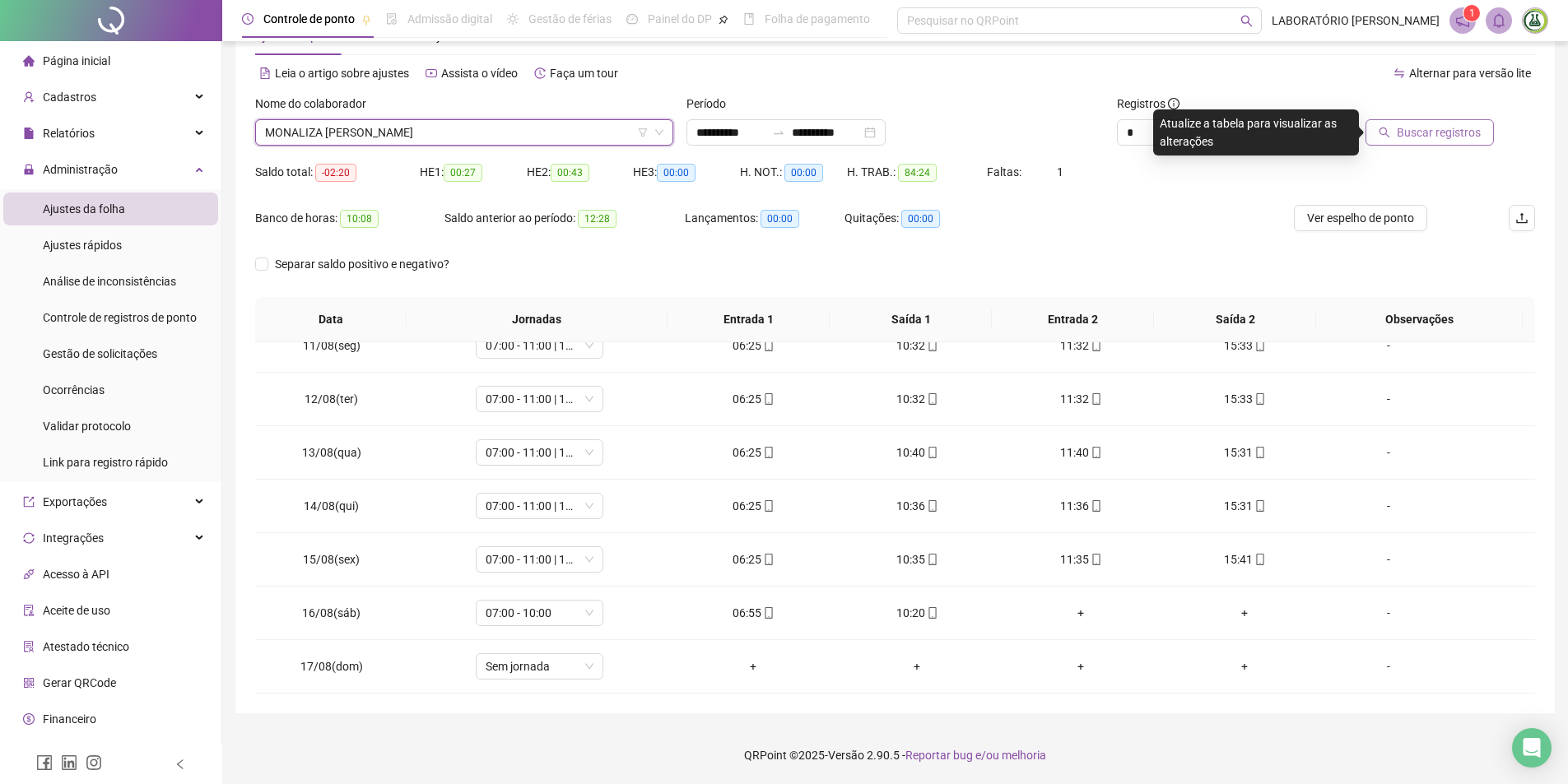
click at [1434, 121] on button "Buscar registros" at bounding box center [1429, 132] width 128 height 26
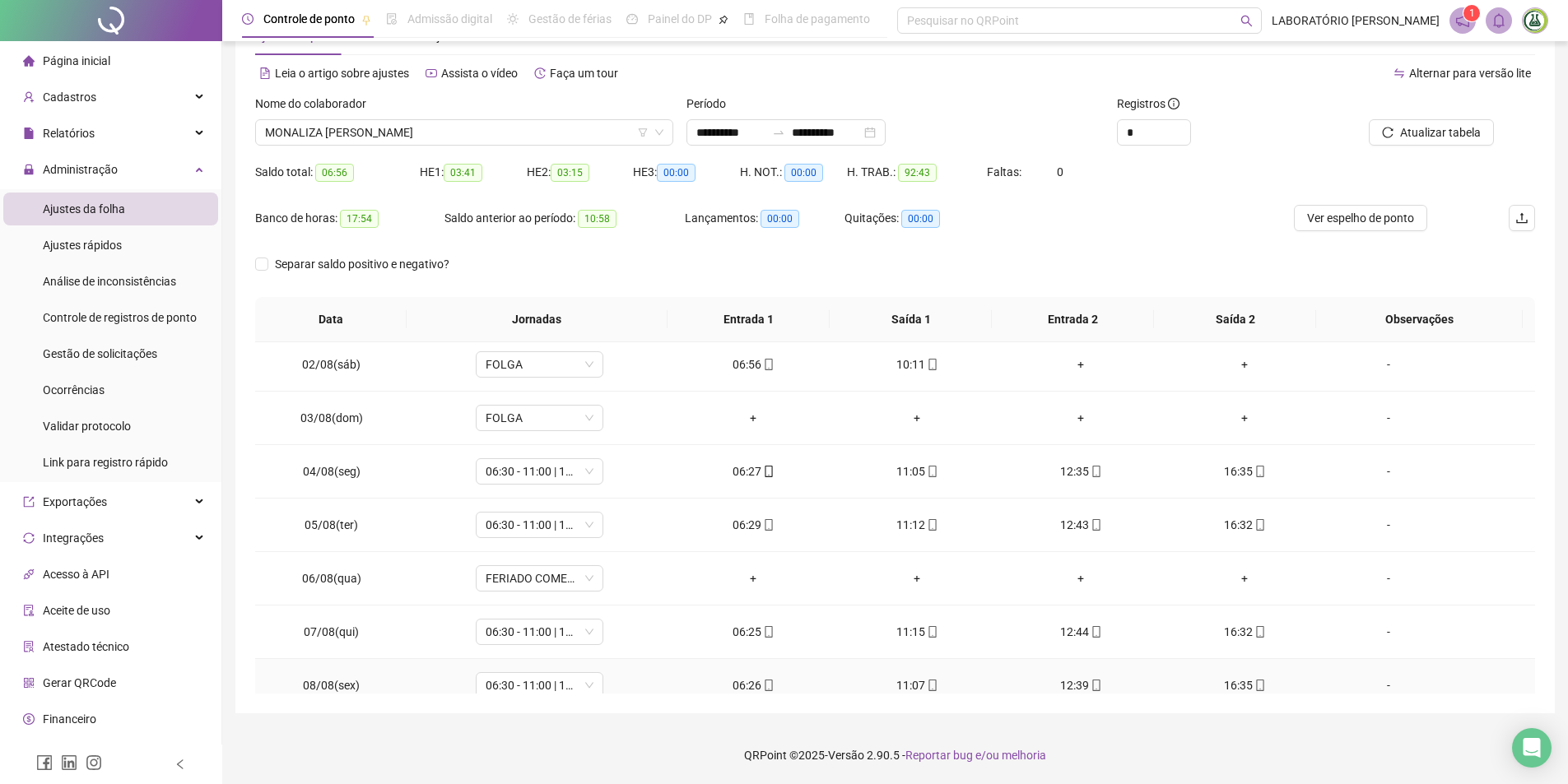
scroll to position [0, 0]
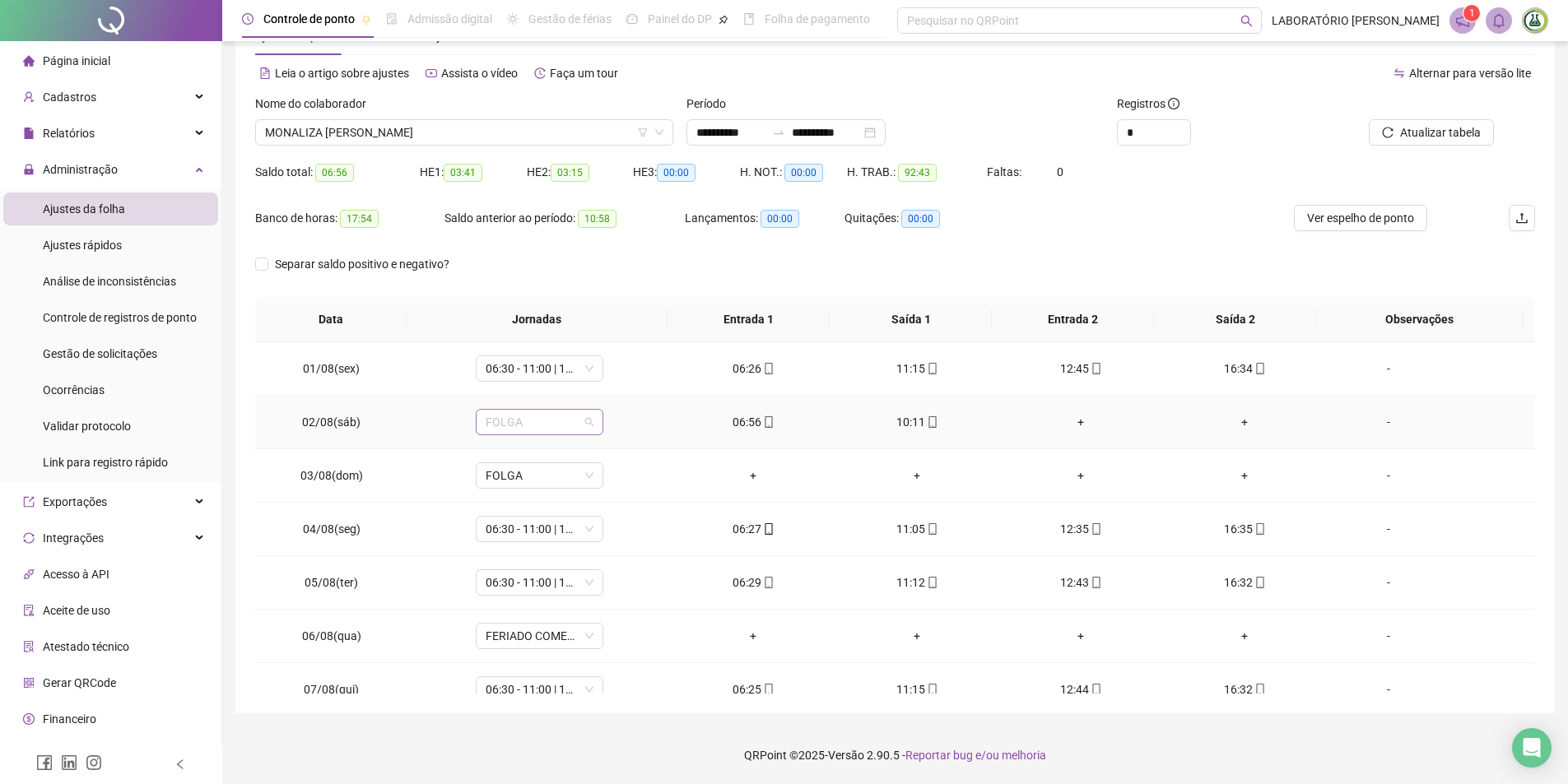
click at [513, 415] on span "FOLGA" at bounding box center [539, 421] width 108 height 24
type input "**"
click at [529, 470] on div "07:00 - 10:00" at bounding box center [560, 482] width 169 height 27
click at [612, 376] on span "Sim" at bounding box center [614, 379] width 19 height 18
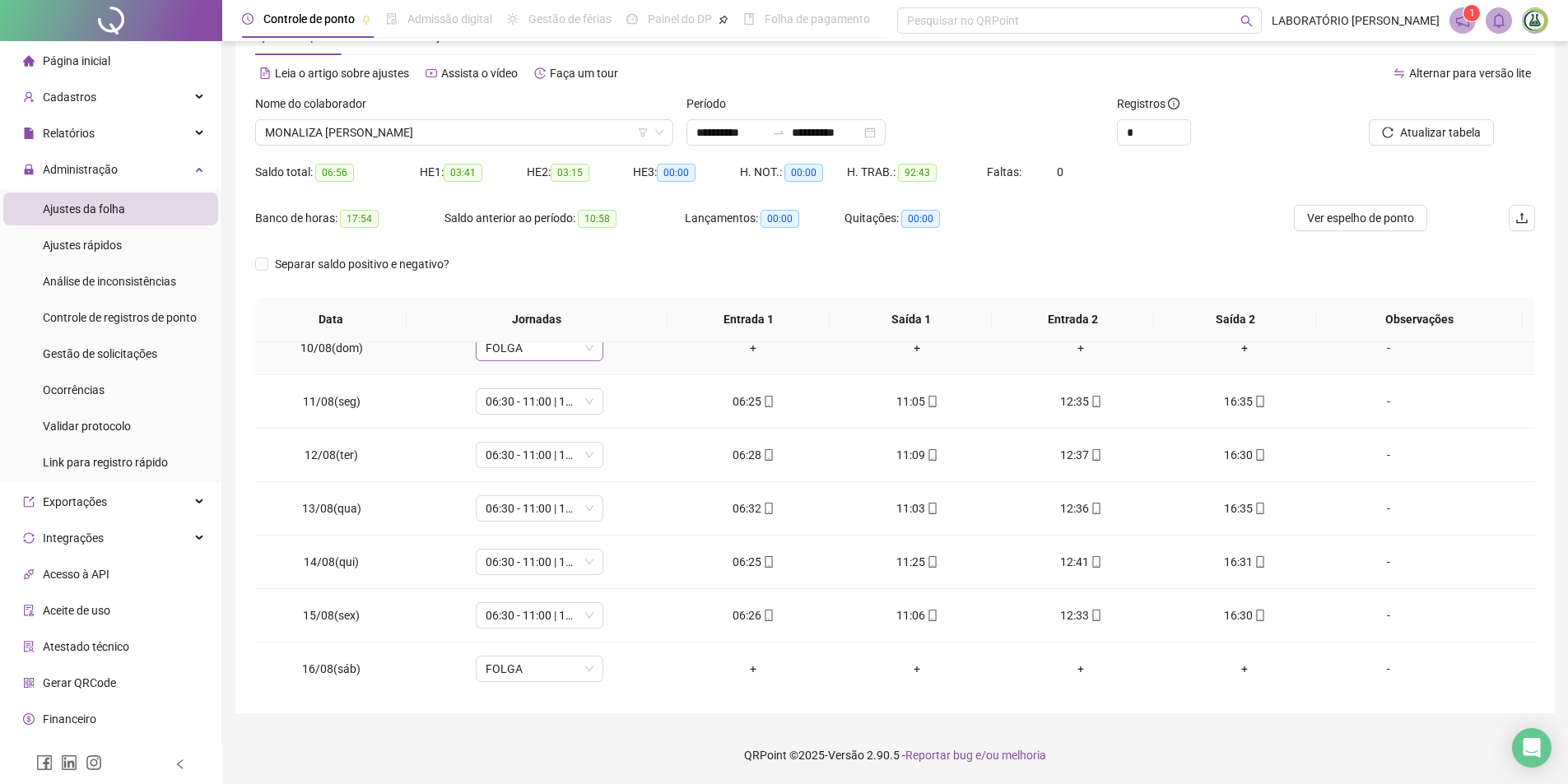
scroll to position [557, 0]
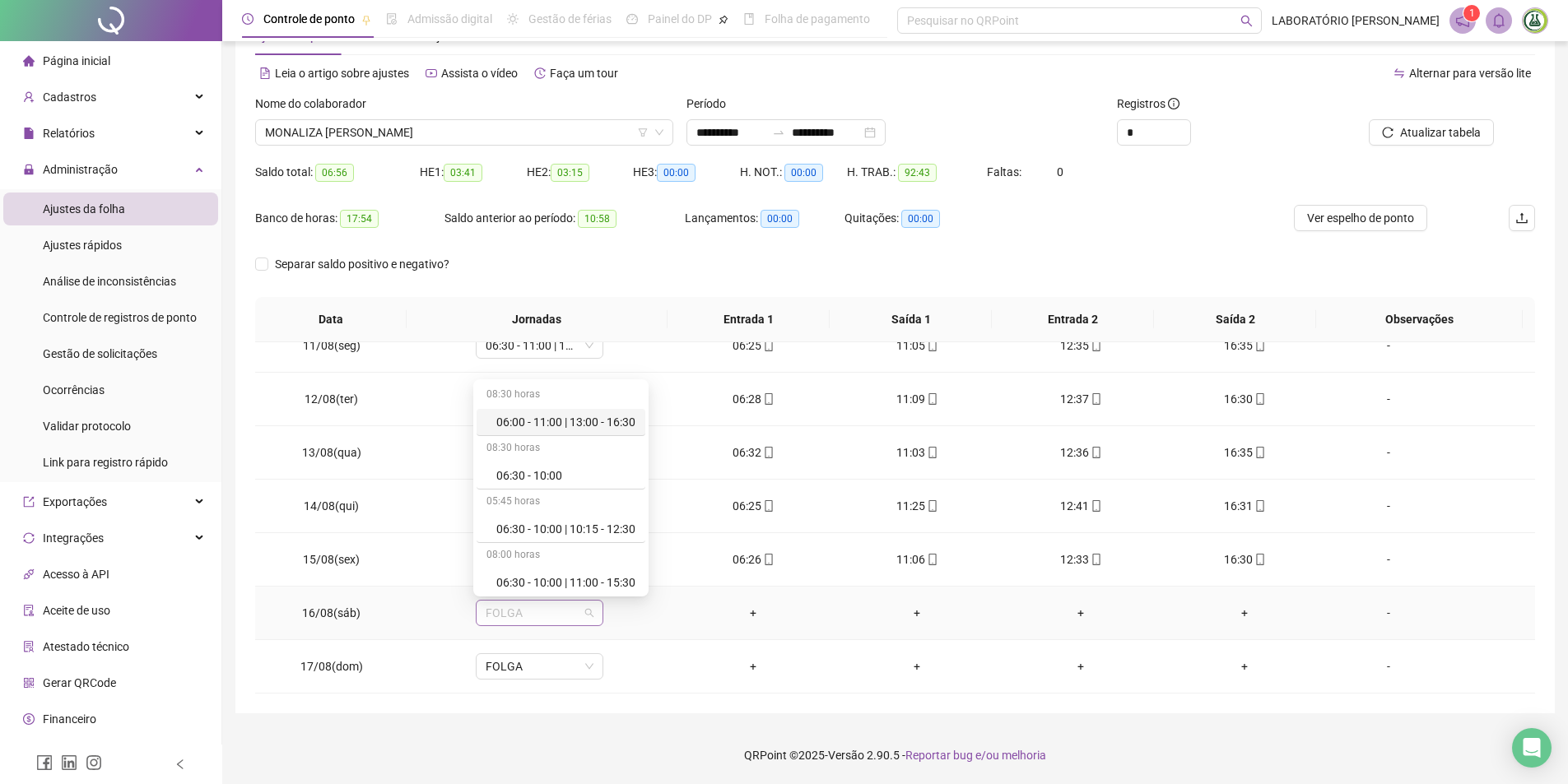
click at [521, 609] on span "FOLGA" at bounding box center [539, 612] width 108 height 24
type input "**"
click at [523, 481] on div "07:00 - 10:00" at bounding box center [566, 476] width 139 height 18
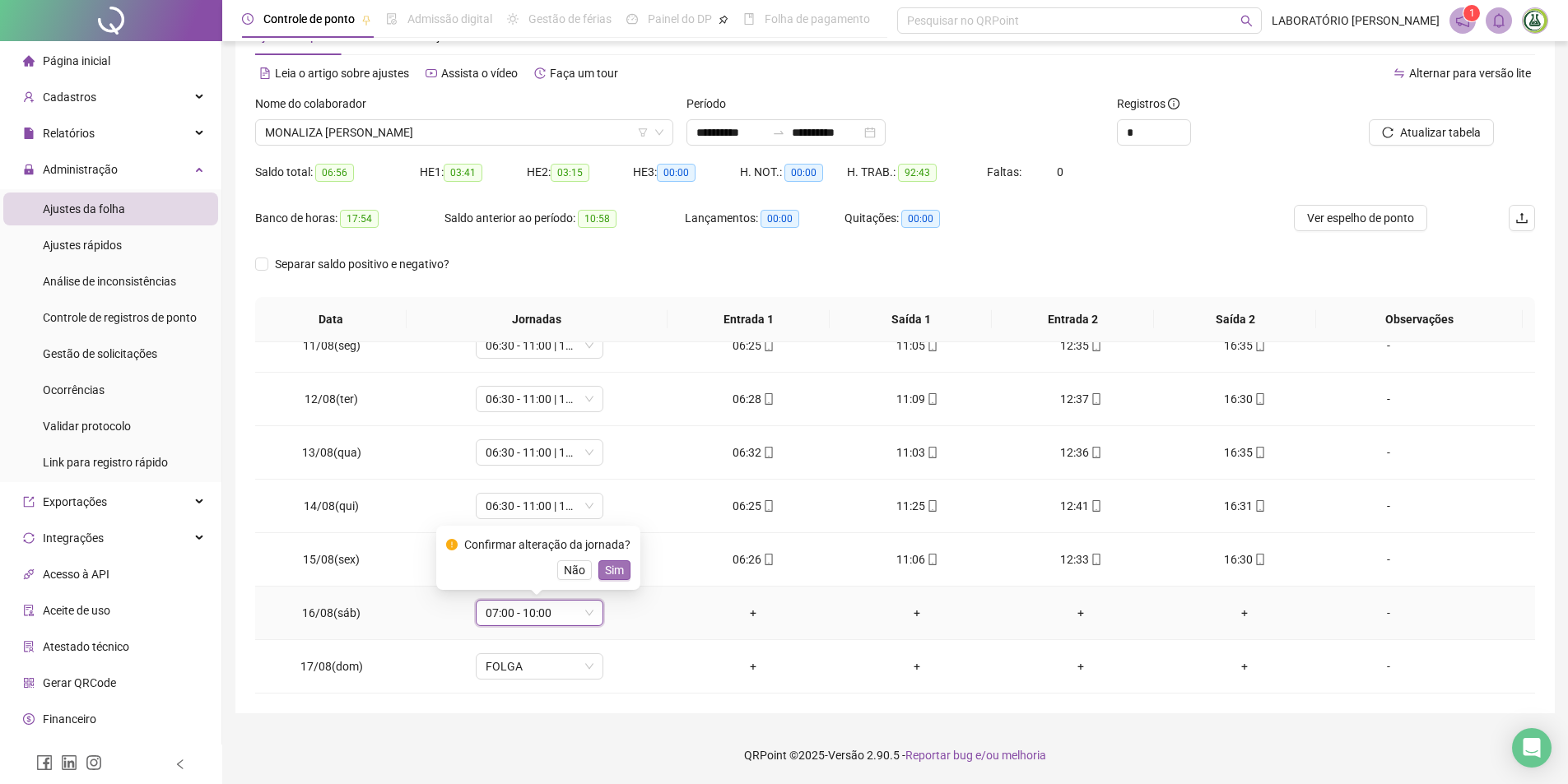
click at [607, 572] on span "Sim" at bounding box center [614, 570] width 19 height 18
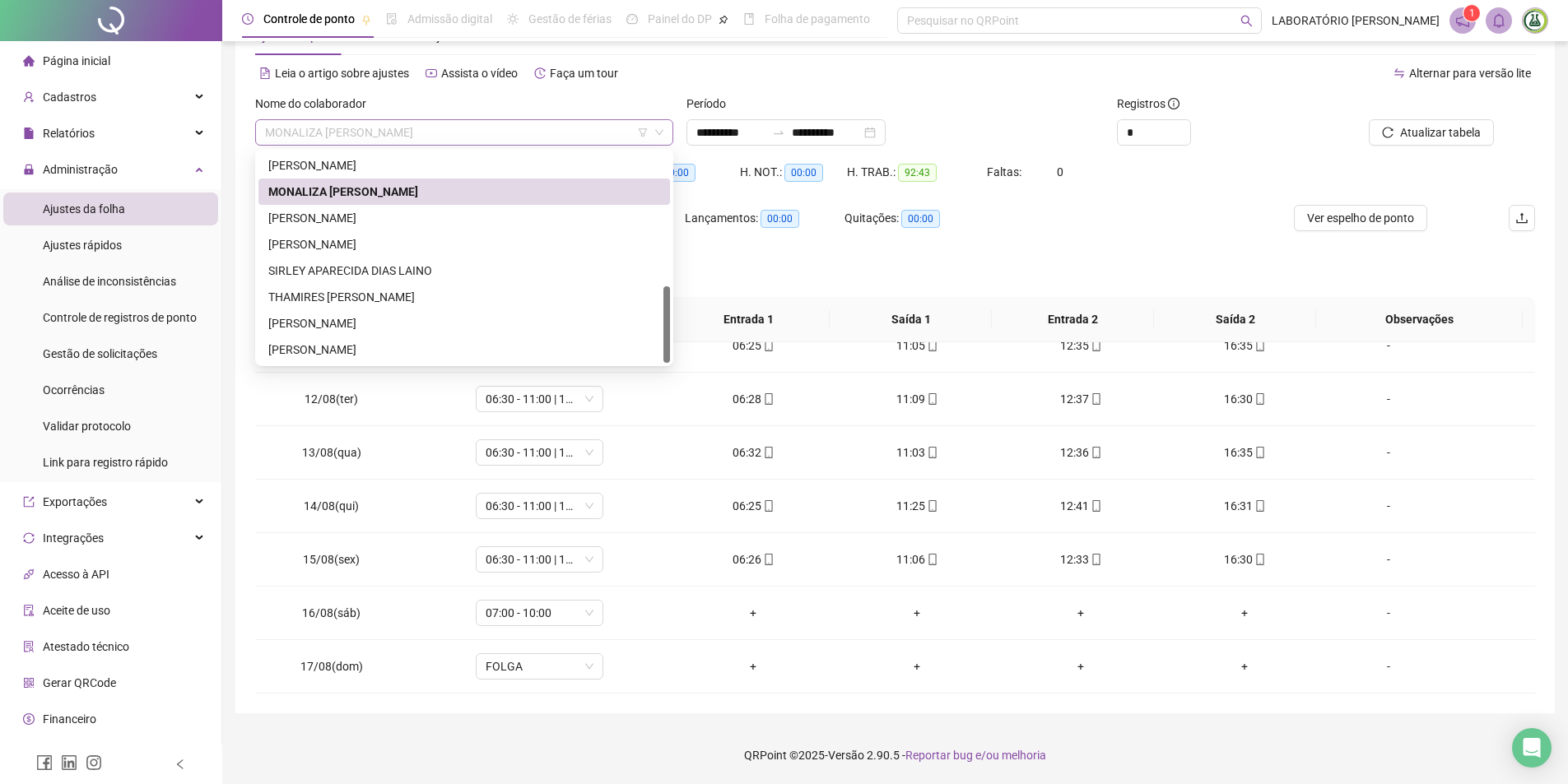
click at [409, 137] on span "MONALIZA [PERSON_NAME]" at bounding box center [464, 132] width 398 height 24
click at [342, 224] on div "[PERSON_NAME]" at bounding box center [464, 218] width 391 height 18
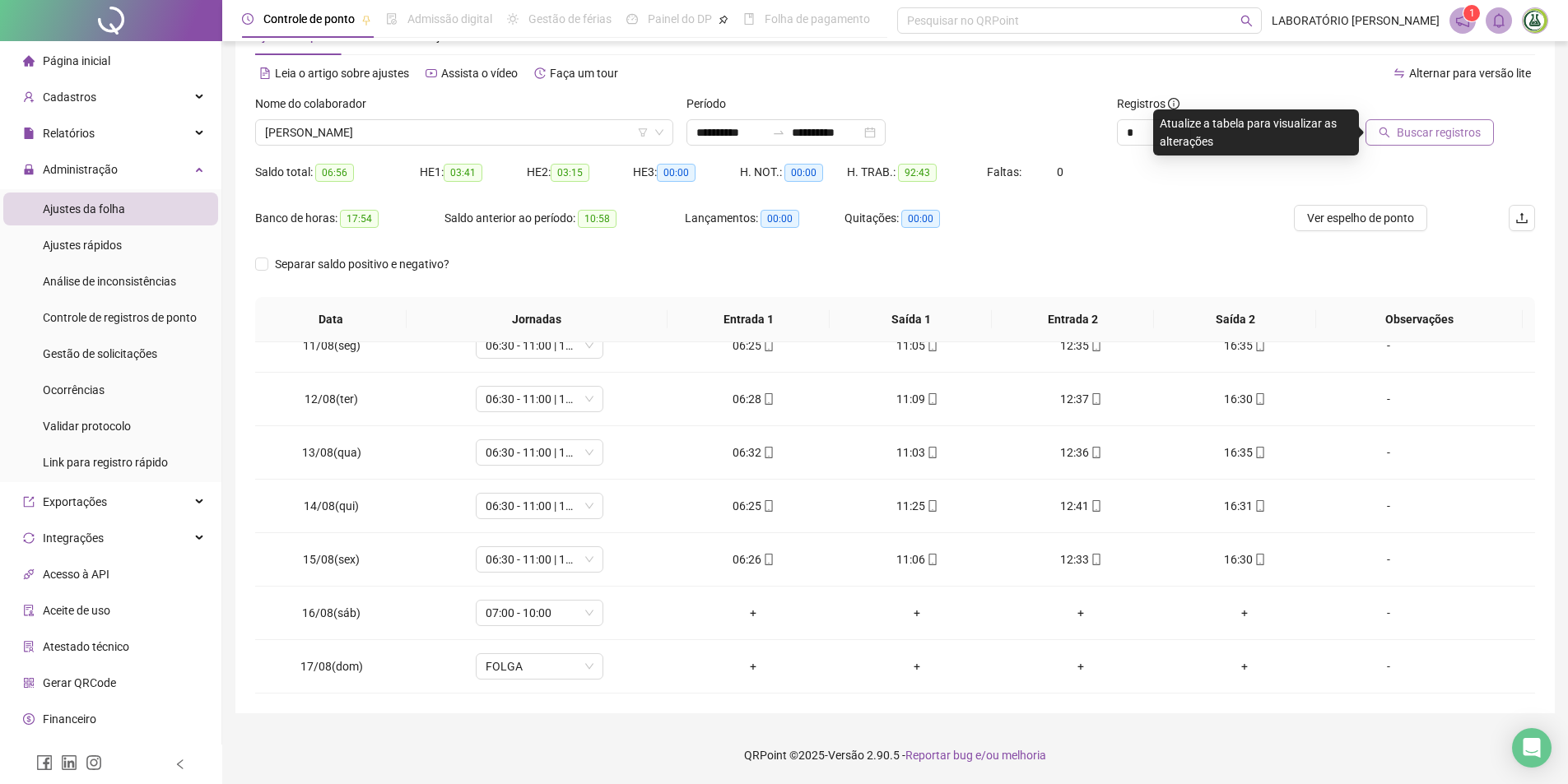
click at [1429, 122] on button "Buscar registros" at bounding box center [1429, 132] width 128 height 26
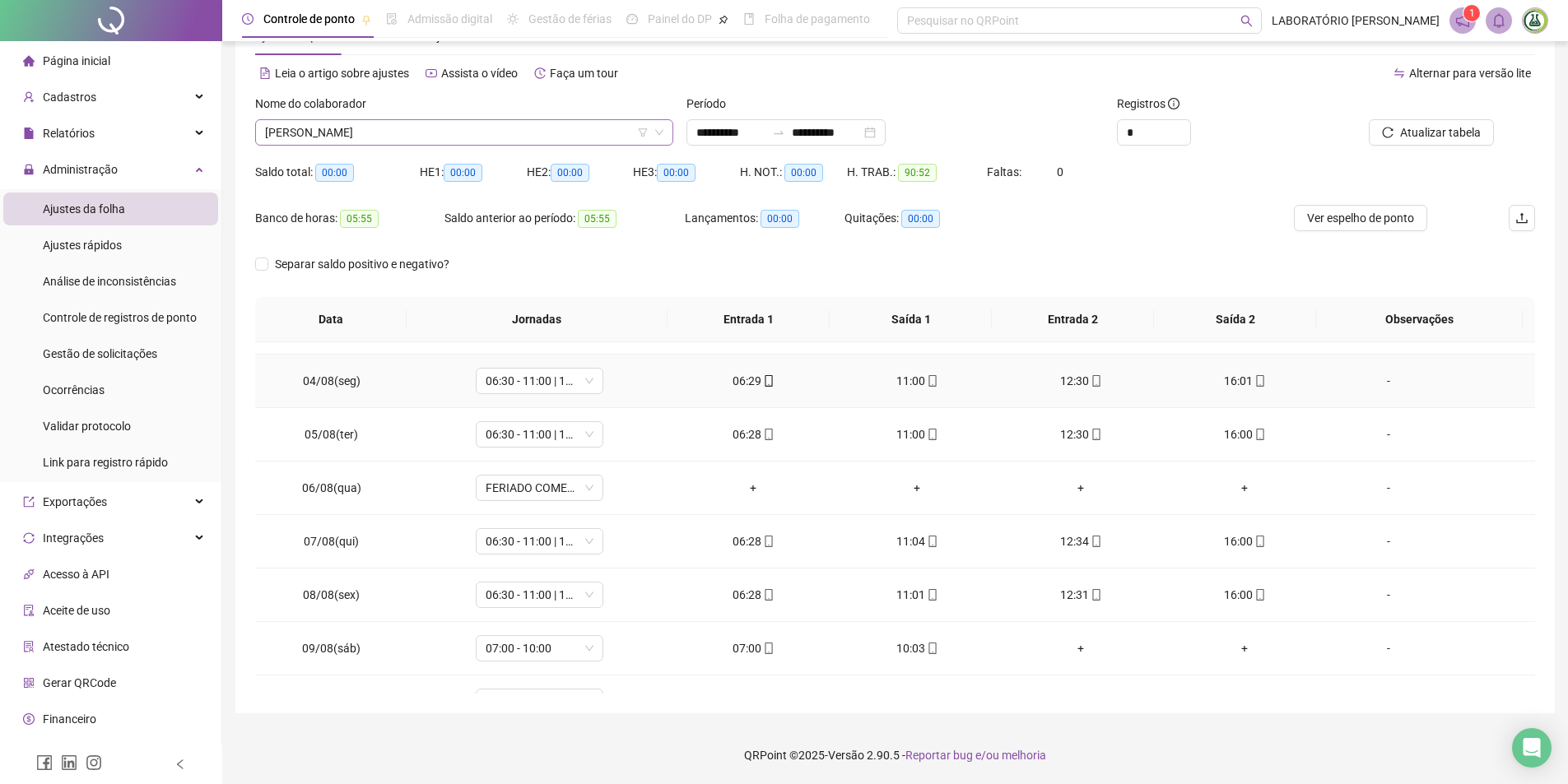
scroll to position [146, 0]
click at [382, 128] on span "[PERSON_NAME]" at bounding box center [464, 132] width 398 height 24
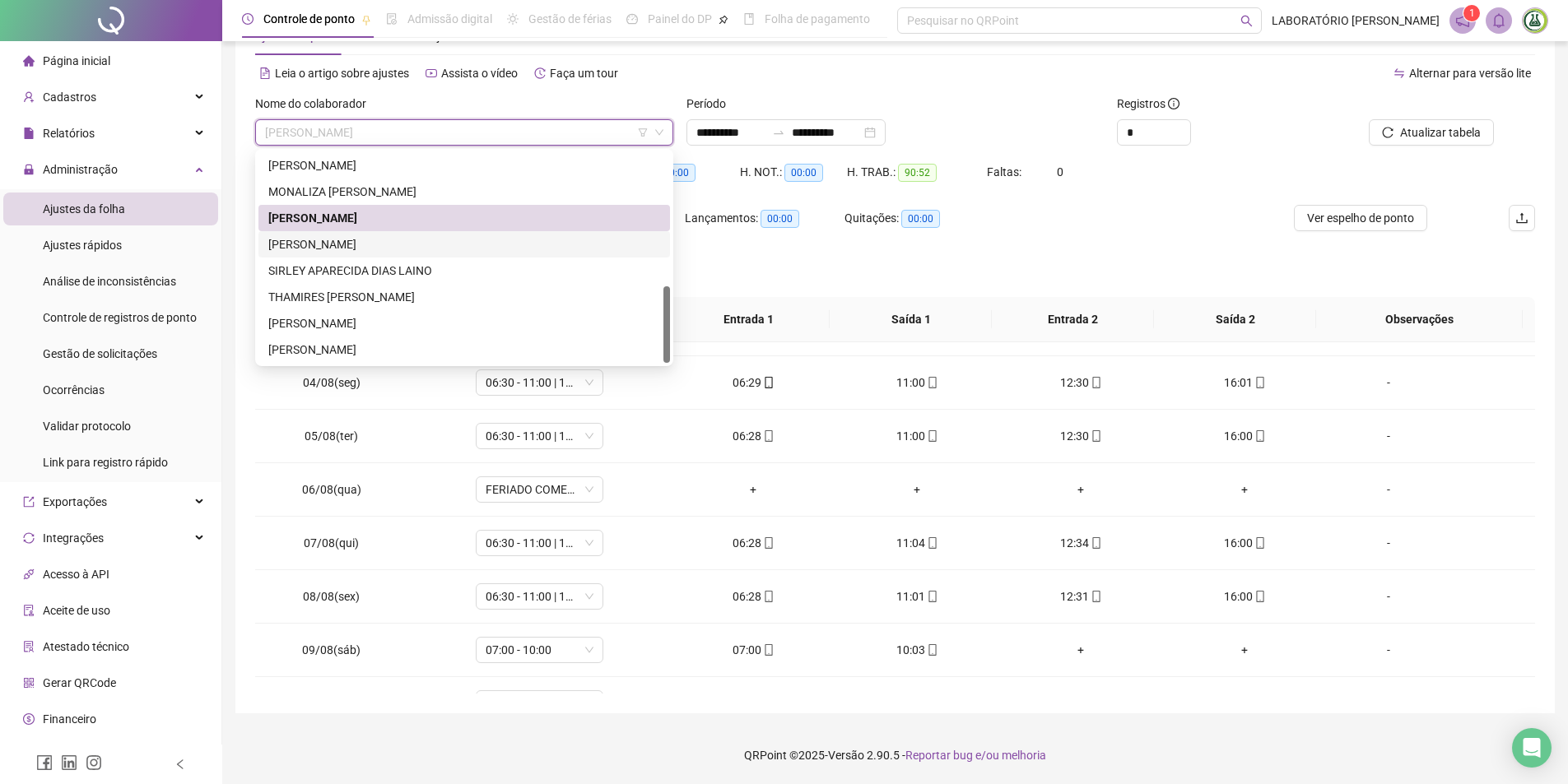
click at [308, 245] on div "[PERSON_NAME]" at bounding box center [464, 244] width 391 height 18
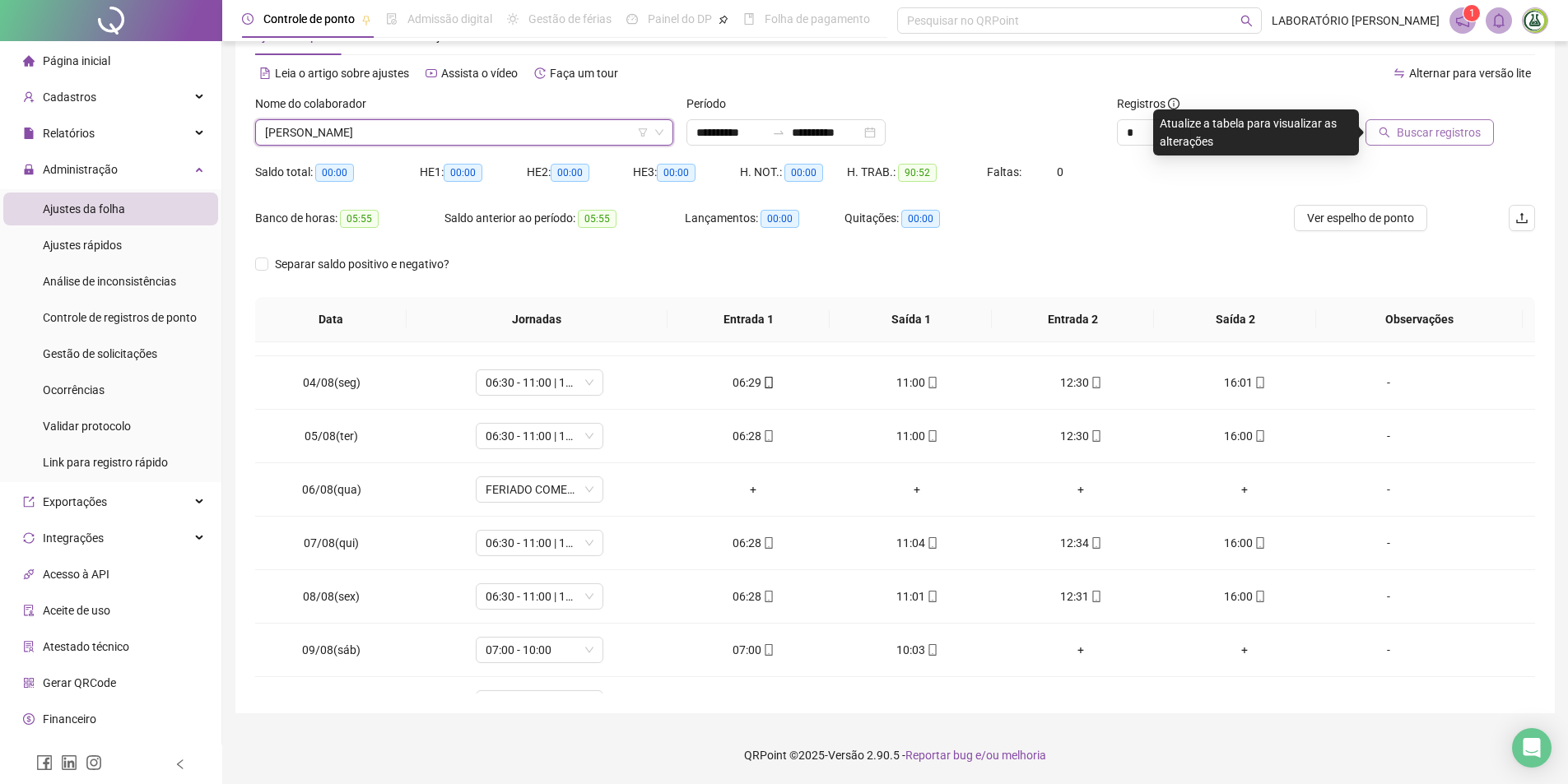
click at [1457, 130] on span "Buscar registros" at bounding box center [1439, 133] width 84 height 18
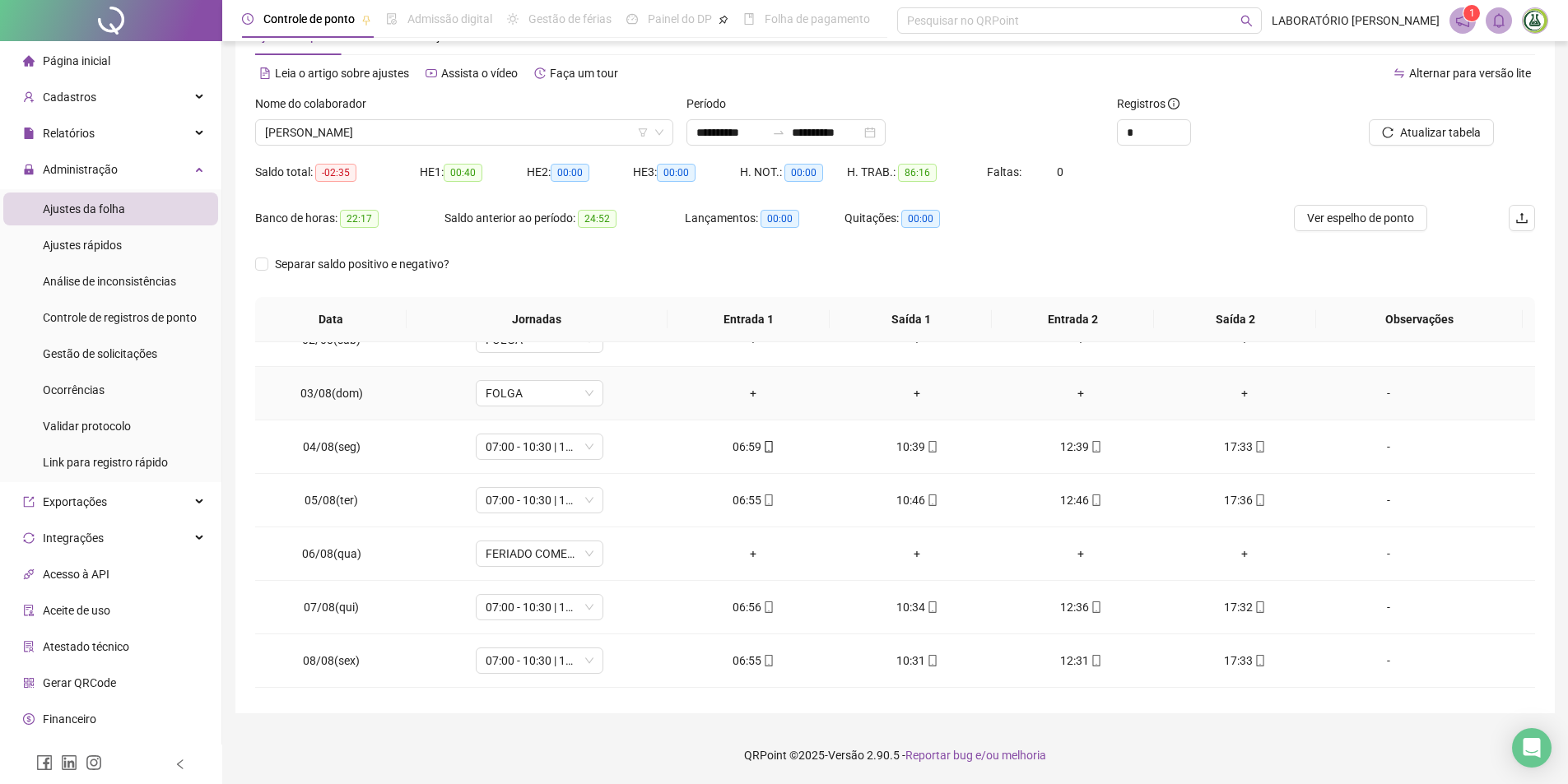
scroll to position [165, 0]
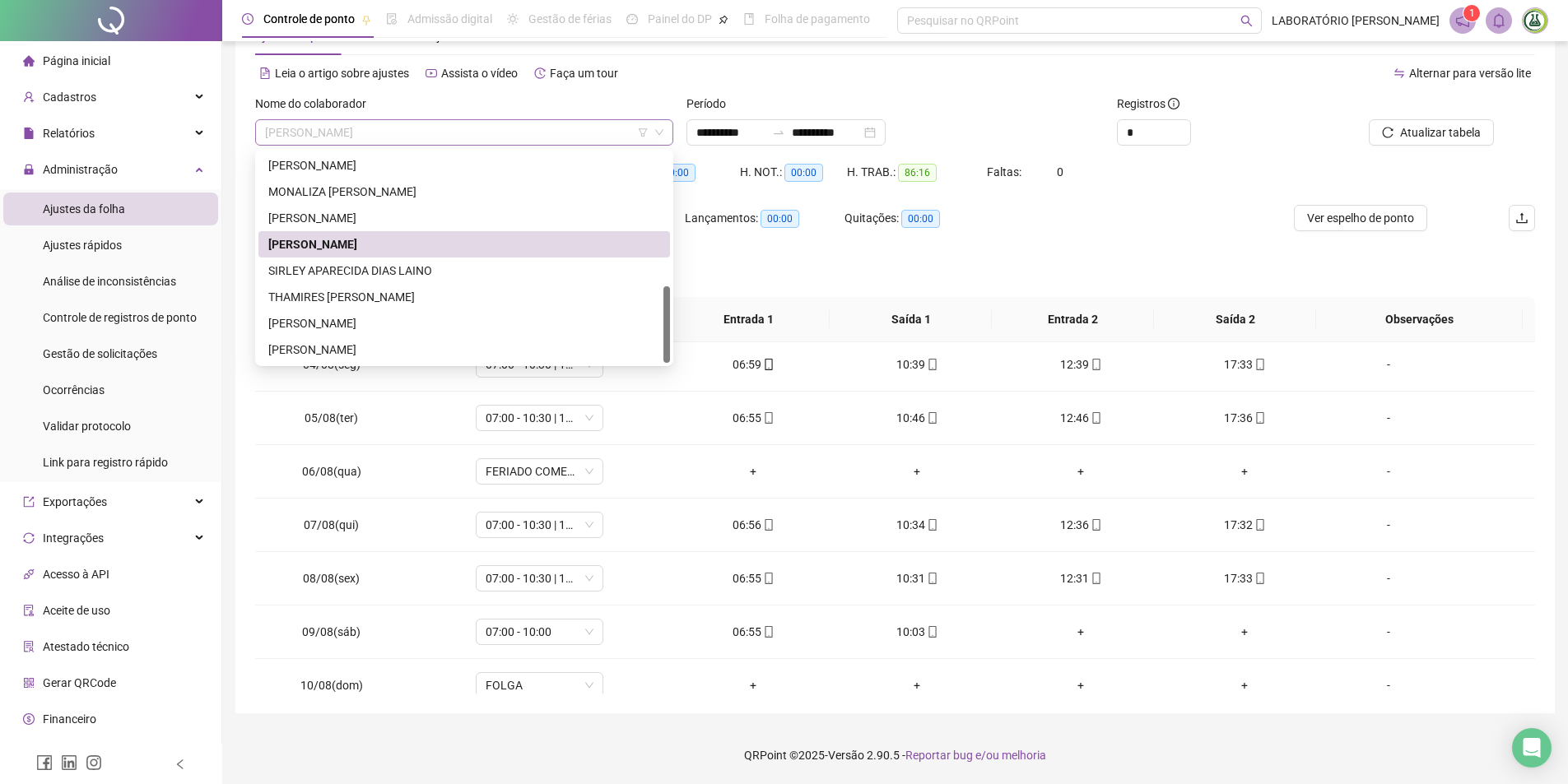
click at [470, 133] on span "[PERSON_NAME]" at bounding box center [464, 132] width 398 height 24
click at [356, 269] on div "SIRLEY APARECIDA DIAS LAINO" at bounding box center [464, 271] width 391 height 18
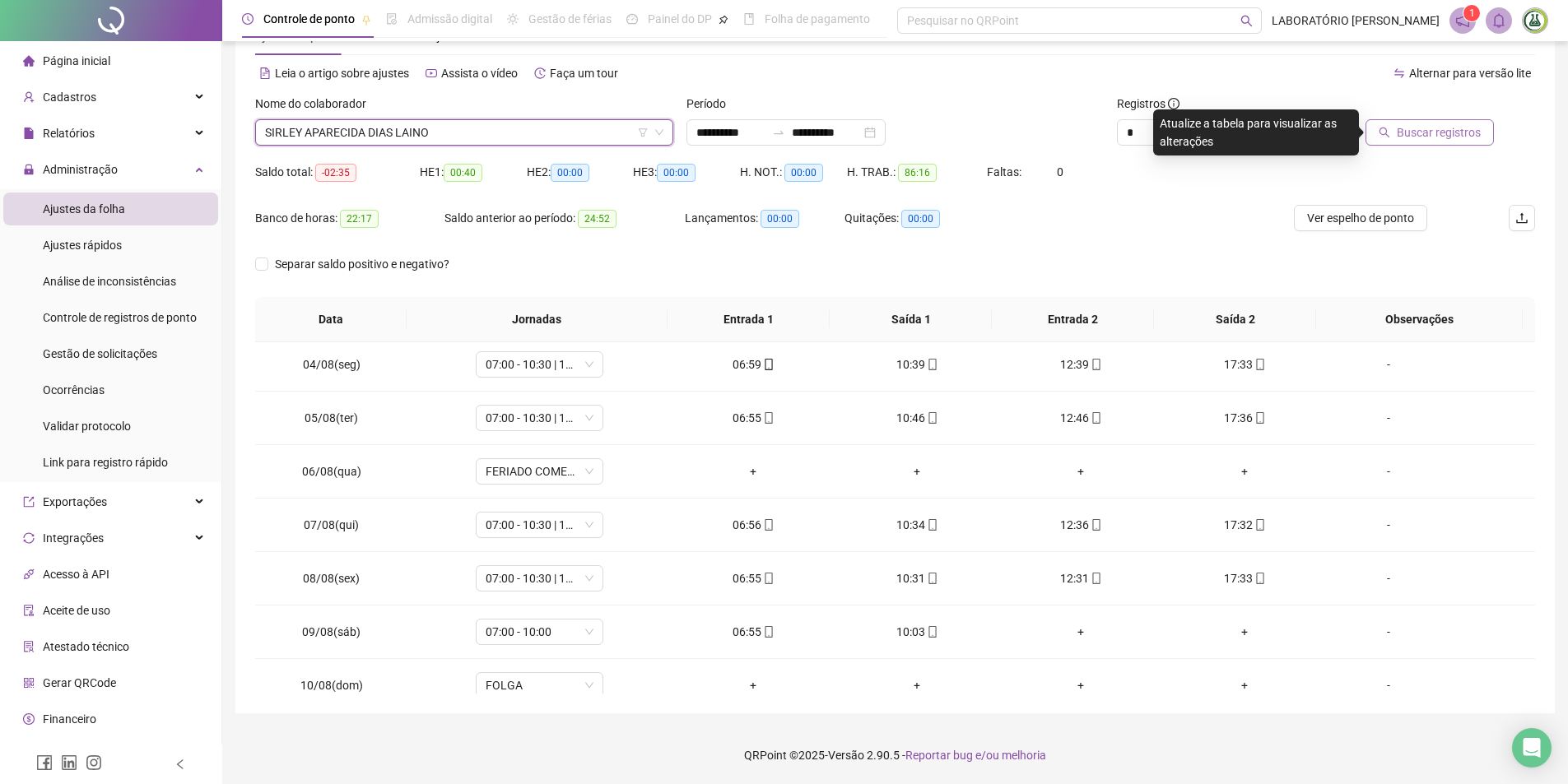
click at [1416, 134] on span "Buscar registros" at bounding box center [1439, 133] width 84 height 18
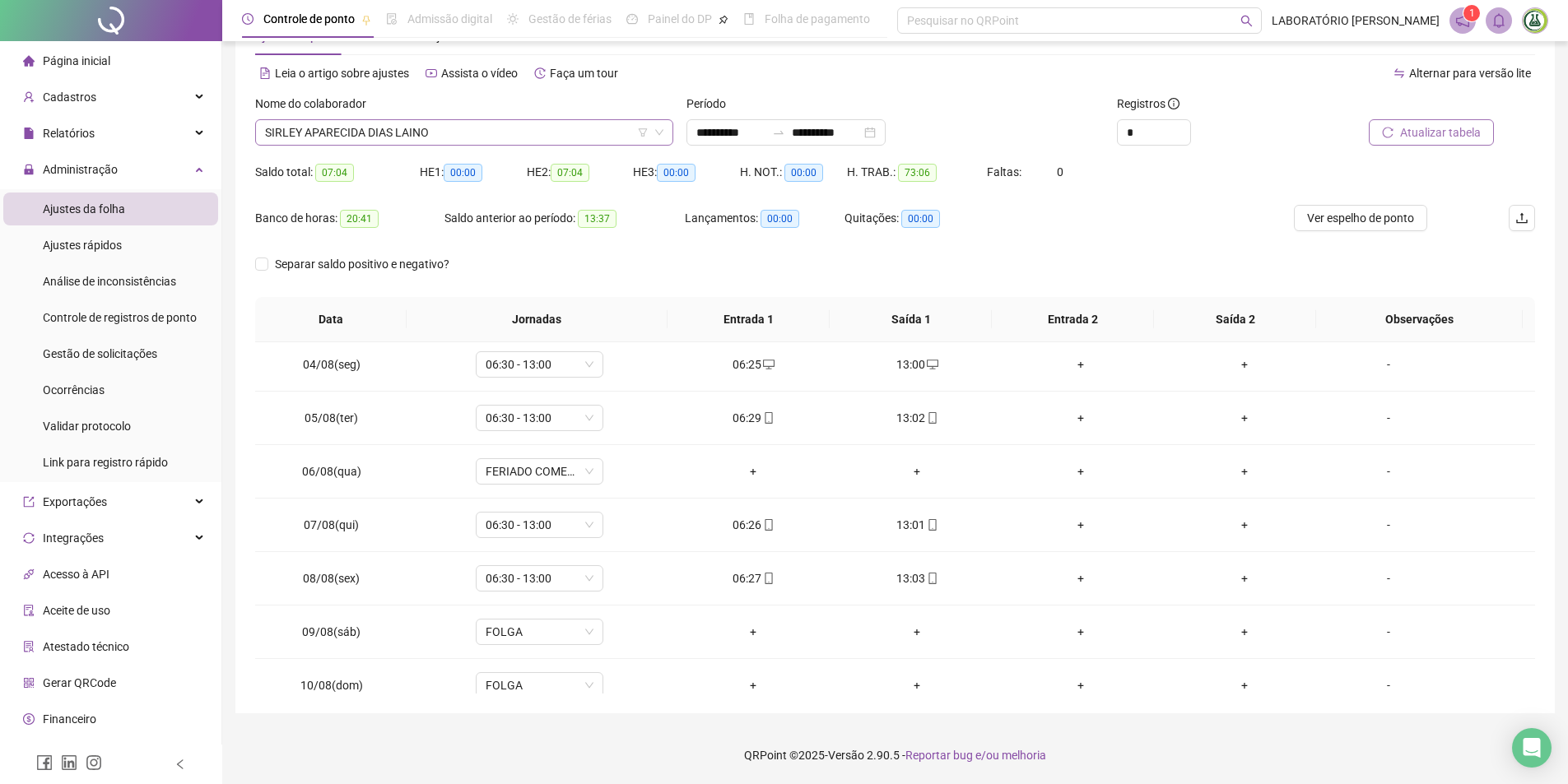
click at [595, 124] on span "SIRLEY APARECIDA DIAS LAINO" at bounding box center [464, 132] width 398 height 24
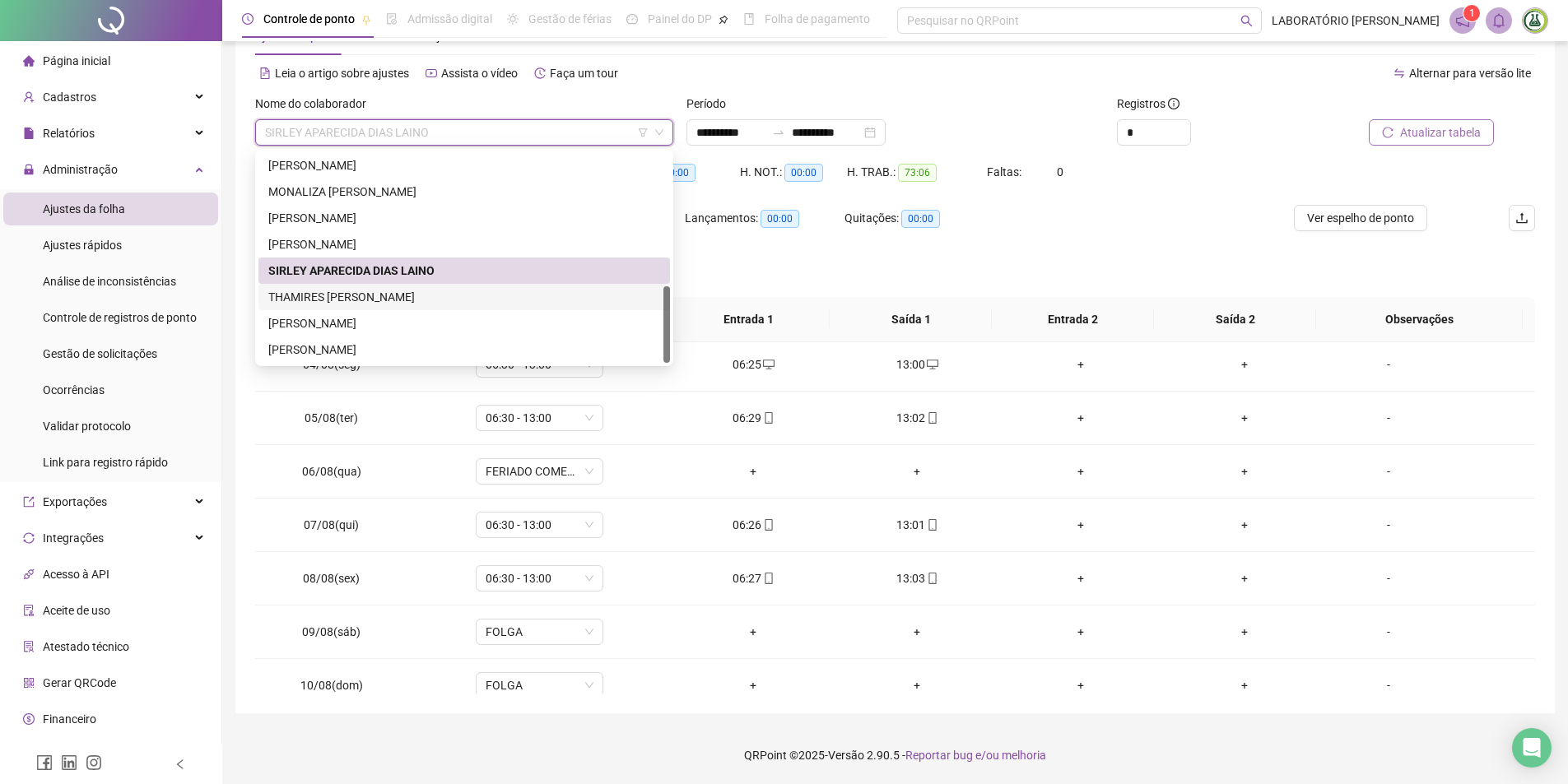
drag, startPoint x: 357, startPoint y: 295, endPoint x: 389, endPoint y: 276, distance: 37.2
click at [357, 295] on div "THAMIRES [PERSON_NAME]" at bounding box center [464, 297] width 391 height 18
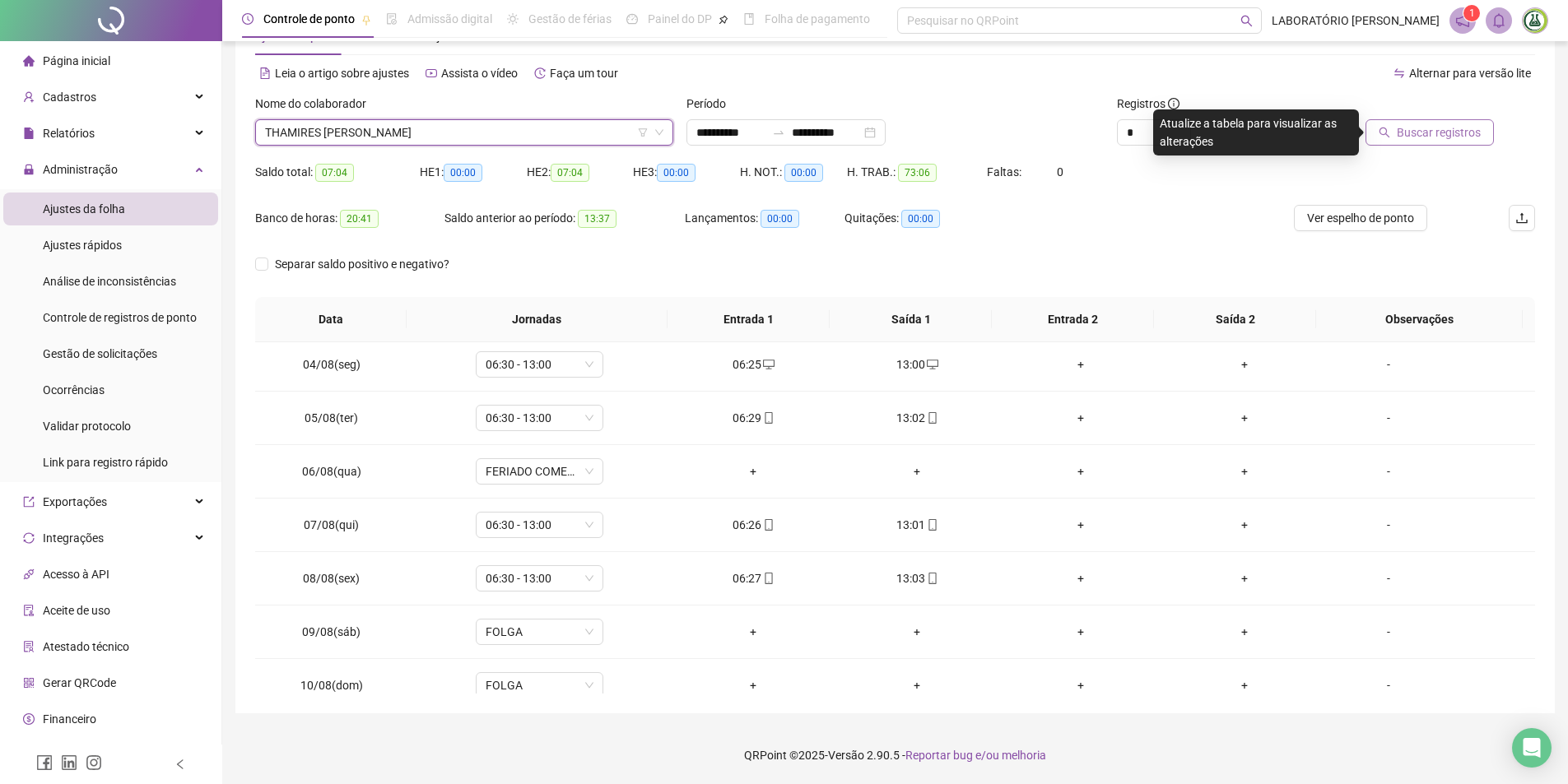
click at [1419, 143] on button "Buscar registros" at bounding box center [1429, 132] width 128 height 26
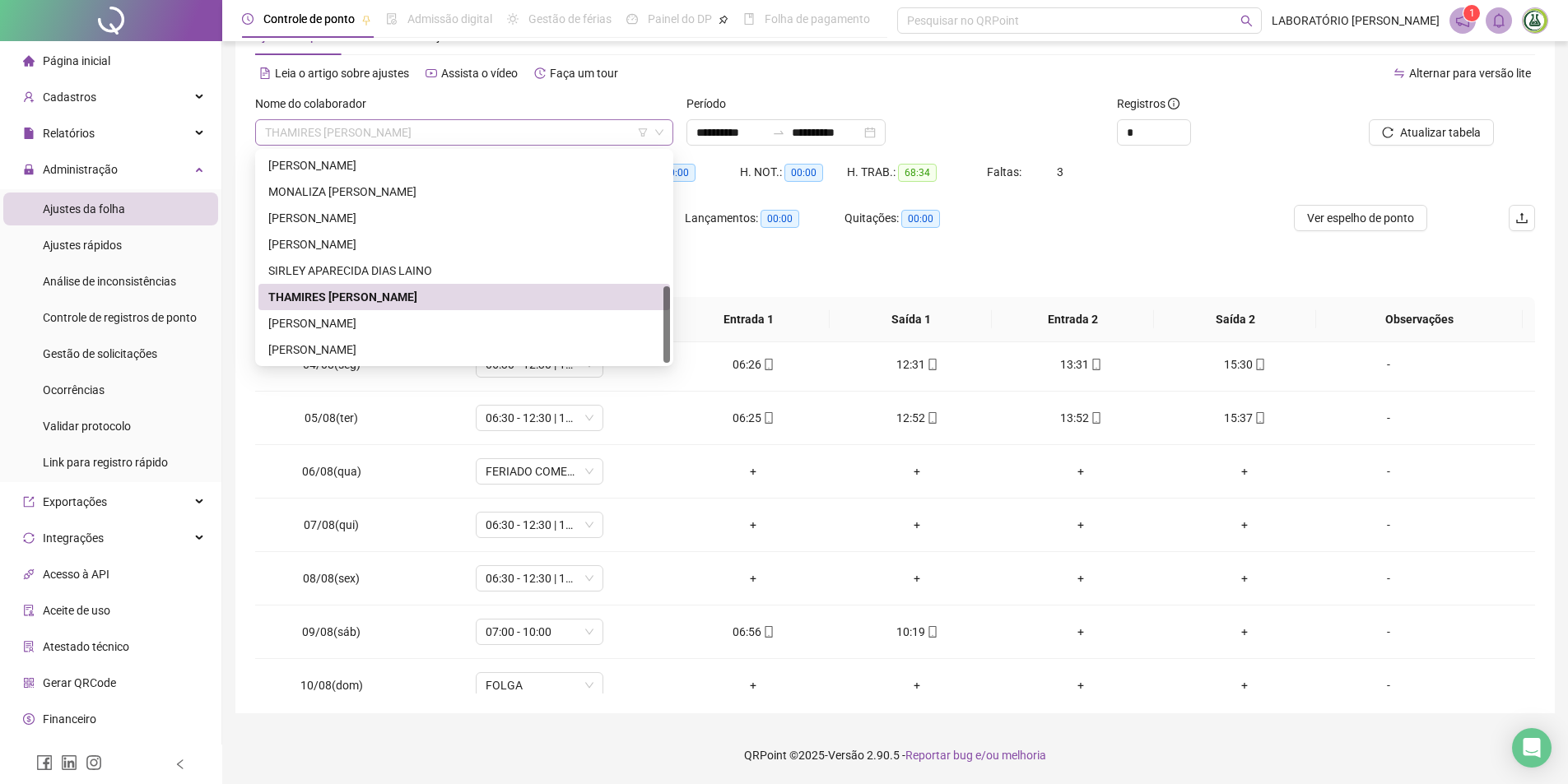
click at [499, 127] on span "THAMIRES [PERSON_NAME]" at bounding box center [464, 132] width 398 height 24
click at [389, 322] on div "[PERSON_NAME]" at bounding box center [464, 323] width 391 height 18
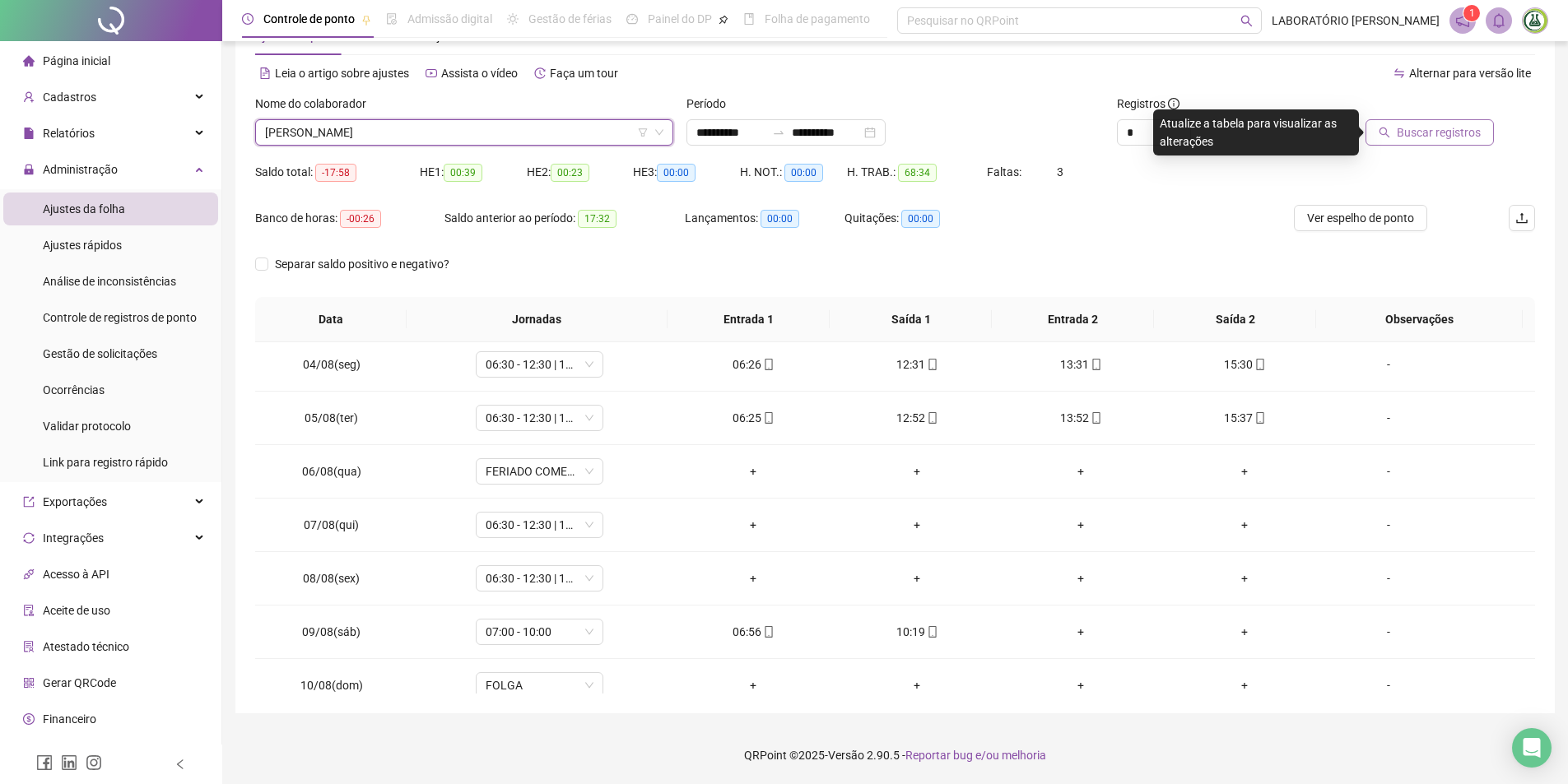
click at [1466, 129] on span "Buscar registros" at bounding box center [1439, 133] width 84 height 18
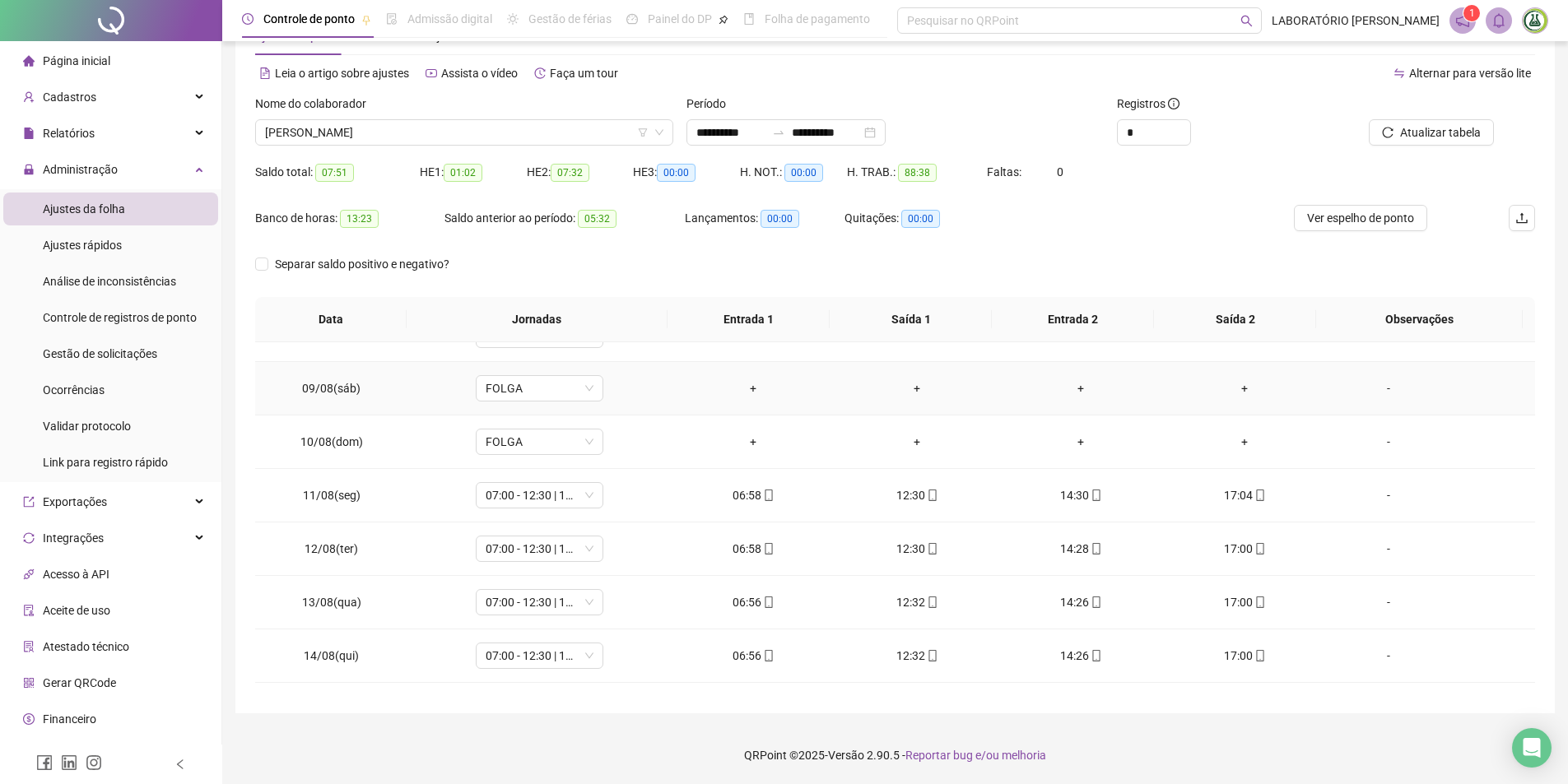
scroll to position [557, 0]
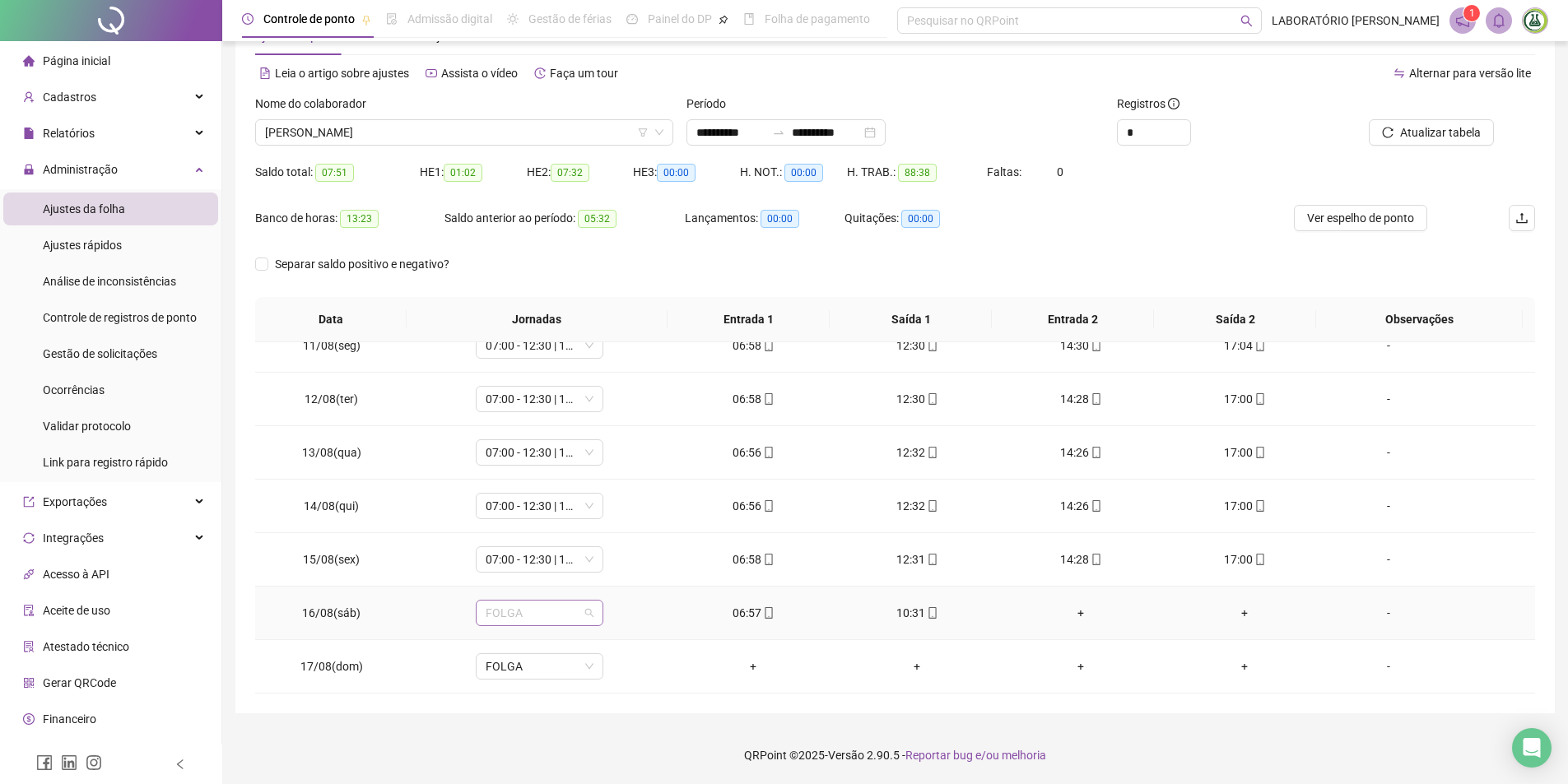
click at [537, 621] on span "FOLGA" at bounding box center [539, 612] width 108 height 24
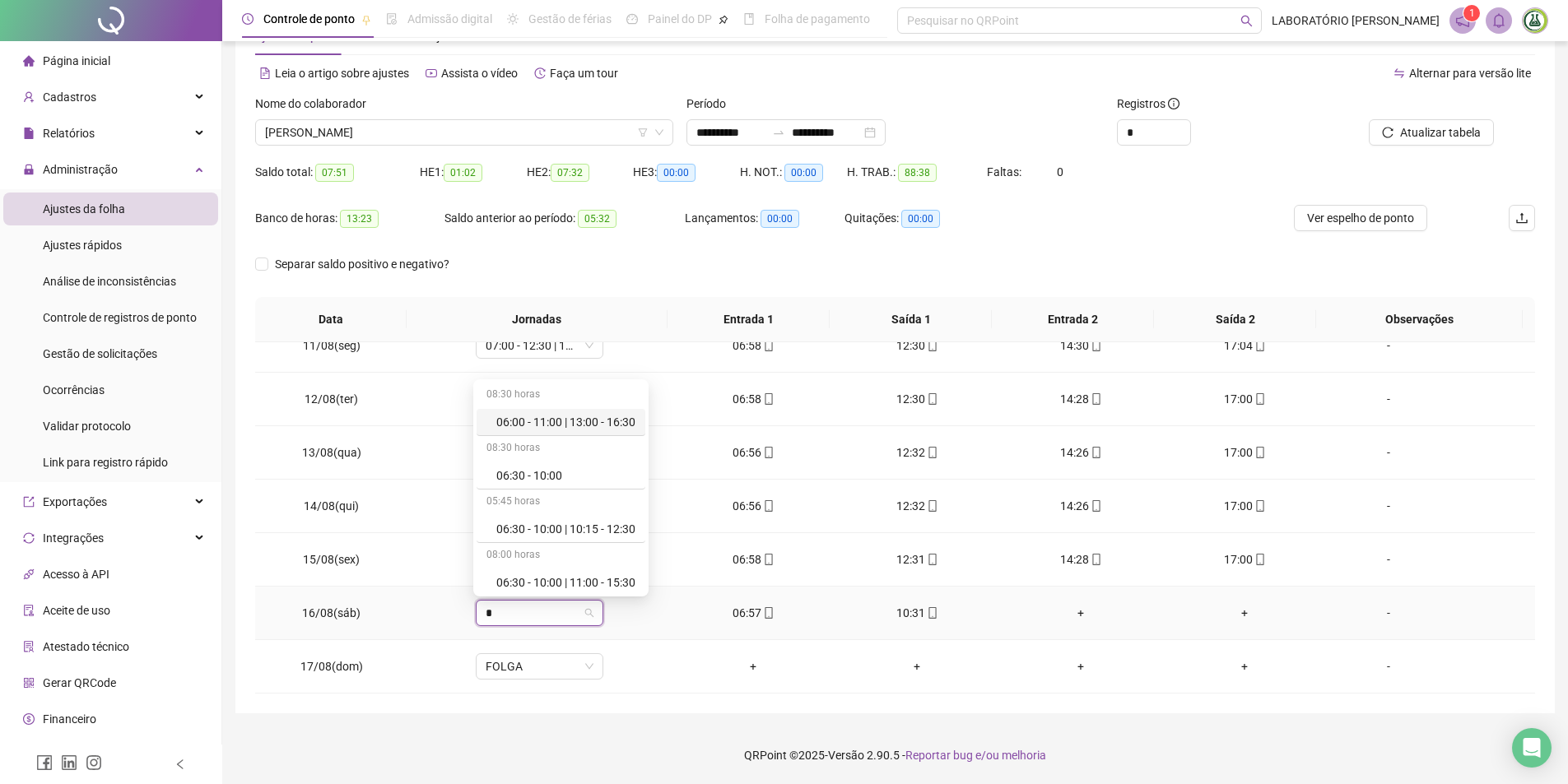
type input "**"
click at [528, 522] on div "07:00 - 10:00" at bounding box center [566, 529] width 139 height 18
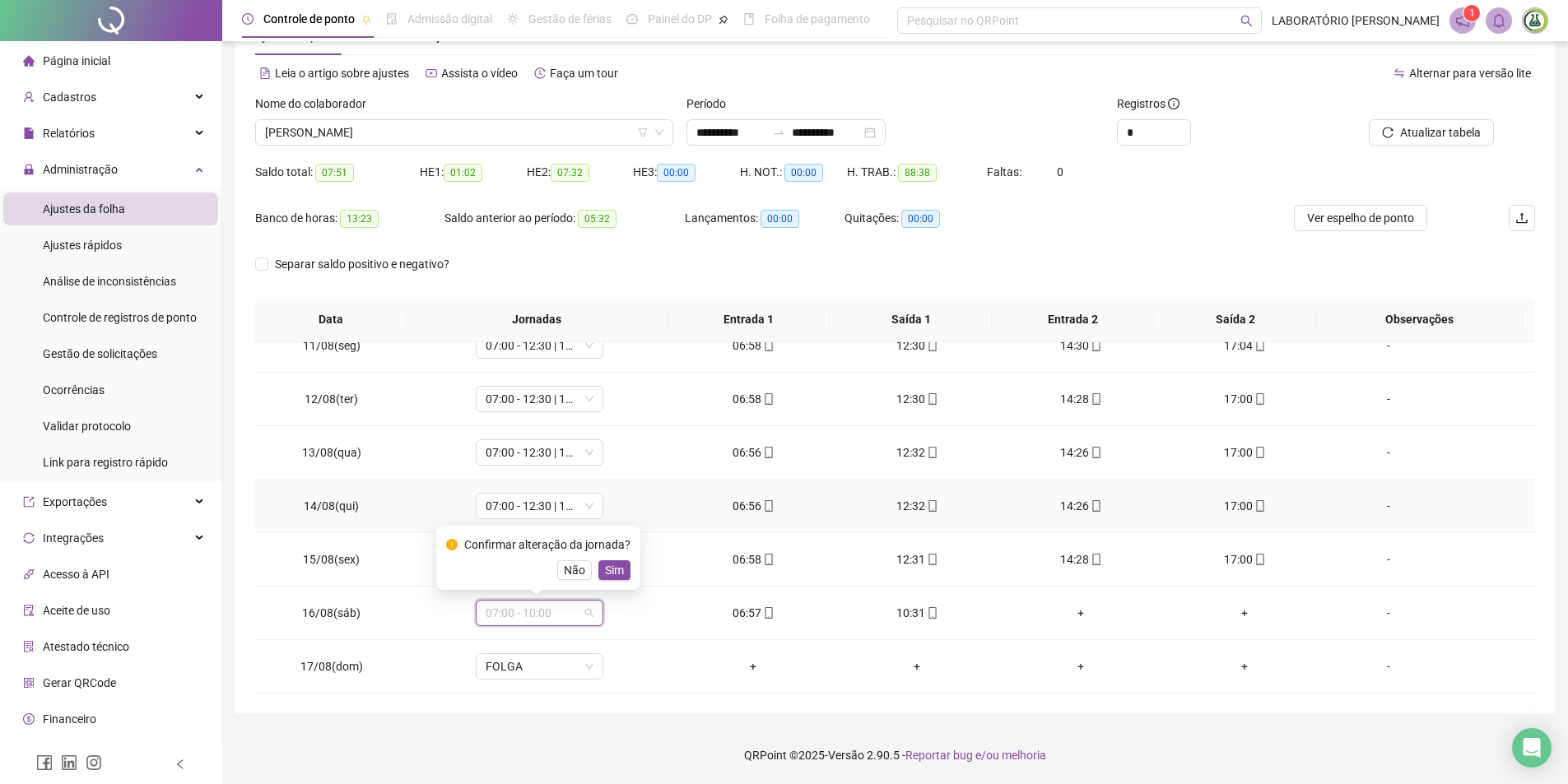
scroll to position [2249, 0]
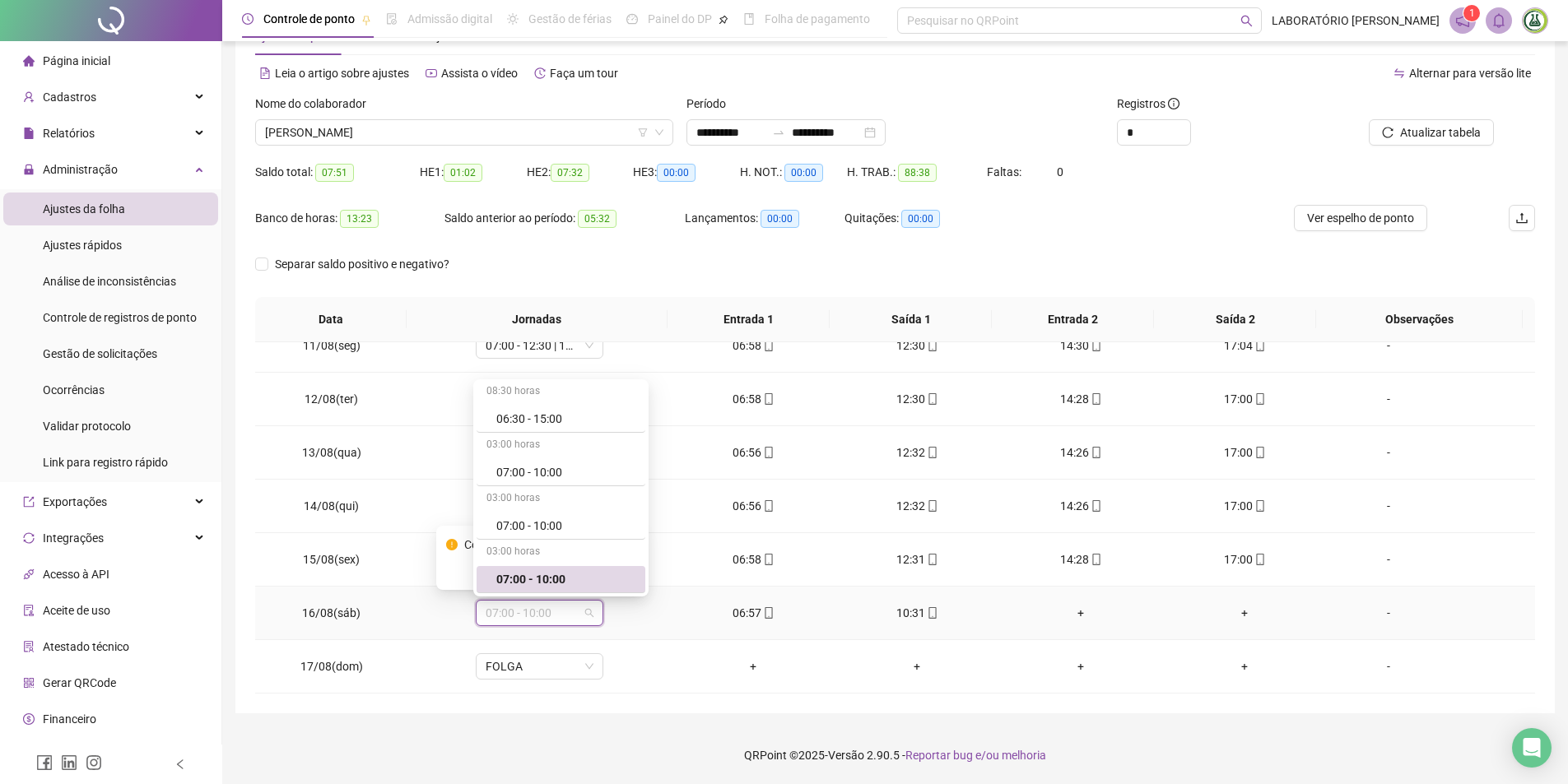
click at [543, 609] on span "07:00 - 10:00" at bounding box center [539, 612] width 108 height 24
click at [606, 573] on span "Sim" at bounding box center [614, 570] width 19 height 18
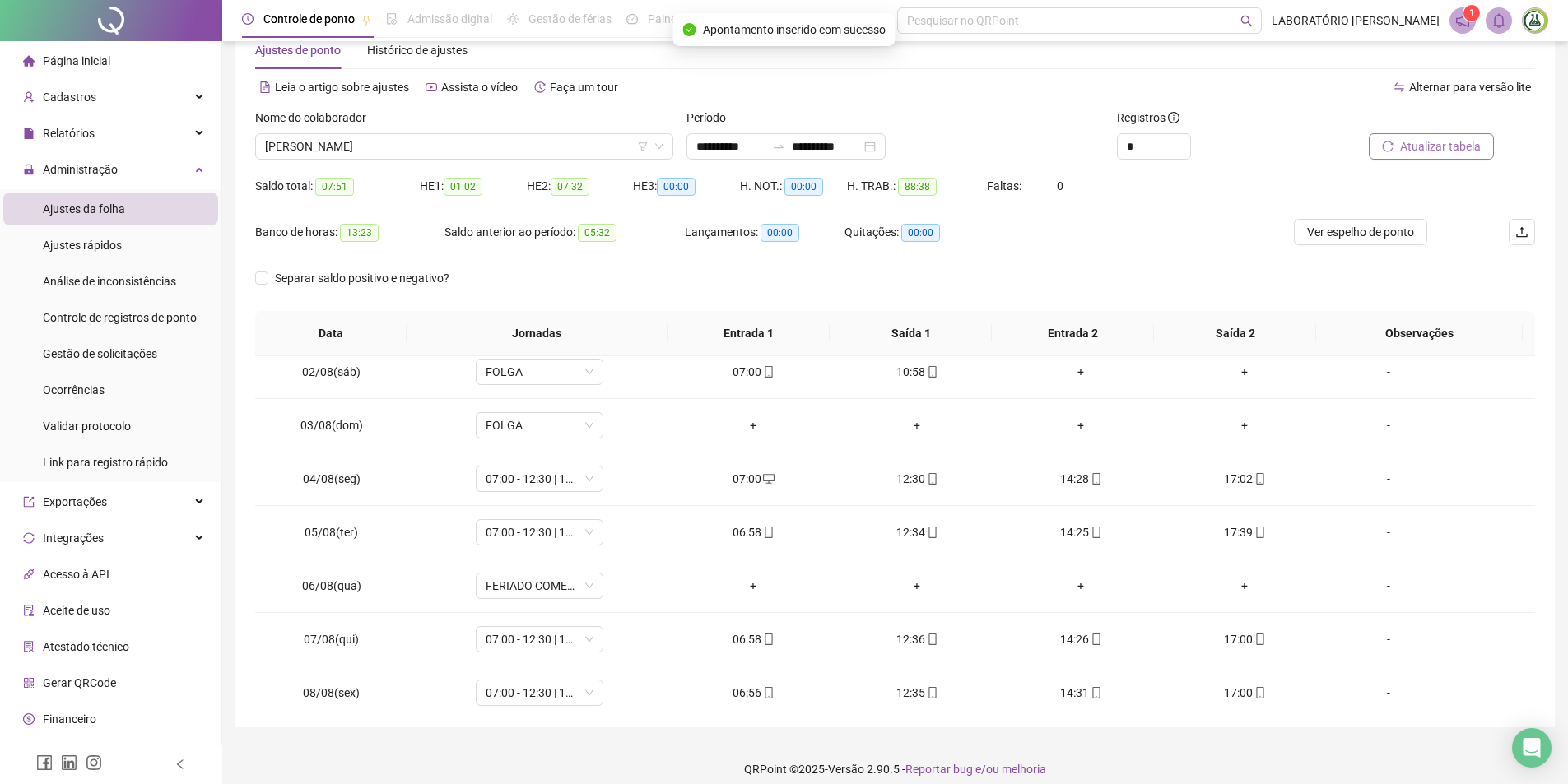
scroll to position [0, 0]
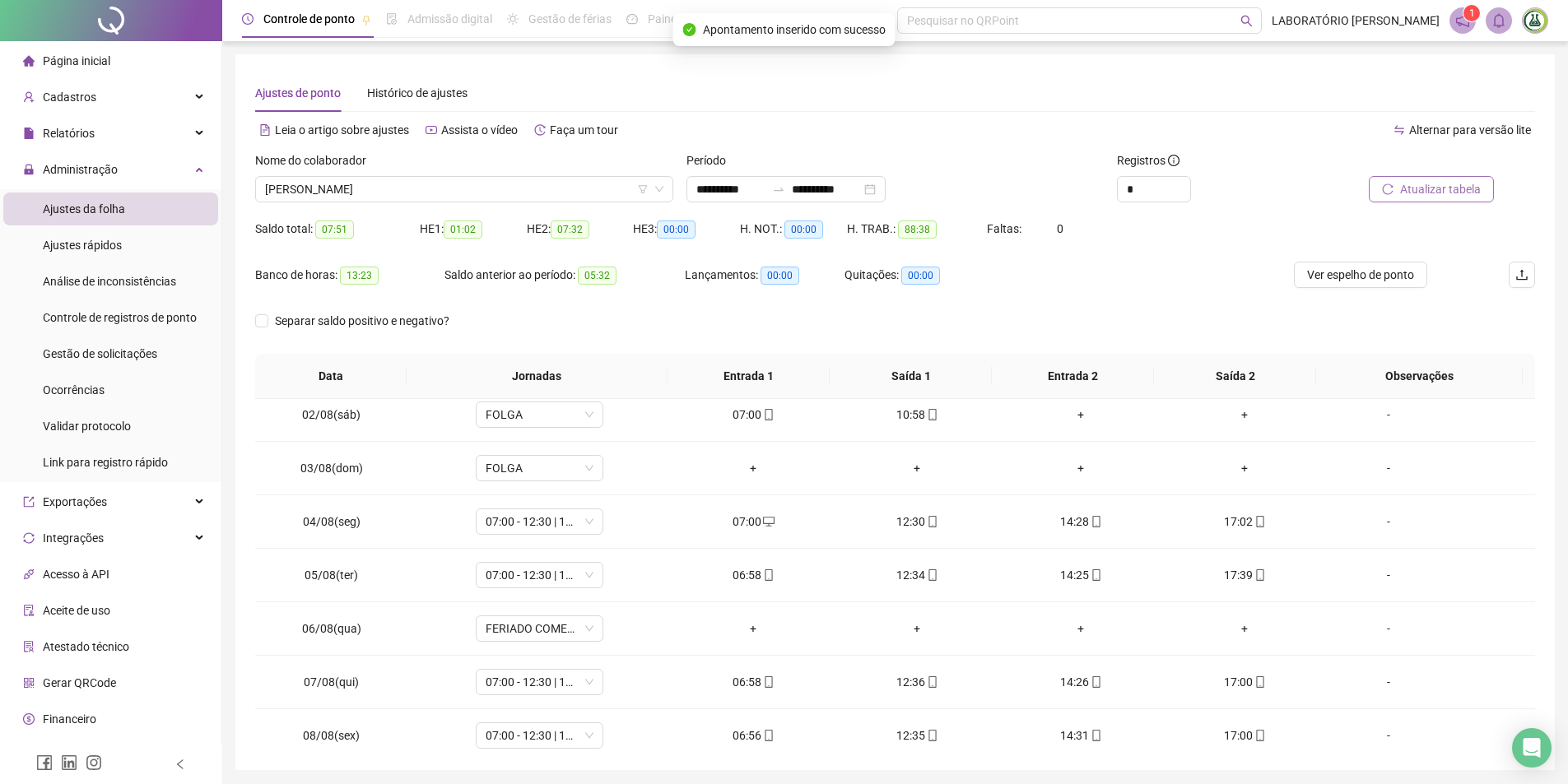
click at [1469, 196] on span "Atualizar tabela" at bounding box center [1440, 190] width 81 height 18
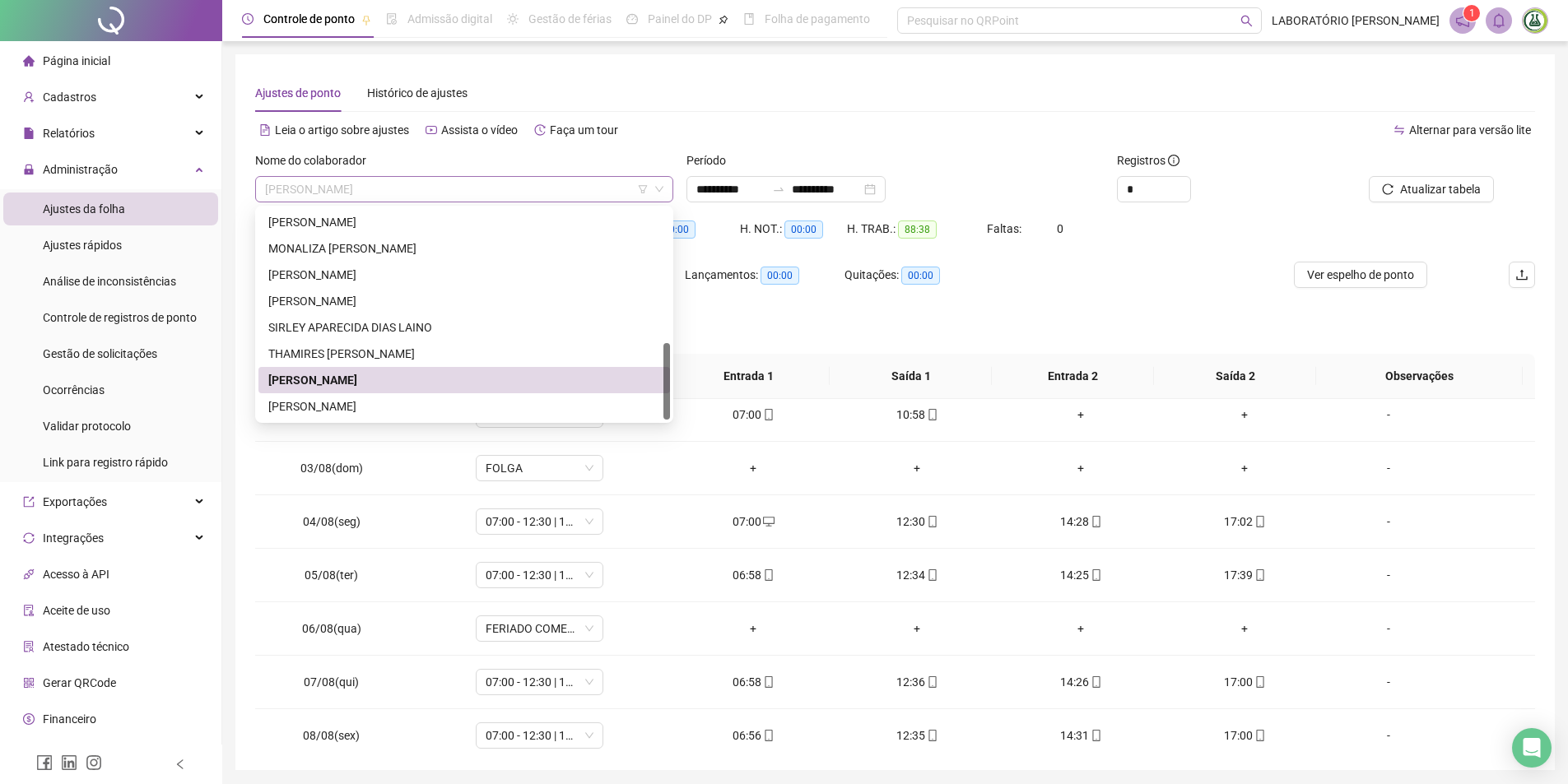
click at [444, 193] on span "[PERSON_NAME]" at bounding box center [464, 189] width 398 height 24
click at [325, 405] on div "[PERSON_NAME]" at bounding box center [464, 406] width 391 height 18
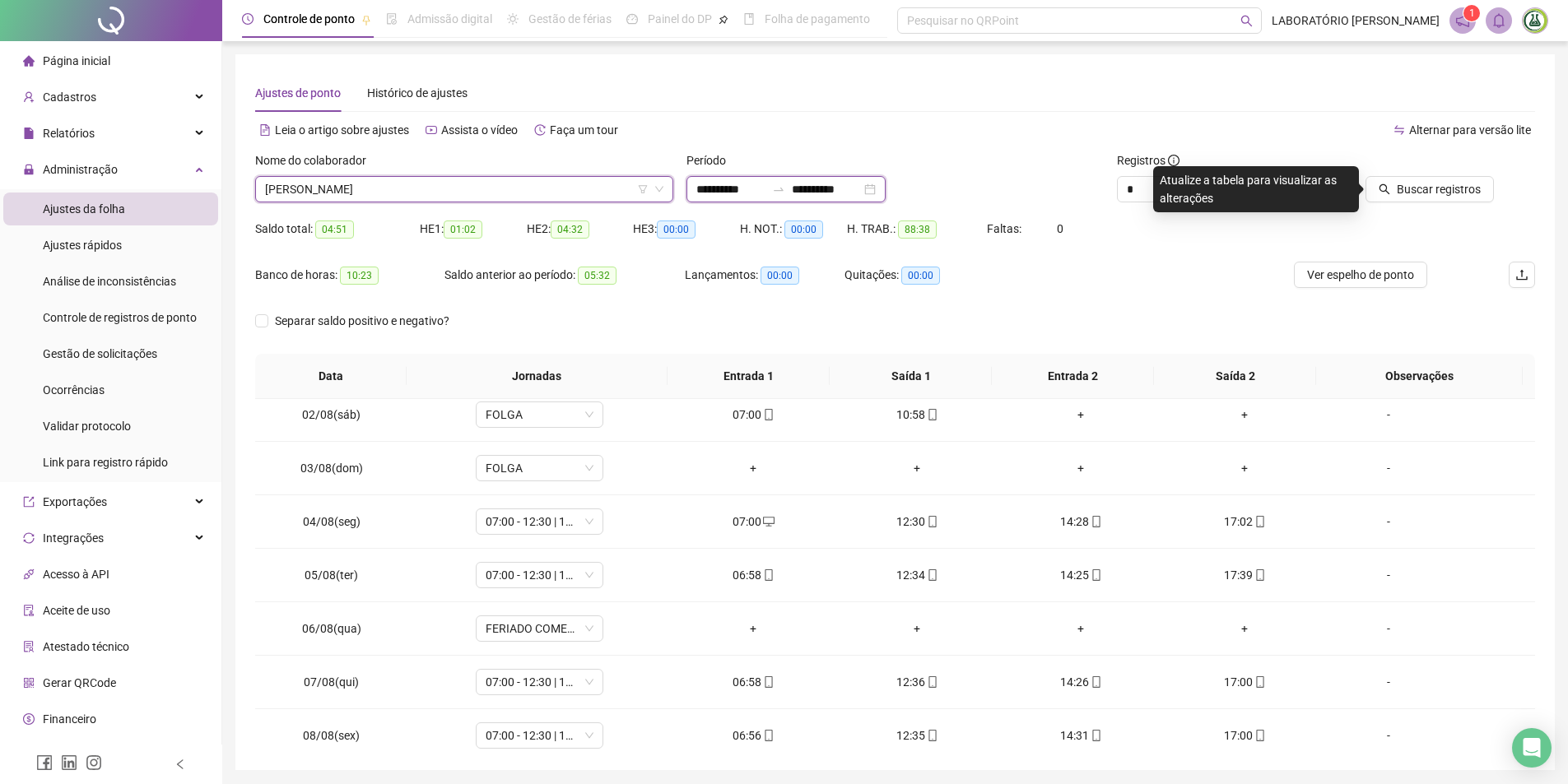
click at [829, 191] on input "**********" at bounding box center [826, 190] width 69 height 18
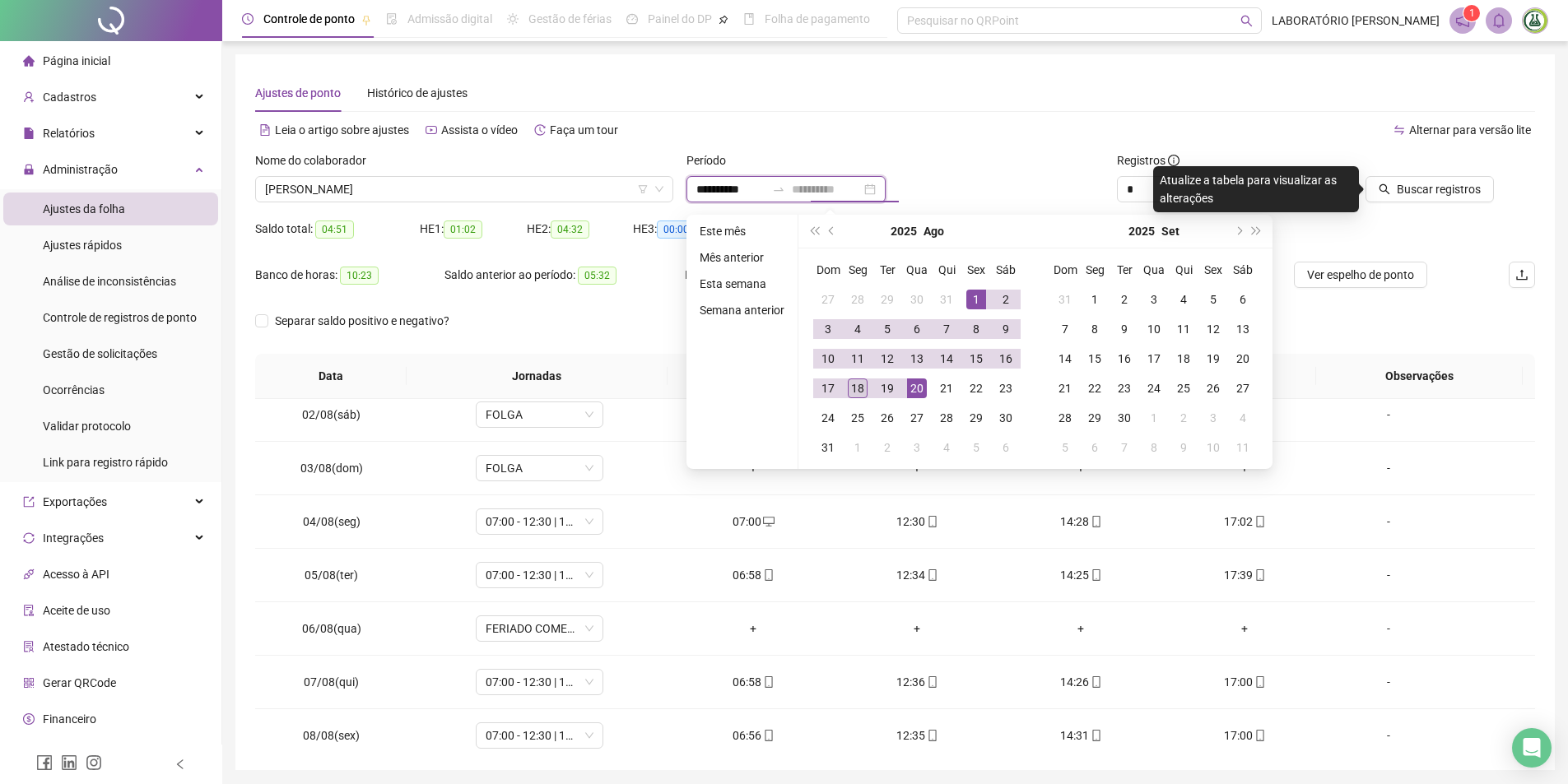
type input "**********"
click at [863, 384] on div "18" at bounding box center [857, 389] width 20 height 20
type input "**********"
click at [1444, 189] on span "Buscar registros" at bounding box center [1439, 190] width 84 height 18
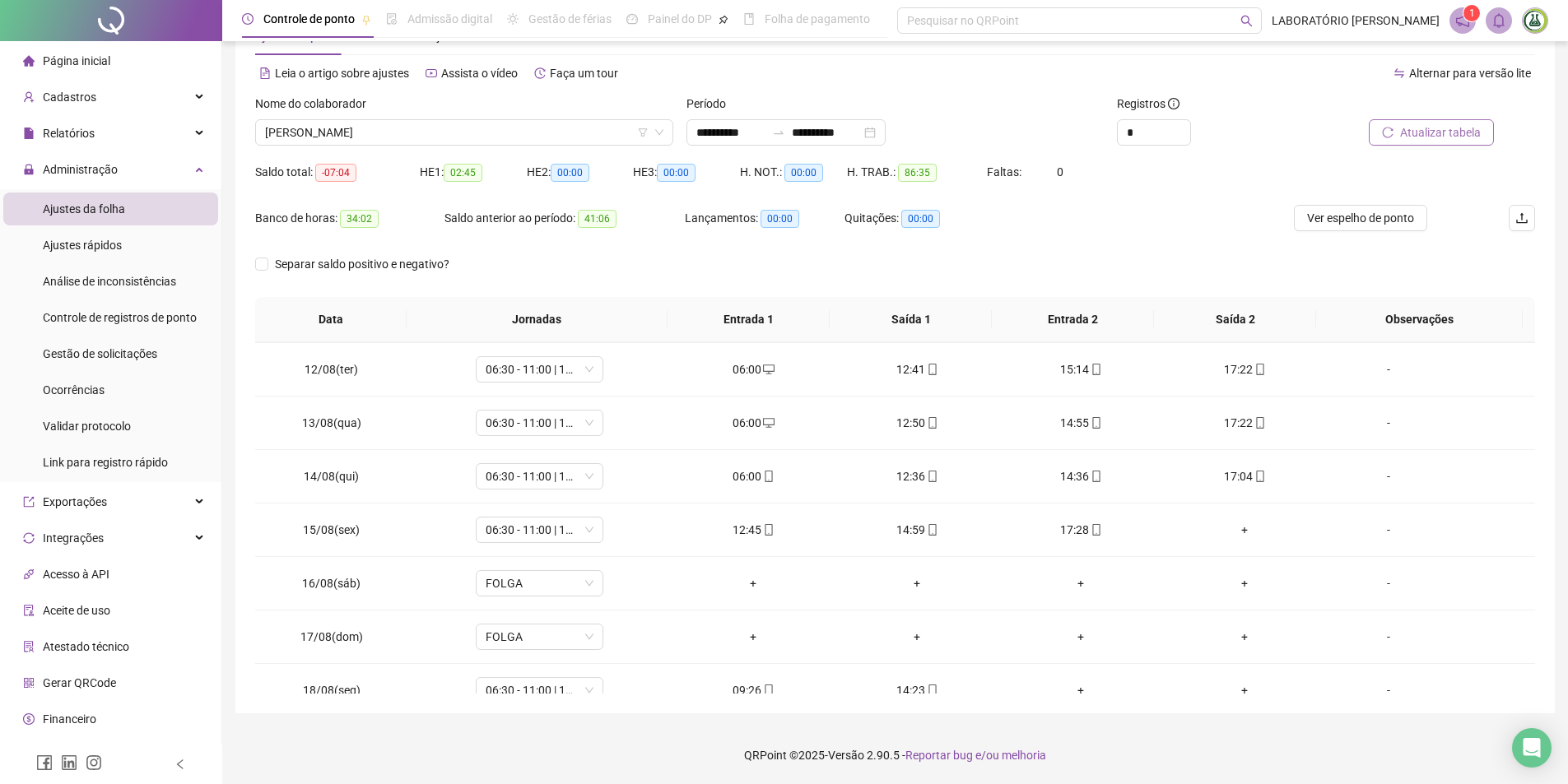
scroll to position [611, 0]
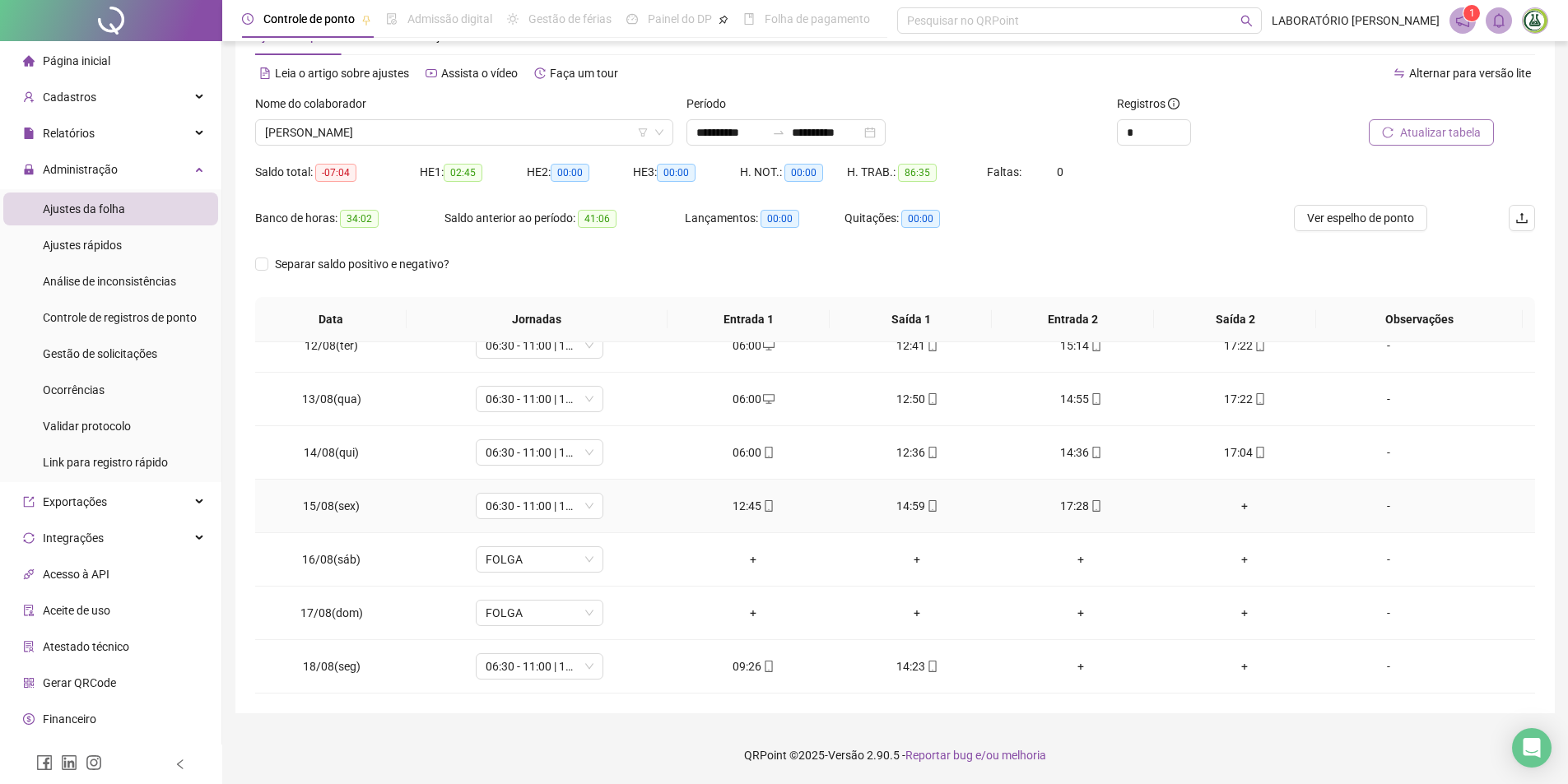
click at [1236, 507] on div "+" at bounding box center [1245, 506] width 138 height 18
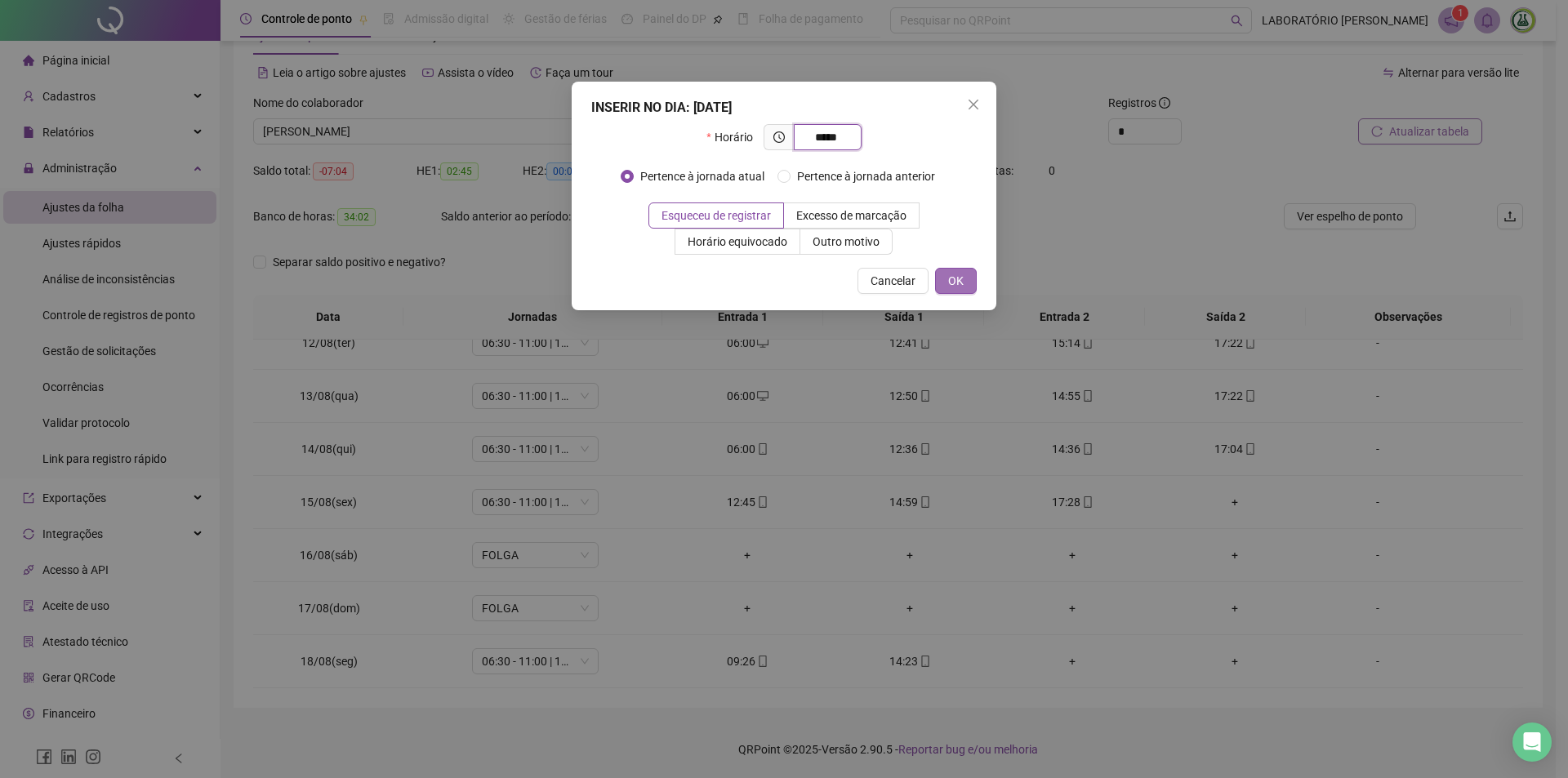
type input "*****"
click at [964, 285] on button "OK" at bounding box center [956, 280] width 42 height 26
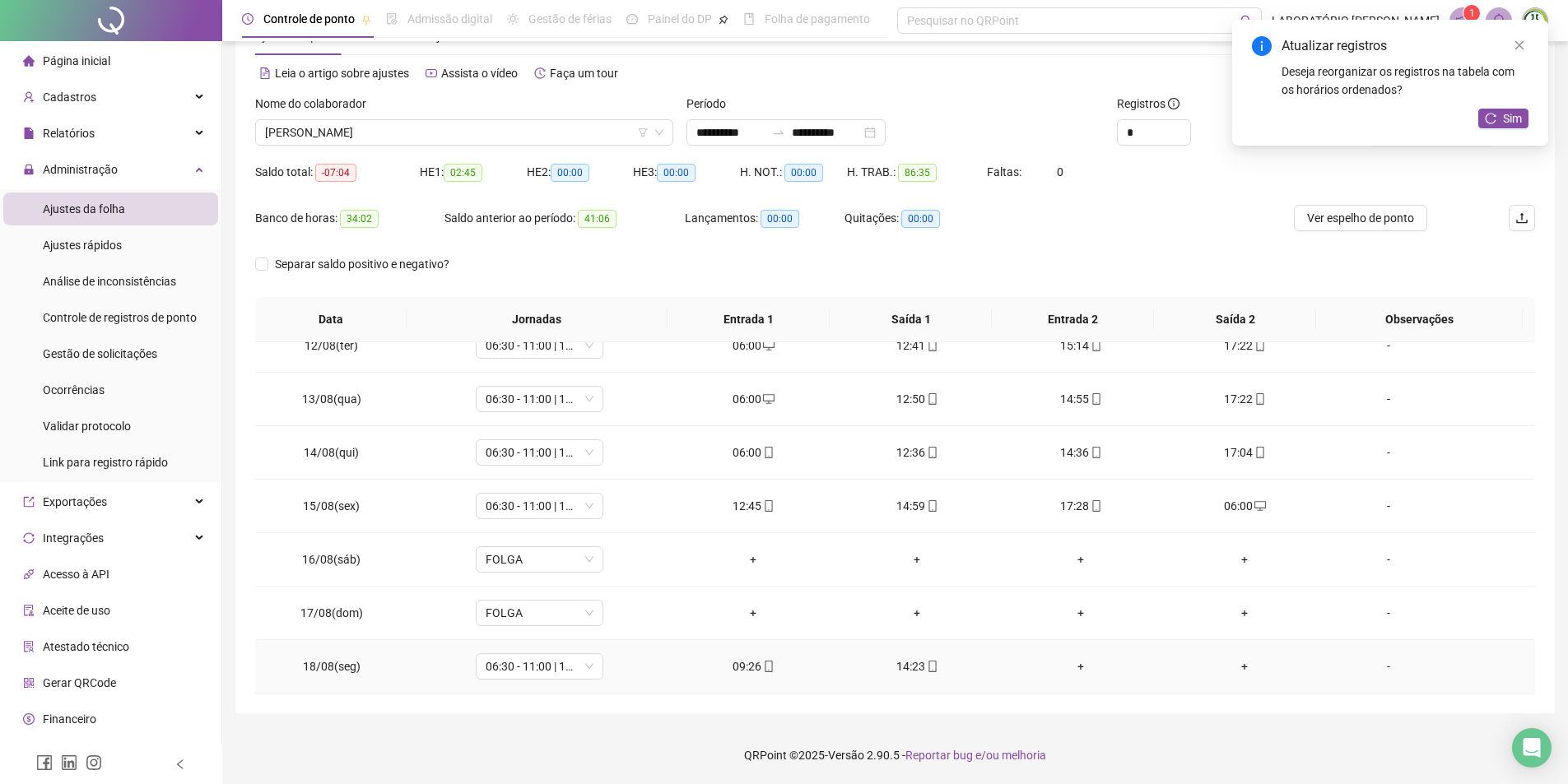
click at [1239, 666] on div "+" at bounding box center [1245, 666] width 138 height 18
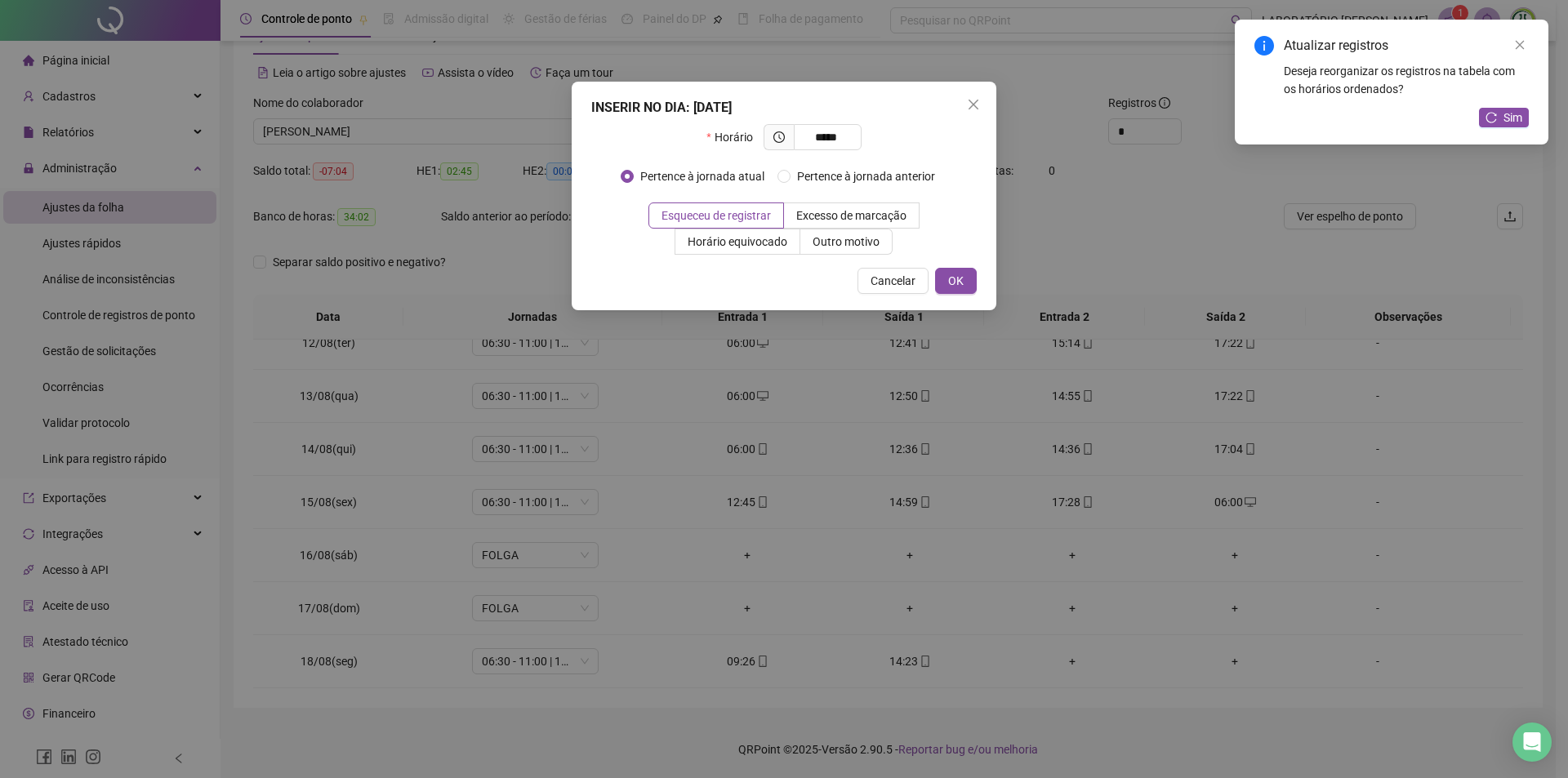
type input "*****"
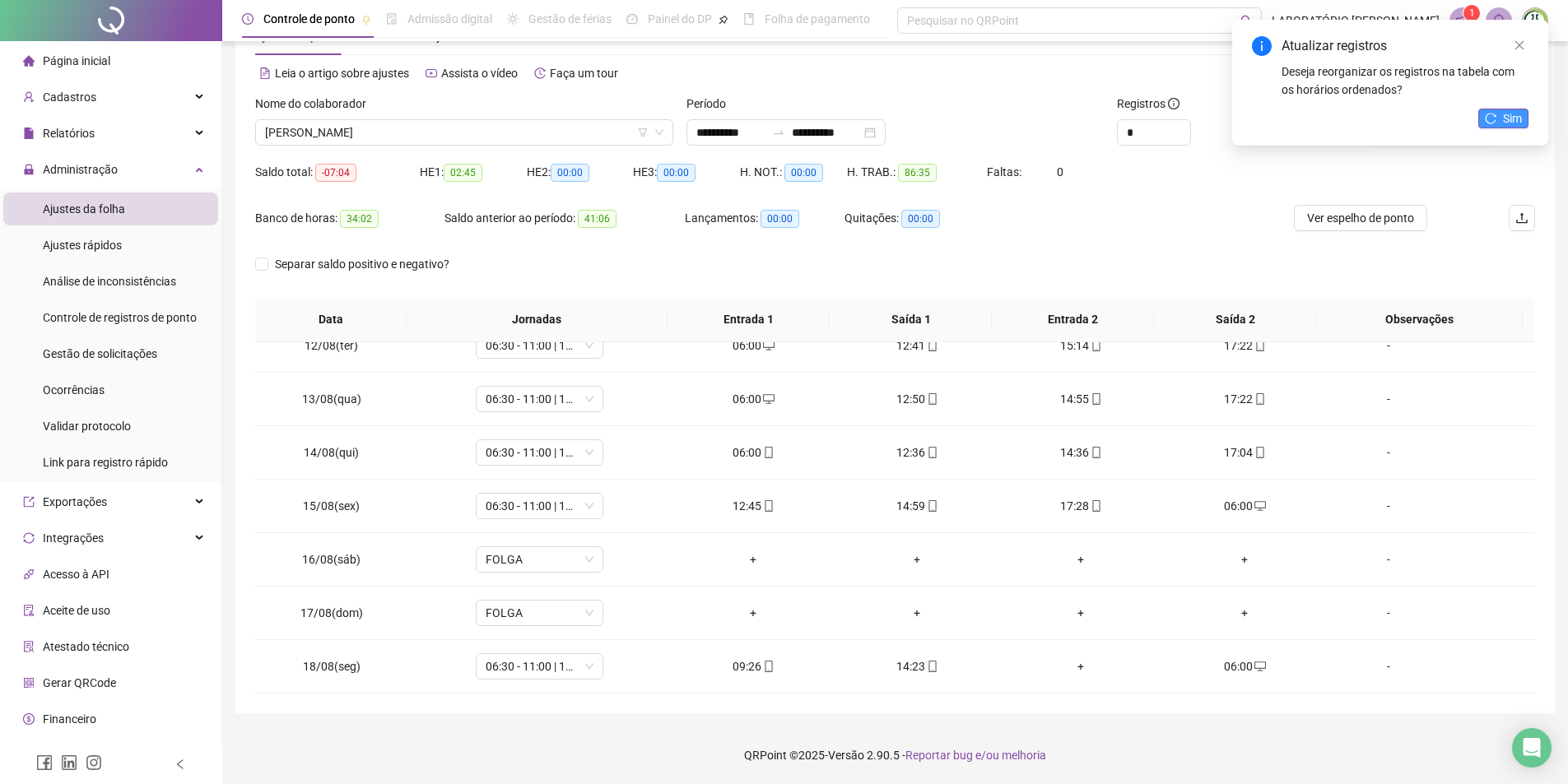
click at [1503, 126] on span "Sim" at bounding box center [1513, 118] width 19 height 18
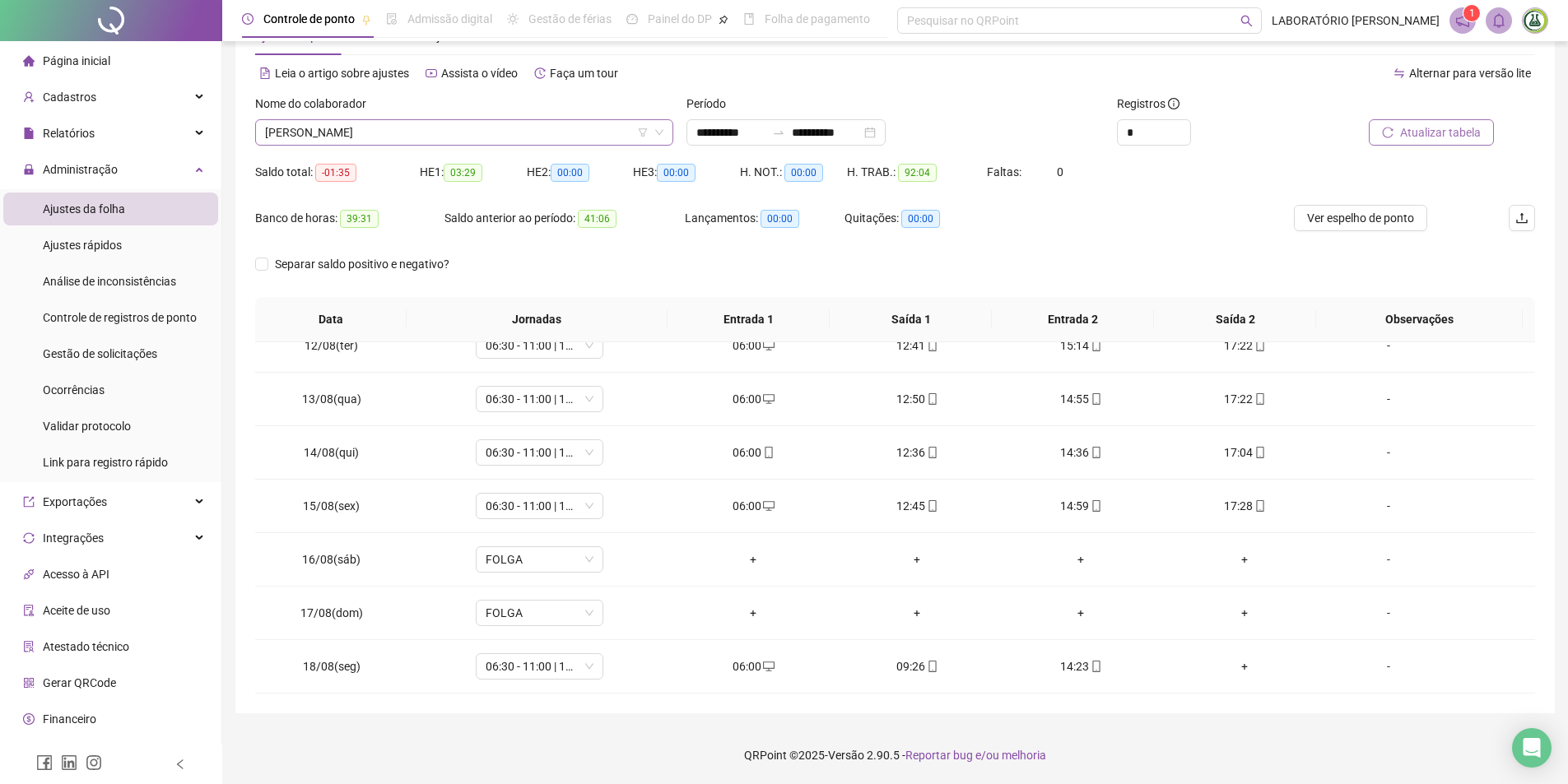
click at [438, 128] on span "[PERSON_NAME]" at bounding box center [464, 132] width 398 height 24
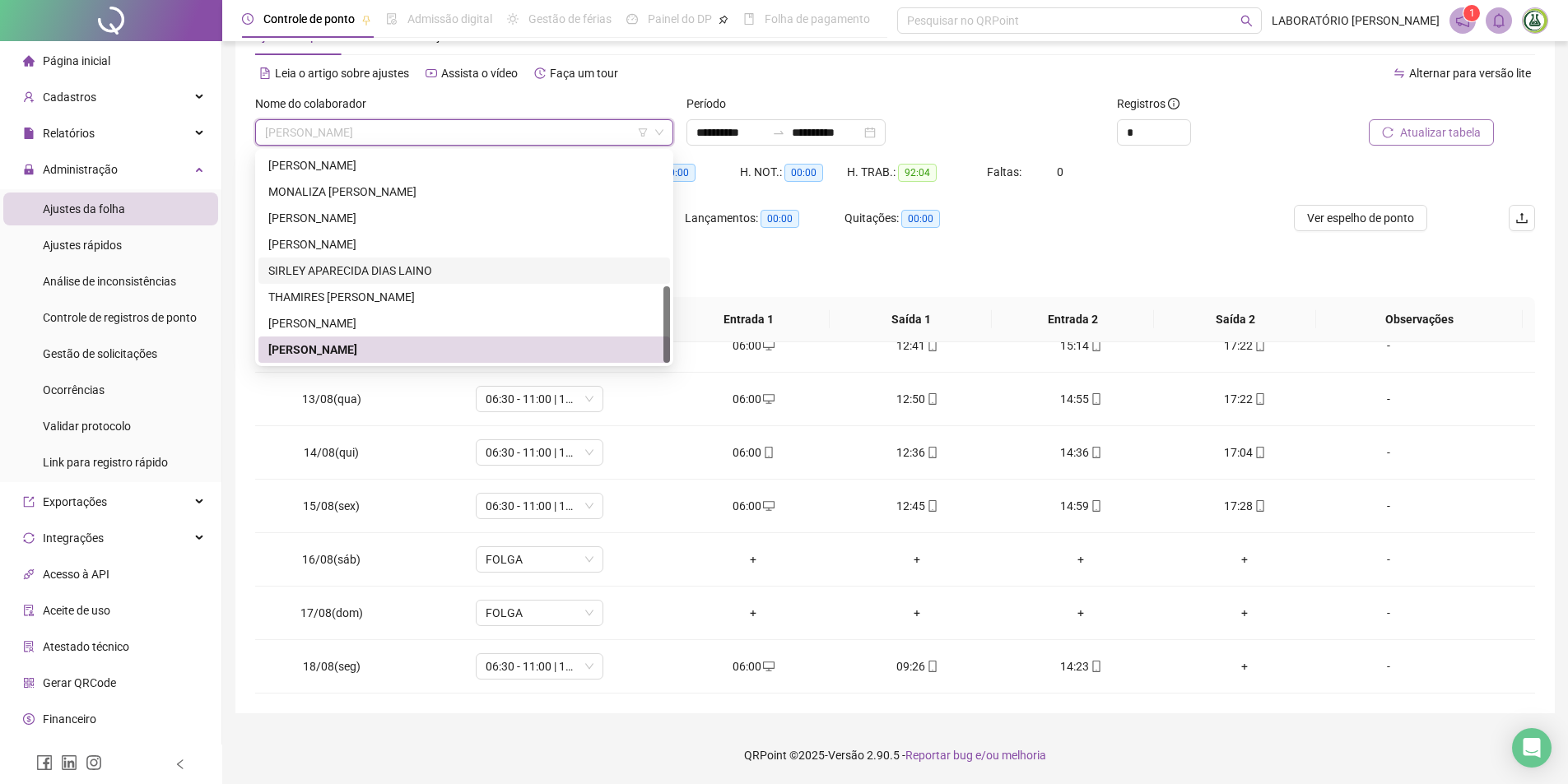
click at [333, 269] on div "SIRLEY APARECIDA DIAS LAINO" at bounding box center [464, 271] width 391 height 18
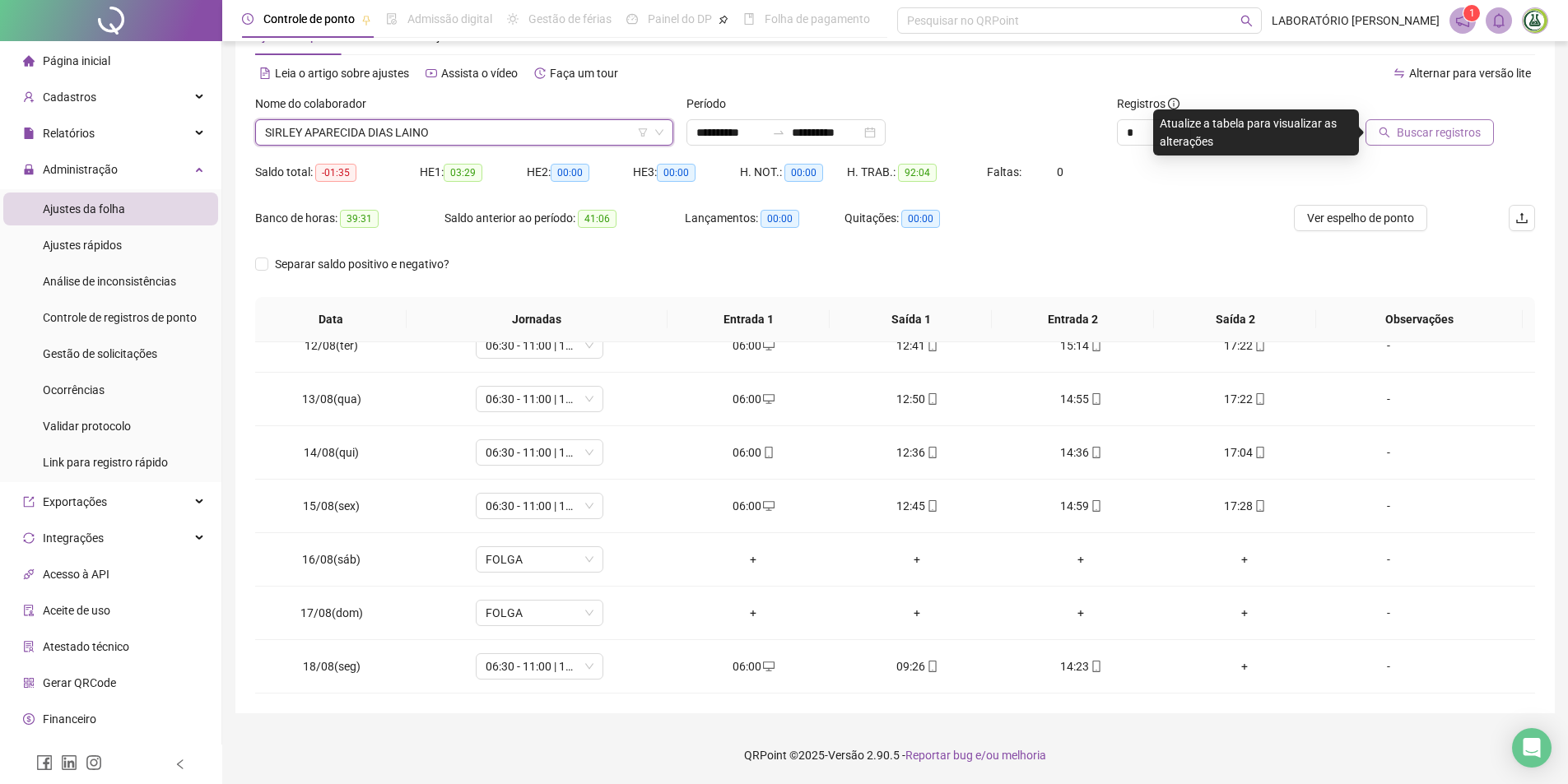
click at [1441, 135] on span "Buscar registros" at bounding box center [1439, 133] width 84 height 18
